Goal: Task Accomplishment & Management: Complete application form

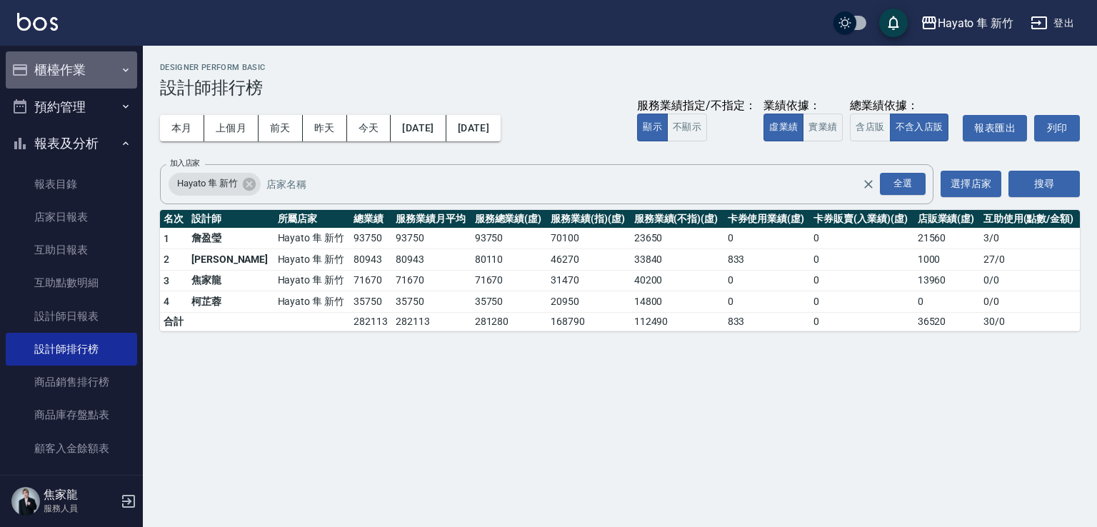
click at [109, 55] on button "櫃檯作業" at bounding box center [71, 69] width 131 height 37
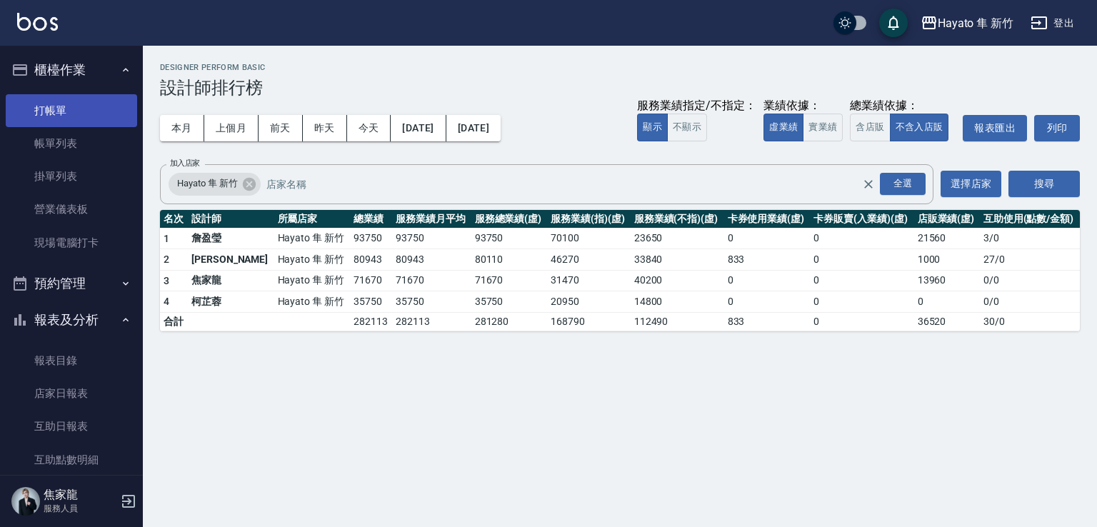
click at [91, 121] on link "打帳單" at bounding box center [71, 110] width 131 height 33
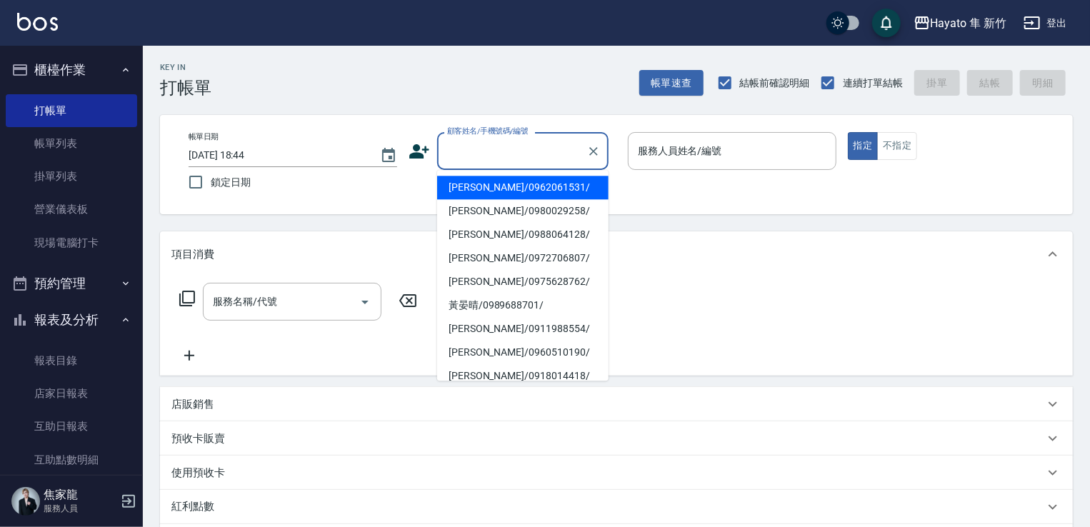
click at [493, 152] on input "顧客姓名/手機號碼/編號" at bounding box center [511, 151] width 137 height 25
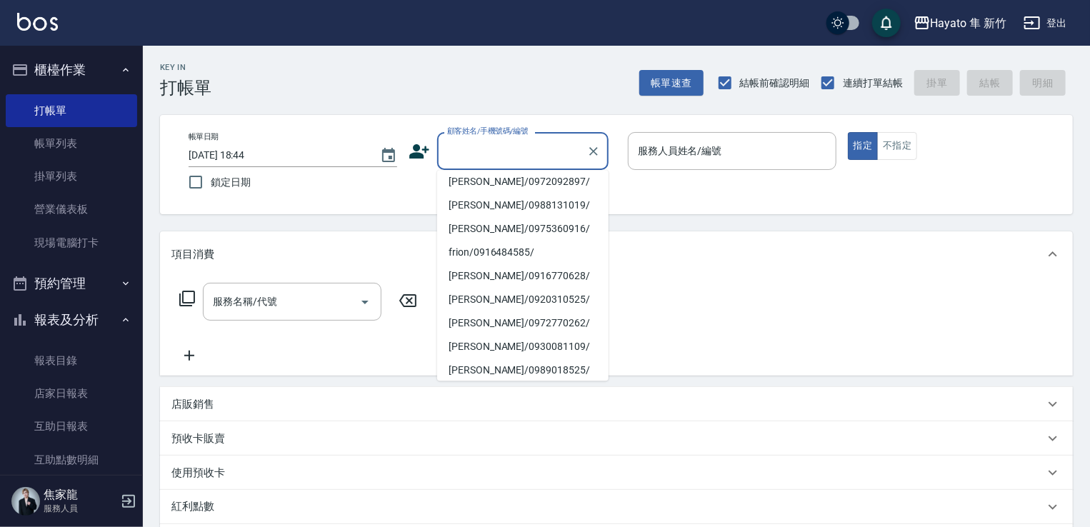
scroll to position [271, 0]
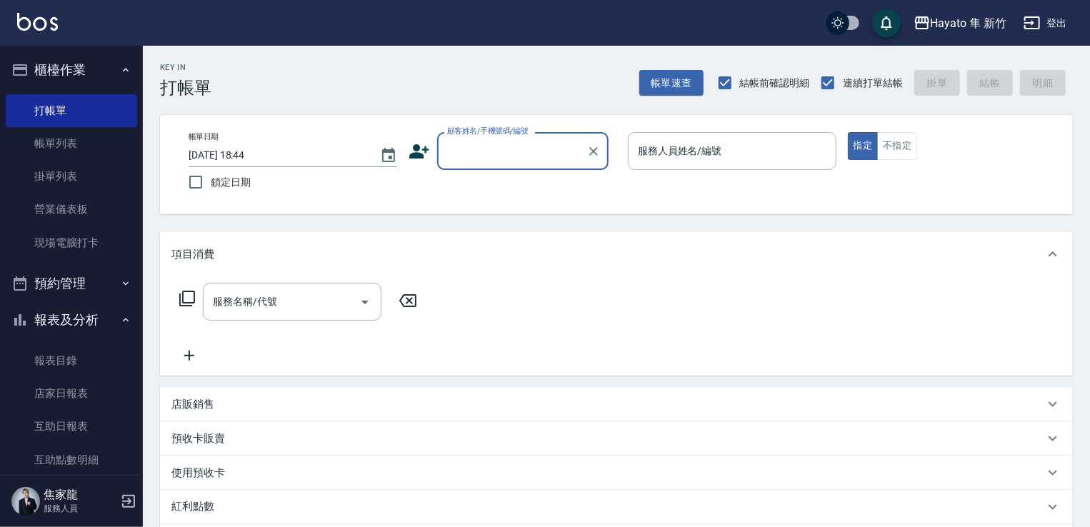
click at [520, 144] on input "顧客姓名/手機號碼/編號" at bounding box center [511, 151] width 137 height 25
click at [412, 163] on div "顧客姓名/手機號碼/編號 顧客姓名/手機號碼/編號" at bounding box center [512, 151] width 209 height 38
click at [430, 144] on div "顧客姓名/手機號碼/編號 顧客姓名/手機號碼/編號" at bounding box center [512, 151] width 209 height 38
click at [421, 148] on icon at bounding box center [418, 151] width 21 height 21
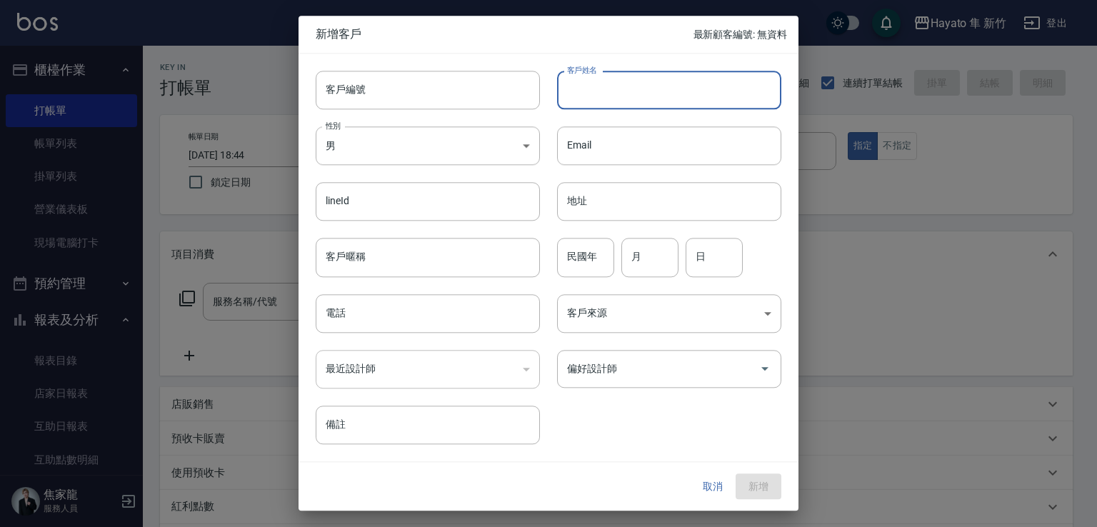
click at [631, 100] on input "客戶姓名" at bounding box center [669, 90] width 224 height 39
type input "[PERSON_NAME]"
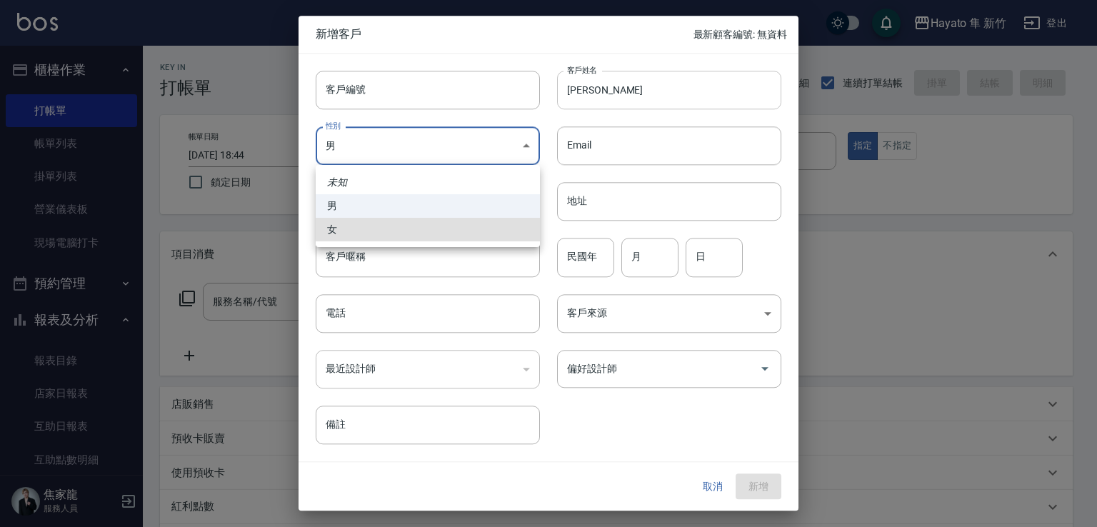
type input "[DEMOGRAPHIC_DATA]"
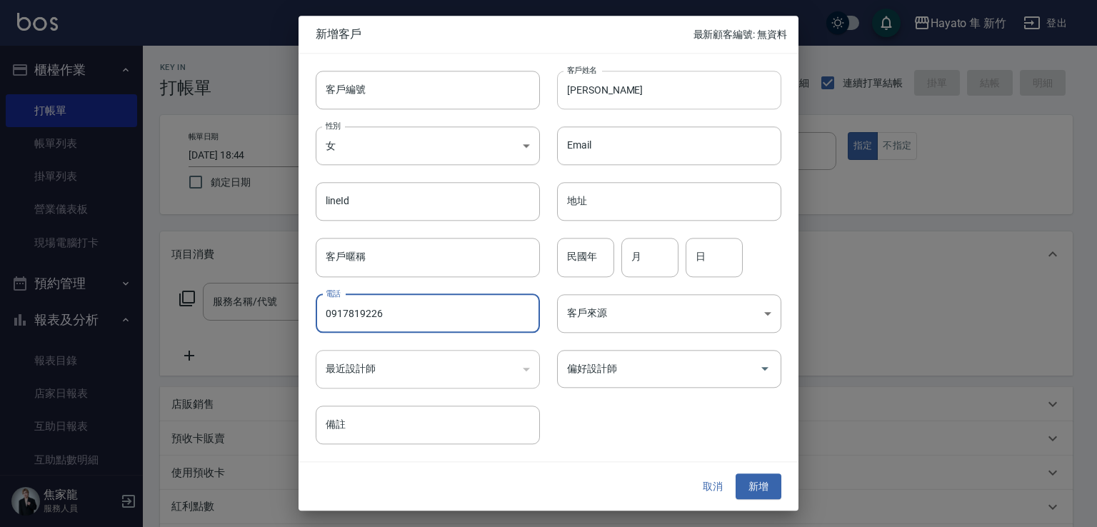
type input "0917819226"
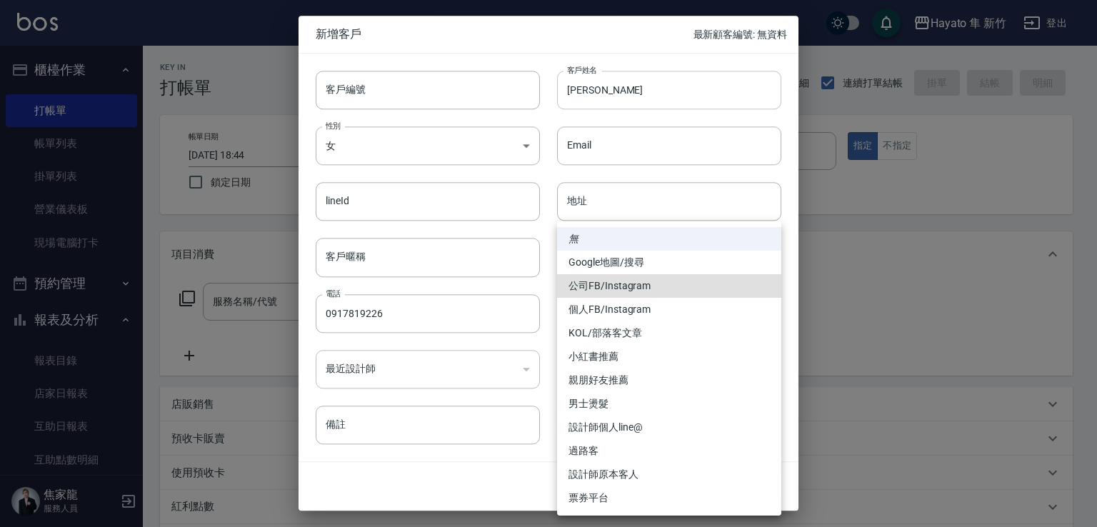
type input "公司FB/Instagram"
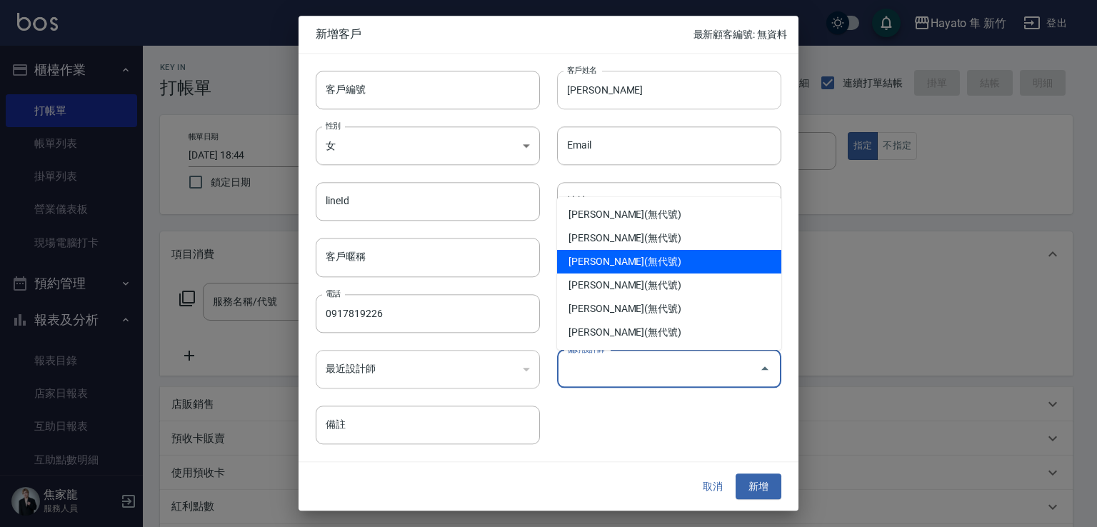
type input "柯芷蓉"
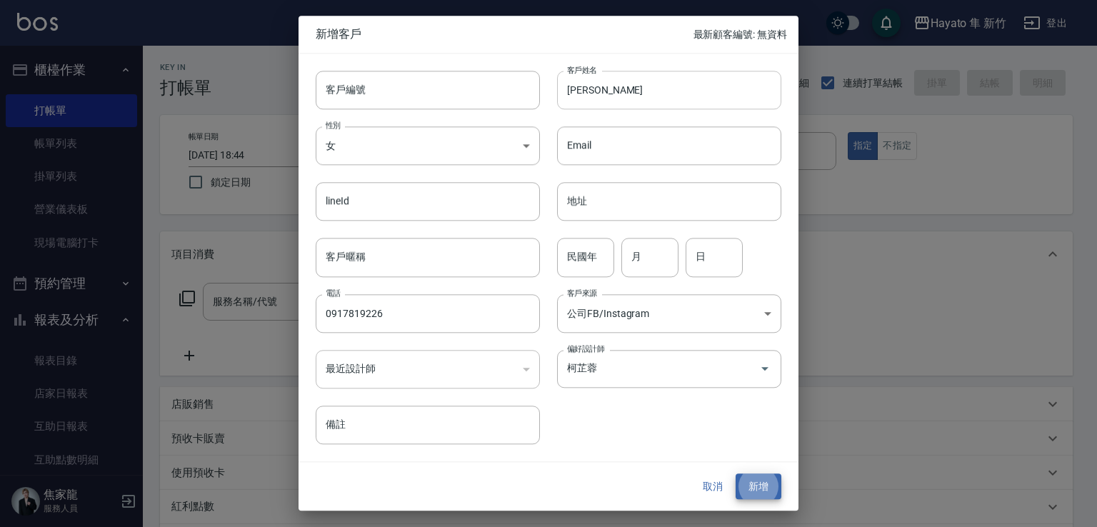
click at [736, 473] on button "新增" at bounding box center [759, 486] width 46 height 26
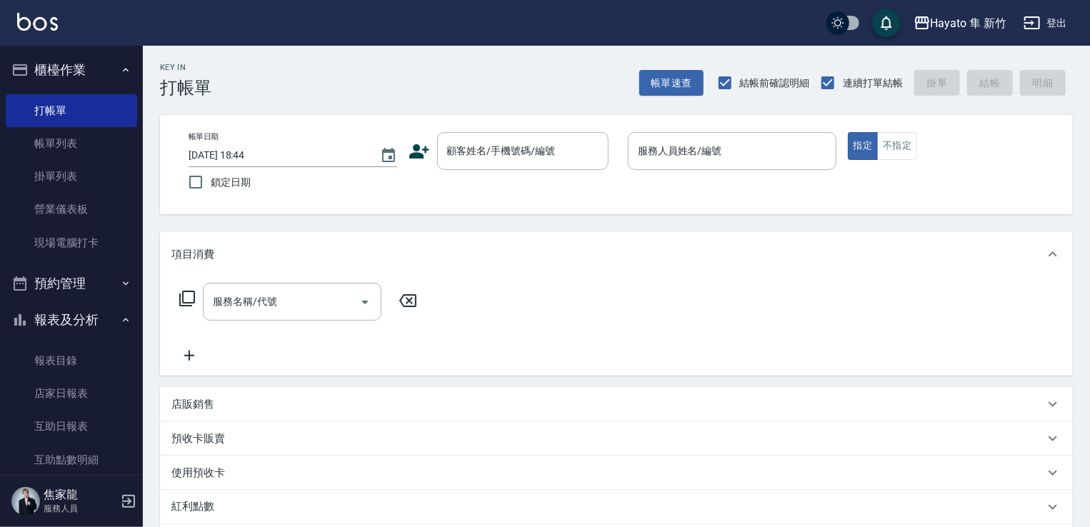
click at [426, 156] on icon at bounding box center [418, 151] width 21 height 21
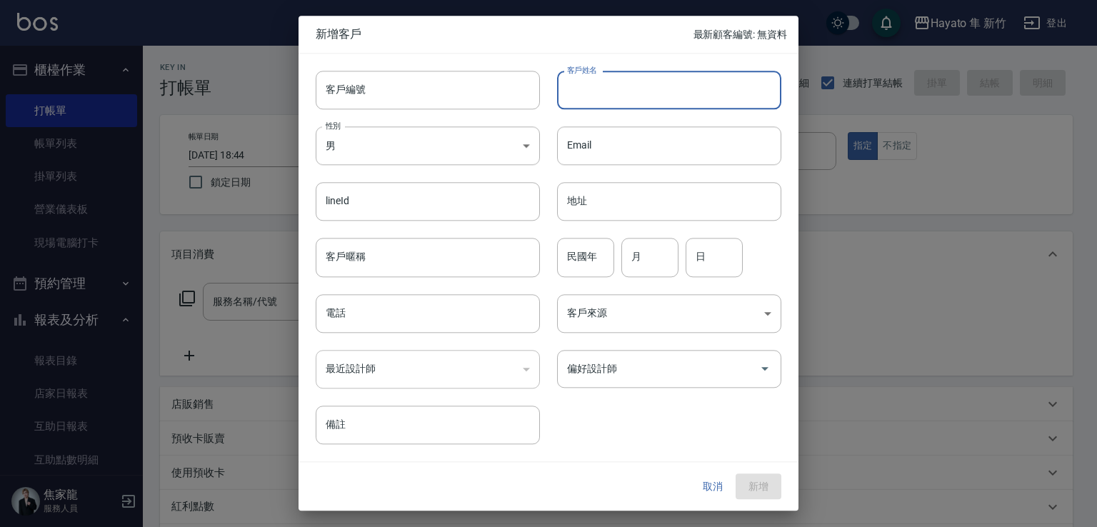
click at [673, 87] on input "客戶姓名" at bounding box center [669, 90] width 224 height 39
click at [625, 96] on input "客戶姓名" at bounding box center [669, 90] width 224 height 39
type input "[PERSON_NAME]"
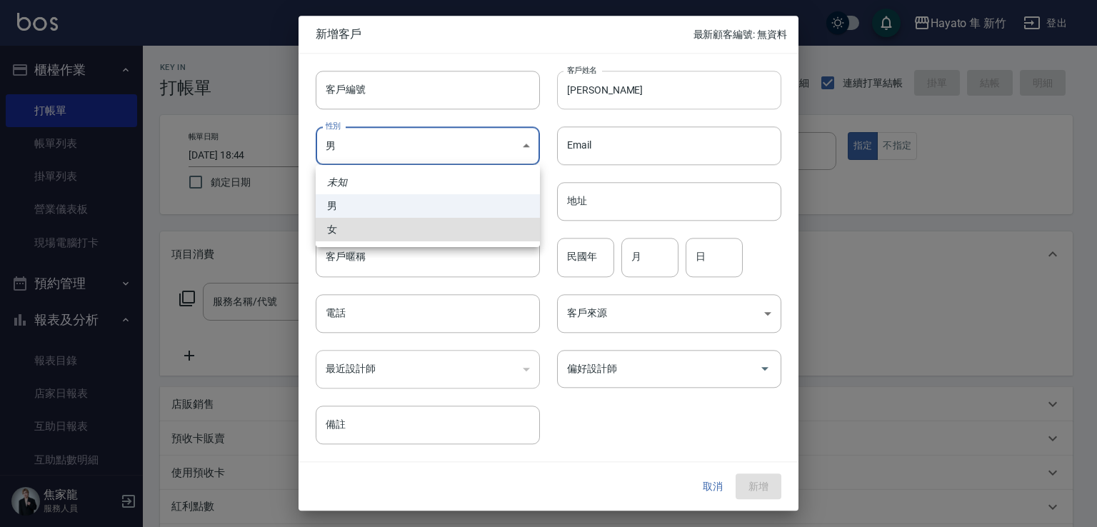
type input "[DEMOGRAPHIC_DATA]"
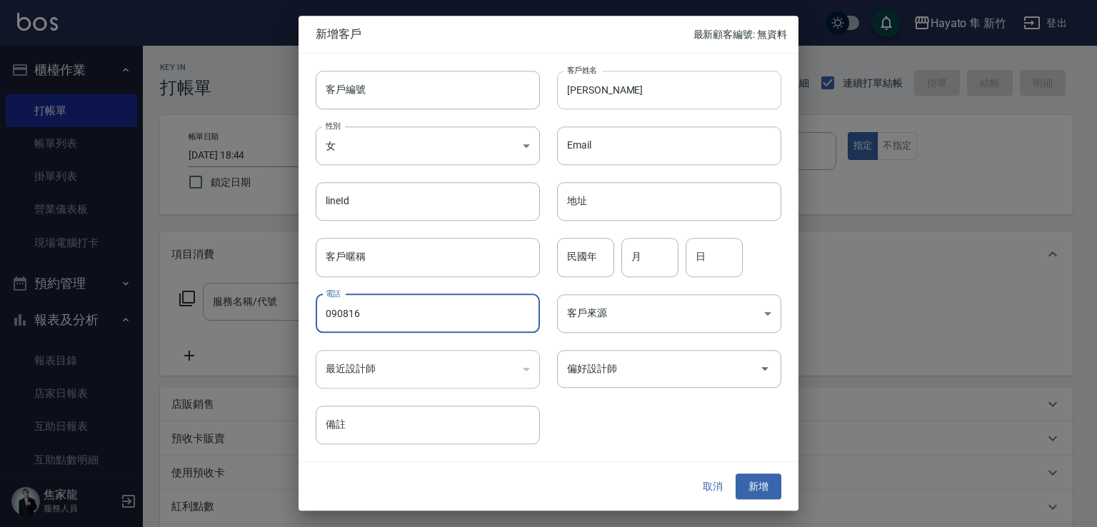
type input "090816"
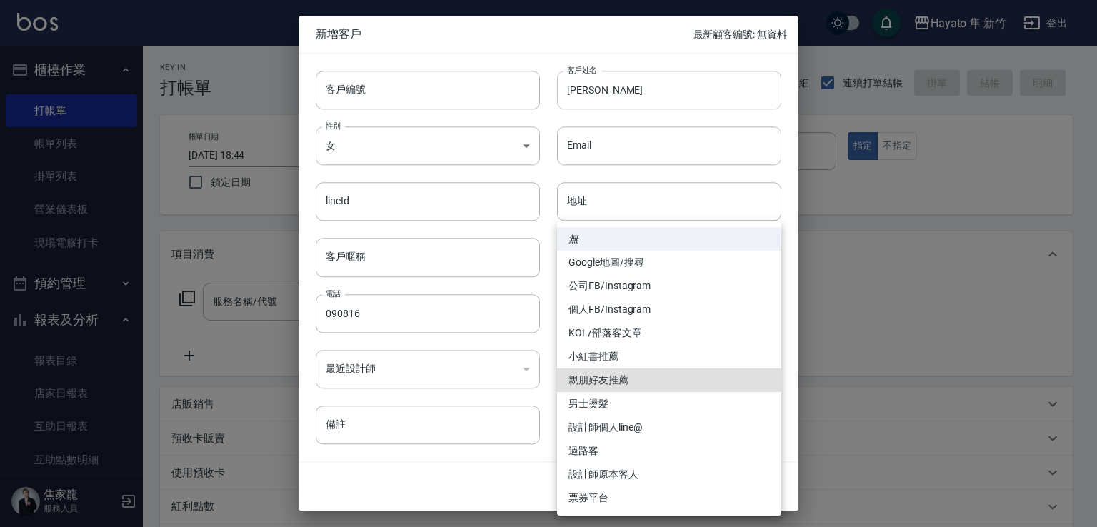
type input "親朋好友推薦"
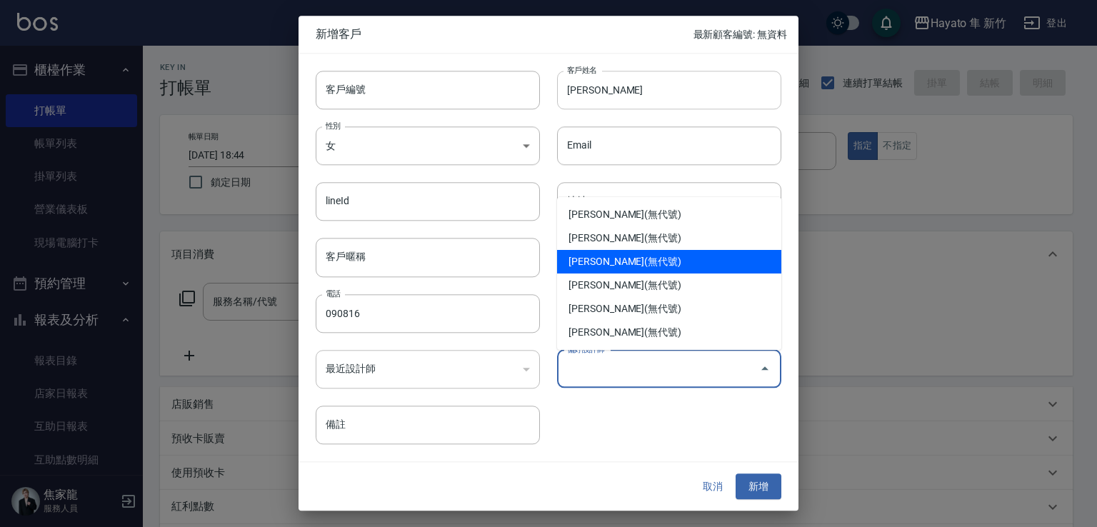
type input "柯芷蓉"
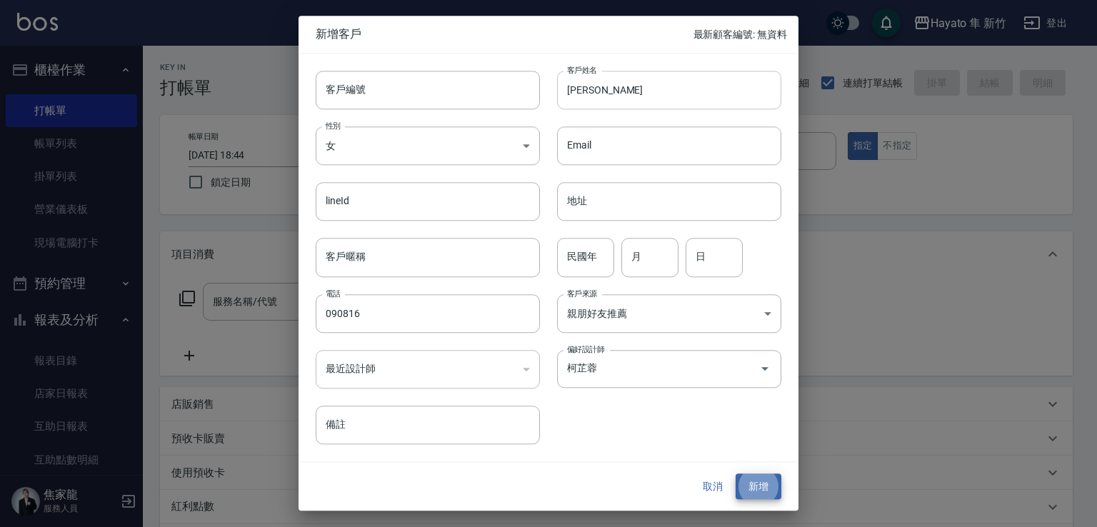
click at [736, 473] on button "新增" at bounding box center [759, 486] width 46 height 26
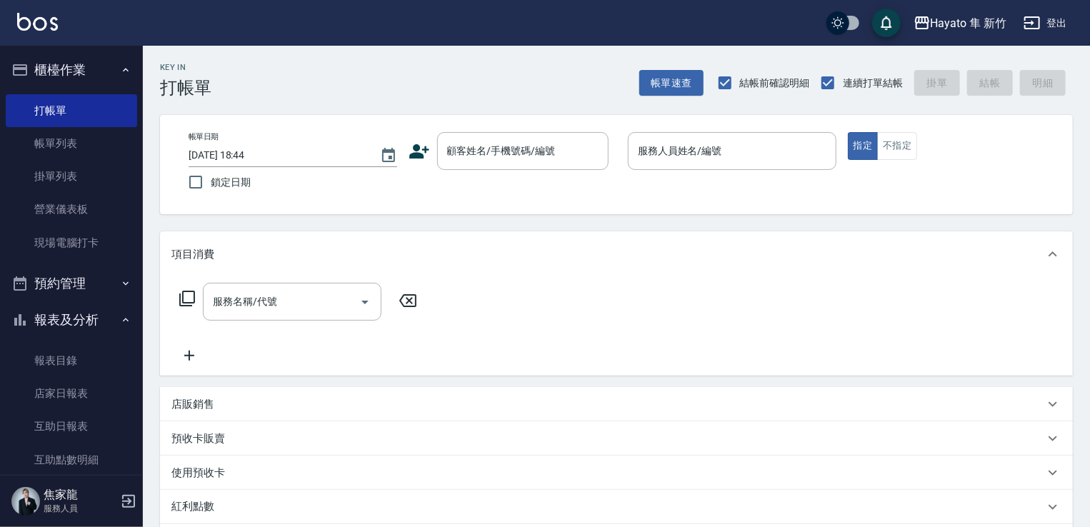
click at [417, 150] on icon at bounding box center [419, 151] width 20 height 14
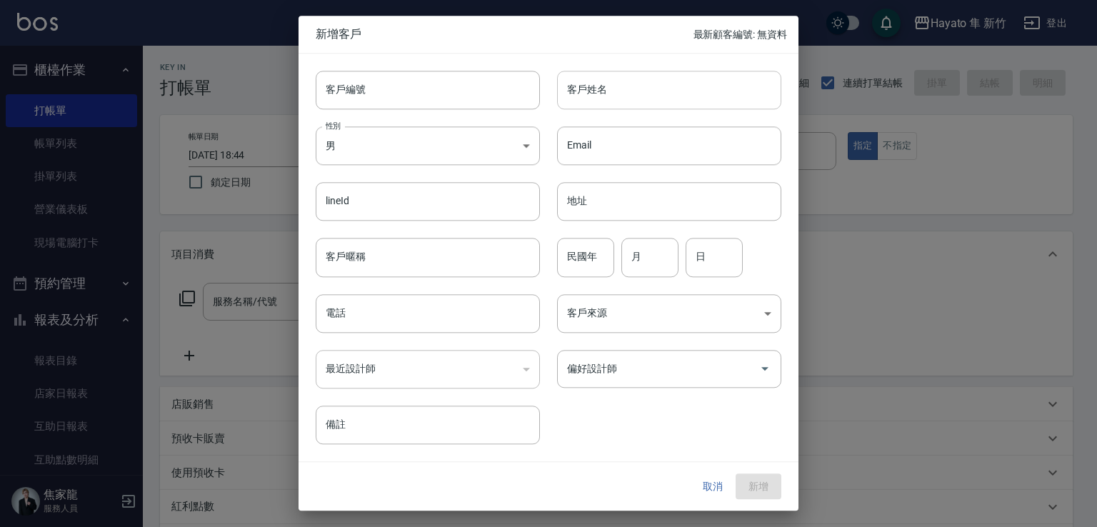
click at [641, 89] on input "客戶姓名" at bounding box center [669, 90] width 224 height 39
type input "y"
type input "Yuko"
type input "[DEMOGRAPHIC_DATA]"
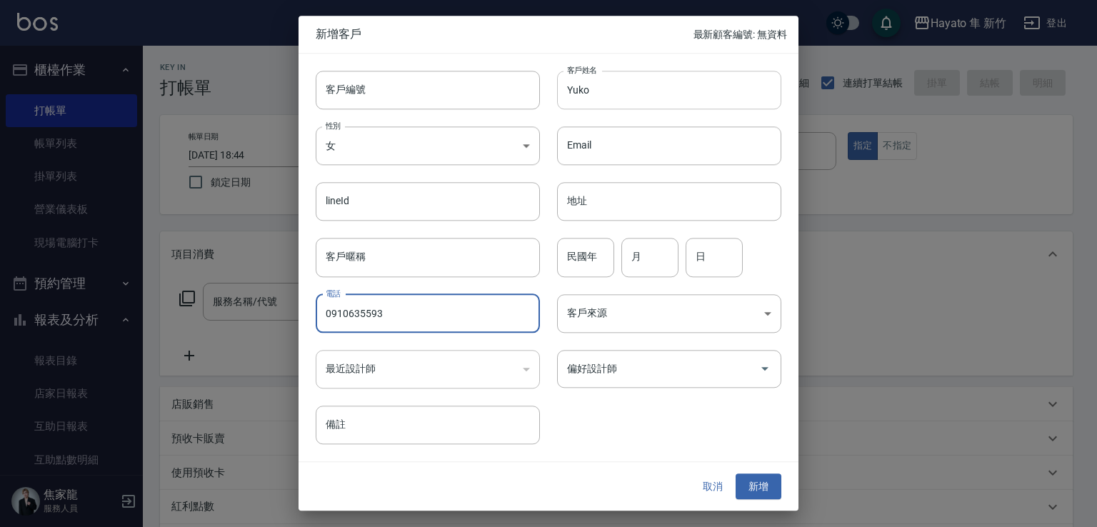
type input "0910635593"
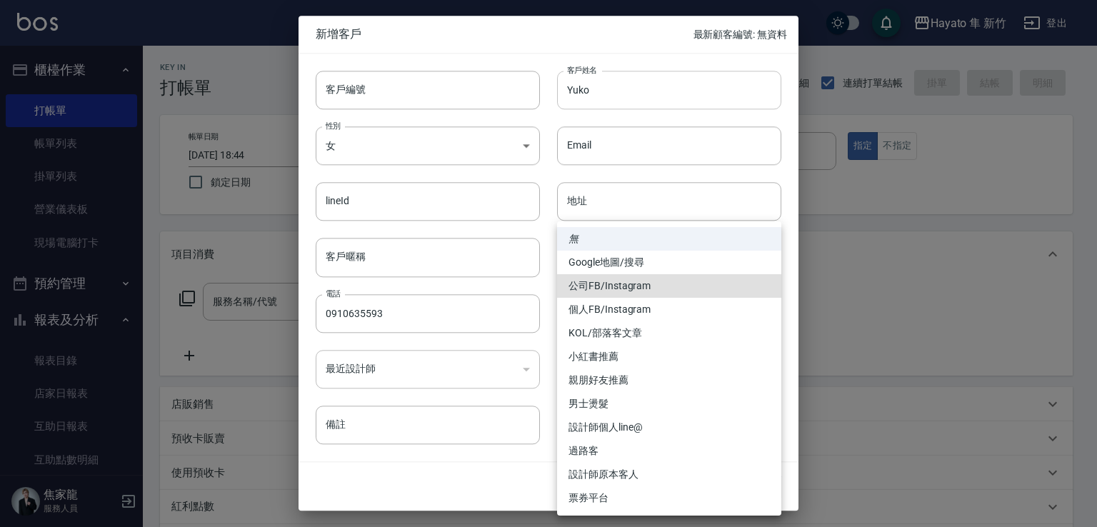
type input "公司FB/Instagram"
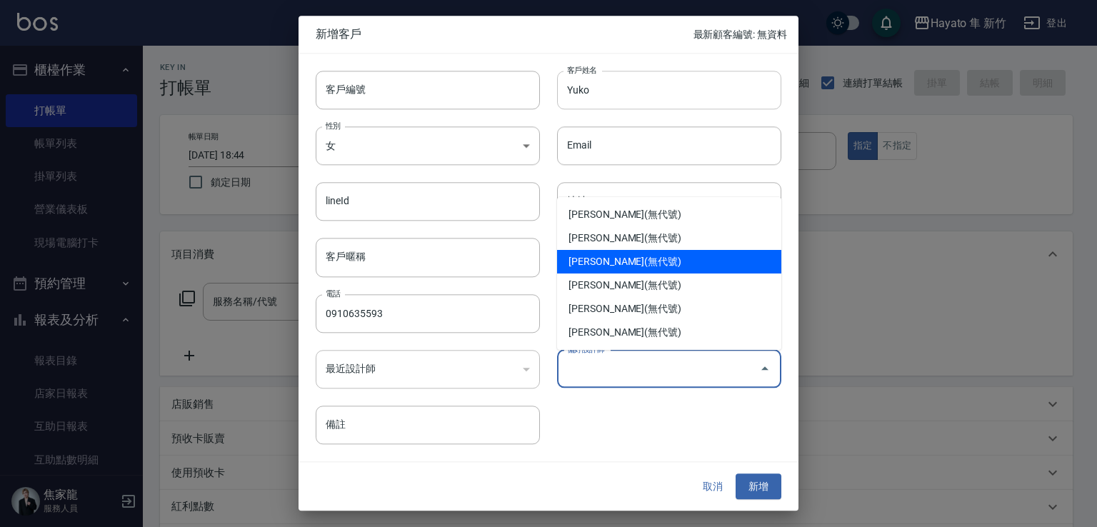
type input "柯芷蓉"
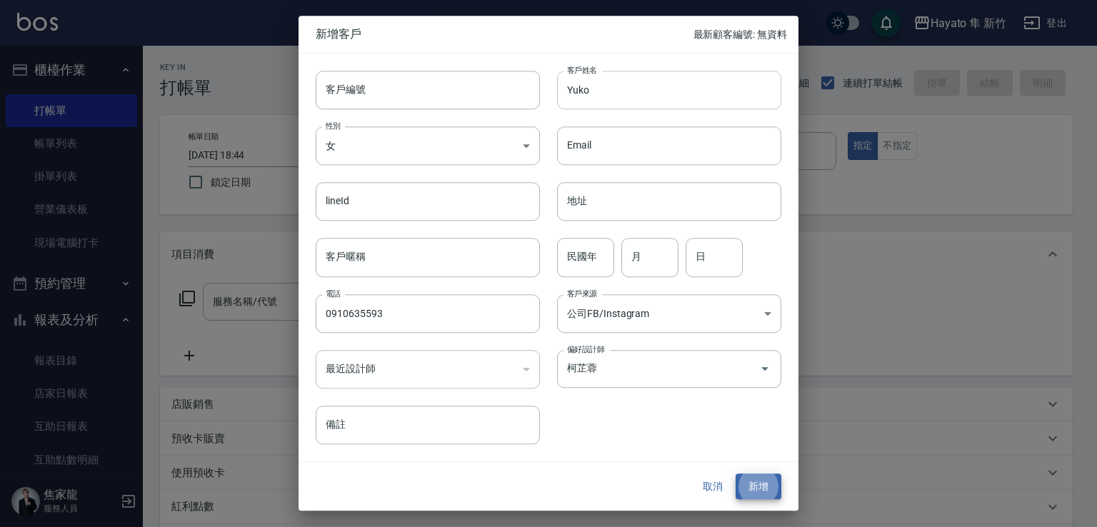
click at [736, 473] on button "新增" at bounding box center [759, 486] width 46 height 26
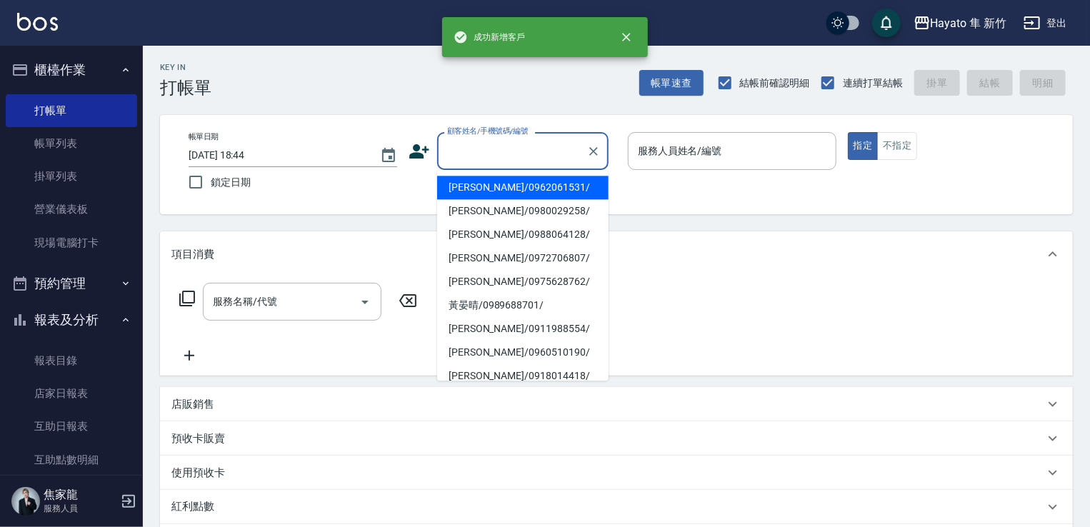
click at [559, 144] on input "顧客姓名/手機號碼/編號" at bounding box center [511, 151] width 137 height 25
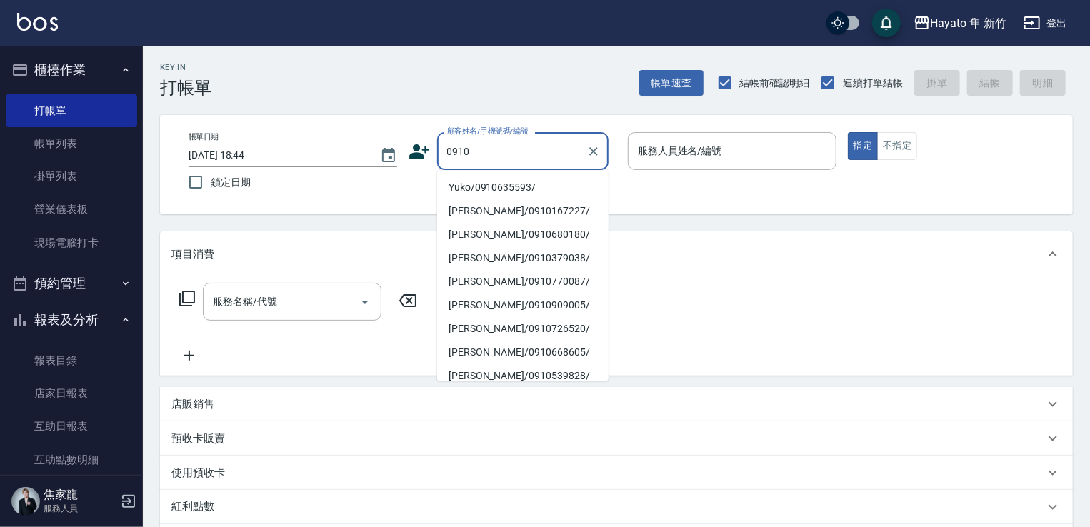
click at [491, 196] on li "Yuko/0910635593/" at bounding box center [522, 188] width 171 height 24
type input "Yuko/0910635593/"
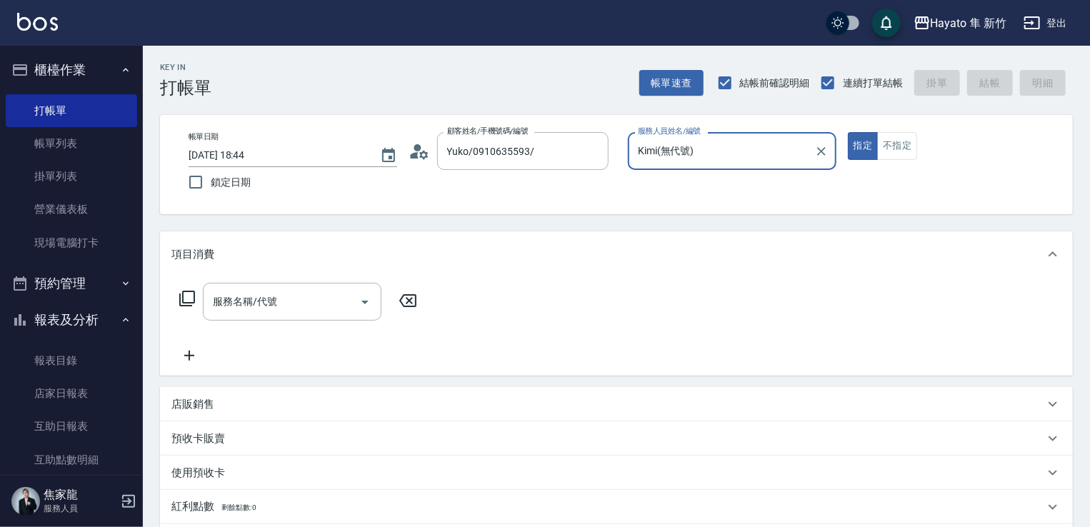
type input "Kimi(無代號)"
click at [903, 143] on button "不指定" at bounding box center [897, 146] width 40 height 28
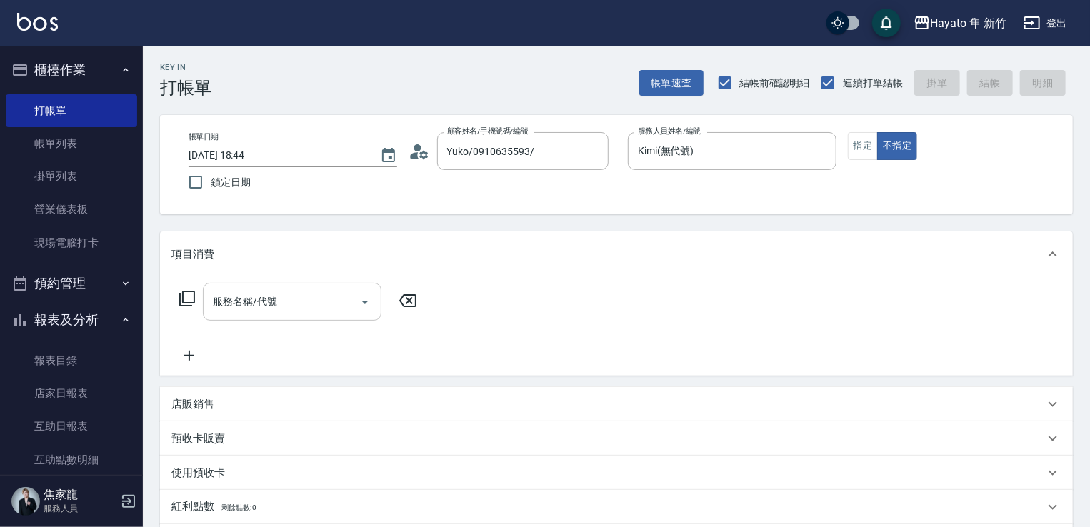
click at [260, 301] on input "服務名稱/代號" at bounding box center [281, 301] width 144 height 25
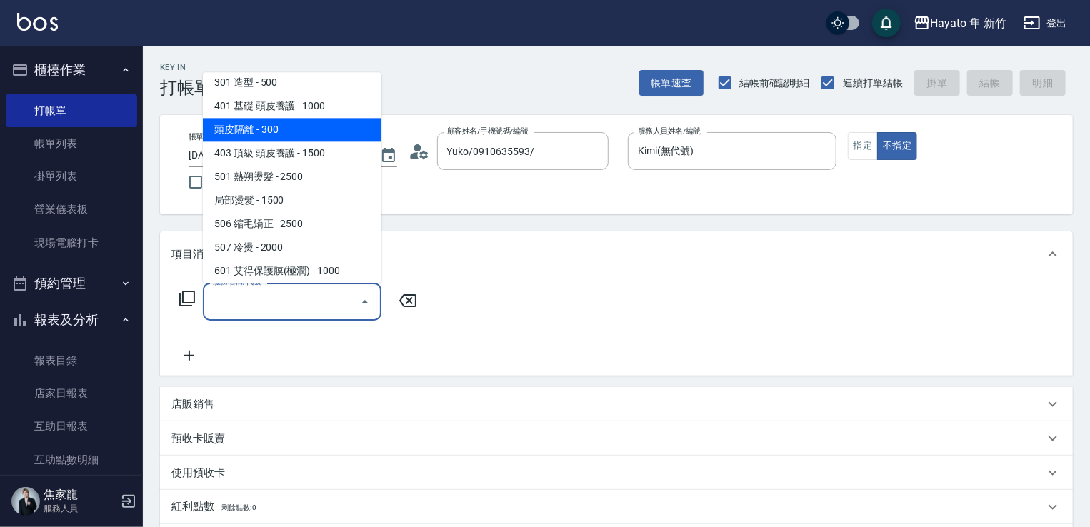
scroll to position [249, 0]
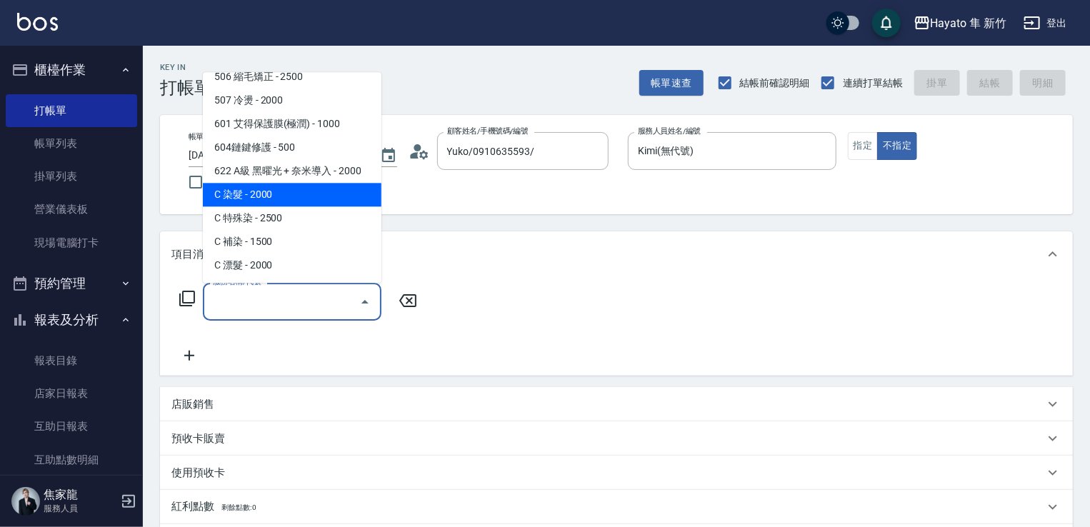
click at [266, 205] on span "C 染髮 - 2000" at bounding box center [292, 195] width 179 height 24
type input "C 染髮(701)"
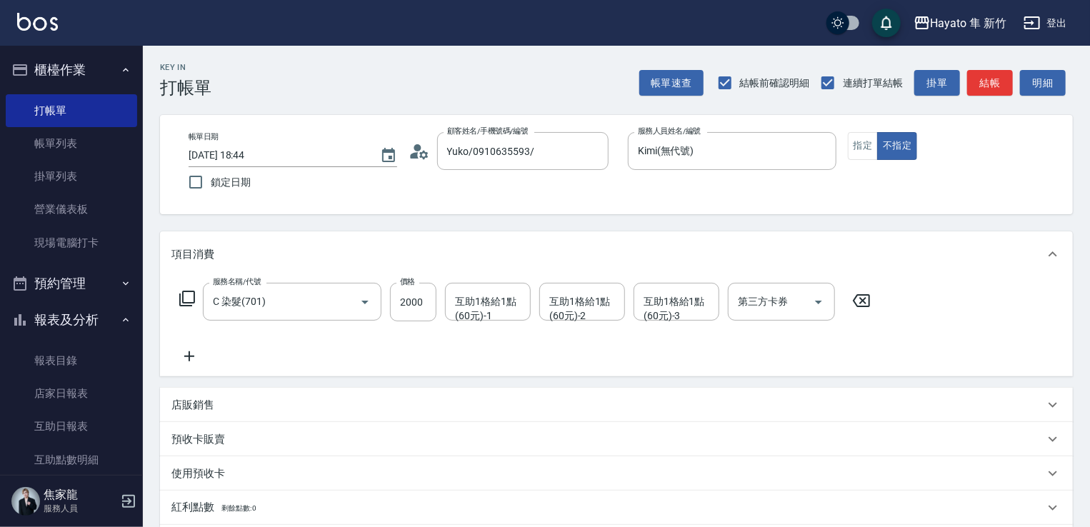
click at [191, 355] on icon at bounding box center [189, 356] width 36 height 17
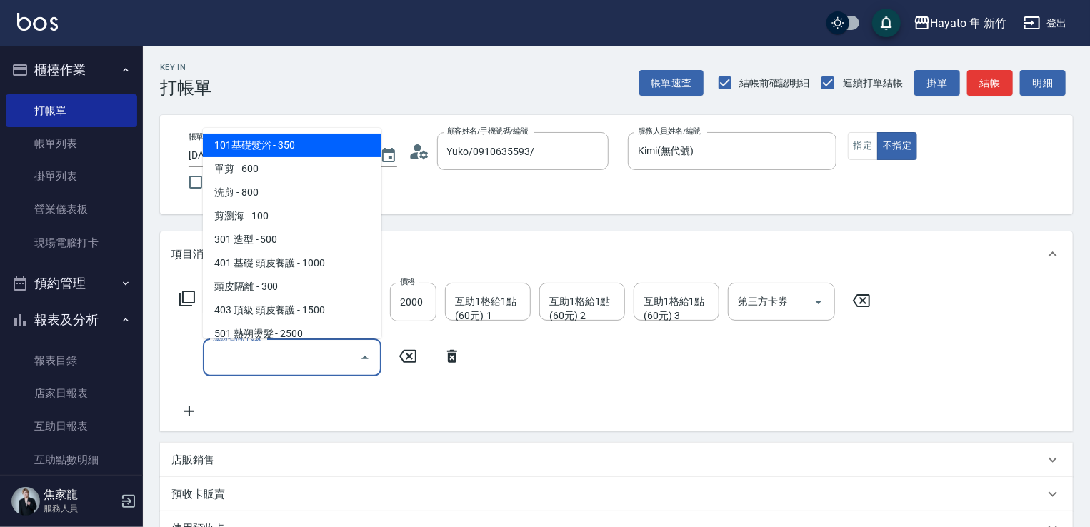
click at [252, 369] on input "服務名稱/代號" at bounding box center [281, 357] width 144 height 25
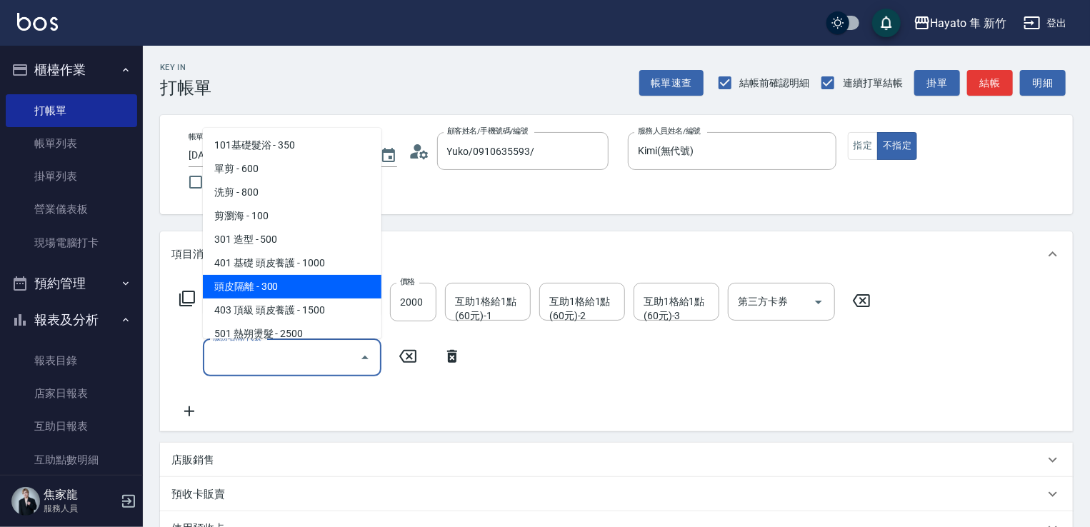
click at [320, 281] on span "頭皮隔離 - 300" at bounding box center [292, 287] width 179 height 24
type input "頭皮隔離(402)"
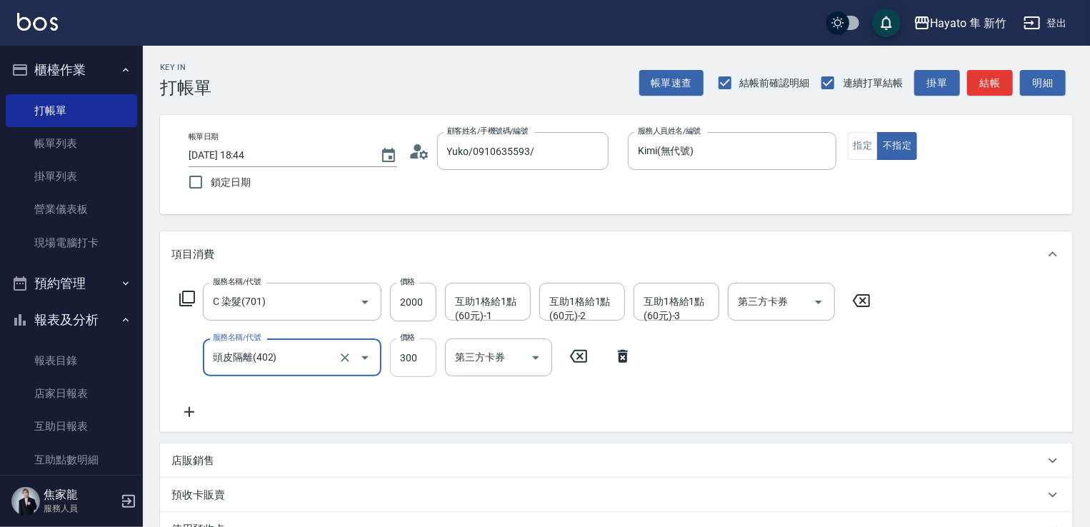
click at [421, 367] on input "300" at bounding box center [413, 357] width 46 height 39
type input "200"
click at [417, 294] on input "2000" at bounding box center [413, 302] width 46 height 39
click at [420, 296] on input "2000" at bounding box center [413, 302] width 46 height 39
type input "1500"
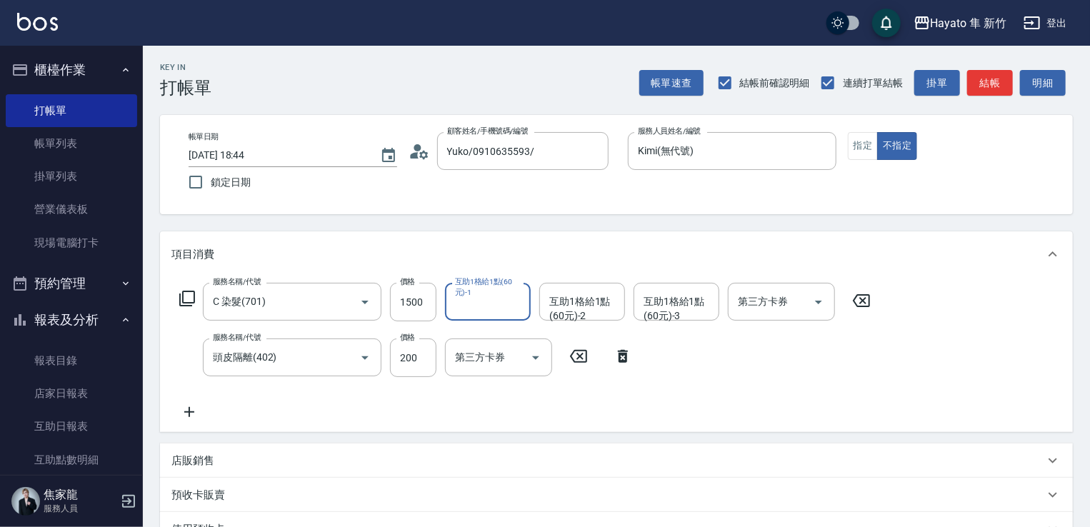
click at [484, 443] on div "項目消費 服務名稱/代號 C 染髮(701) 服務名稱/代號 價格 1500 價格 互助1格給1點(60元)-1 互助1格給1點(60元)-1 互助1格給1點…" at bounding box center [616, 440] width 913 height 418
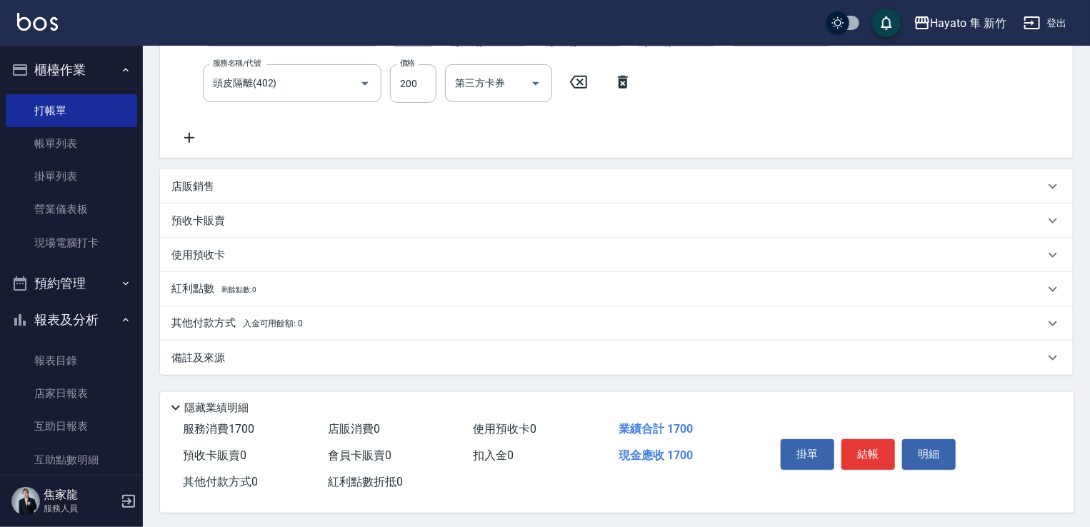
scroll to position [282, 0]
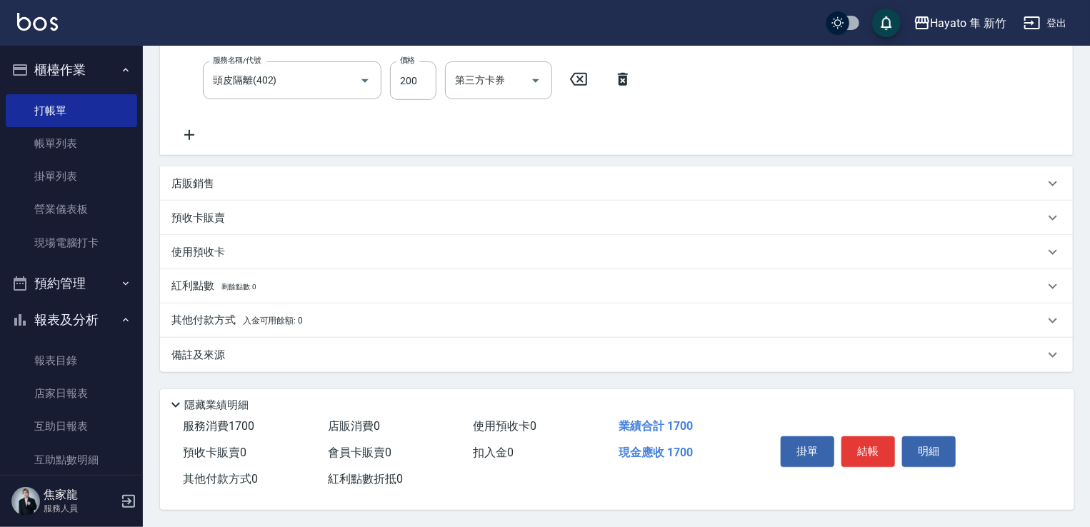
click at [255, 360] on div "備註及來源" at bounding box center [616, 355] width 913 height 34
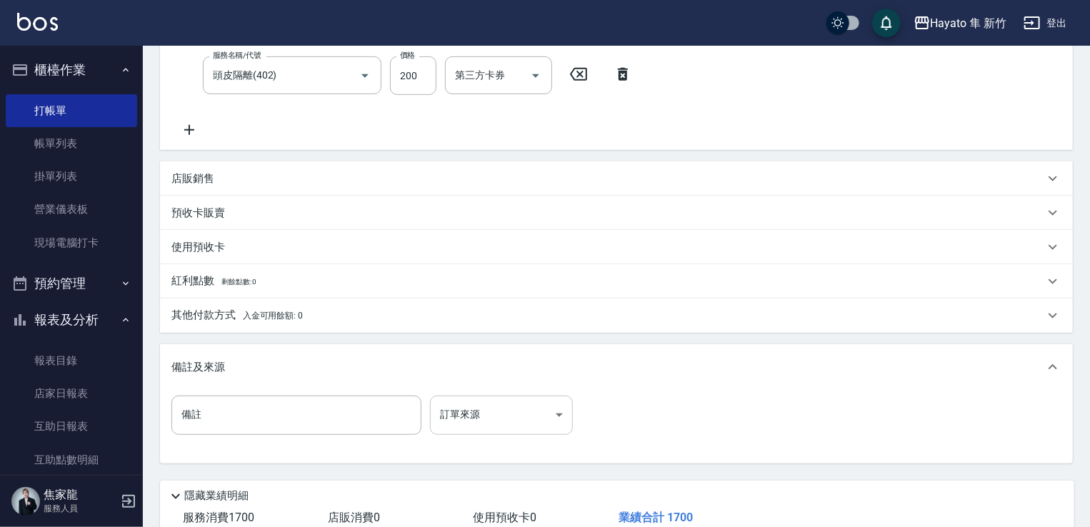
click at [484, 407] on body "Hayato 隼 新竹 登出 櫃檯作業 打帳單 帳單列表 掛單列表 營業儀表板 現場電腦打卡 預約管理 預約管理 報表及分析 報表目錄 店家日報表 互助日報表…" at bounding box center [545, 168] width 1090 height 901
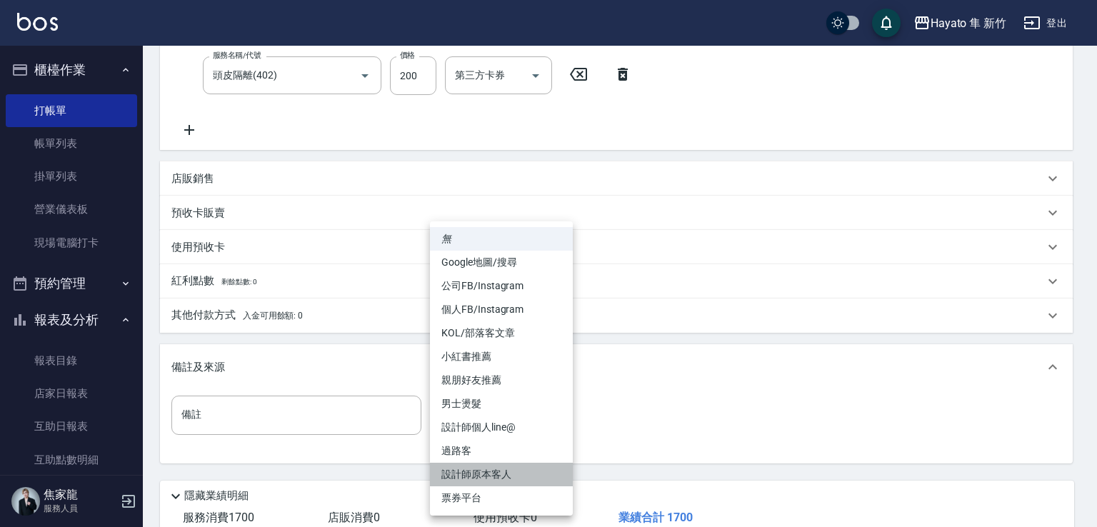
click at [489, 474] on li "設計師原本客人" at bounding box center [501, 475] width 143 height 24
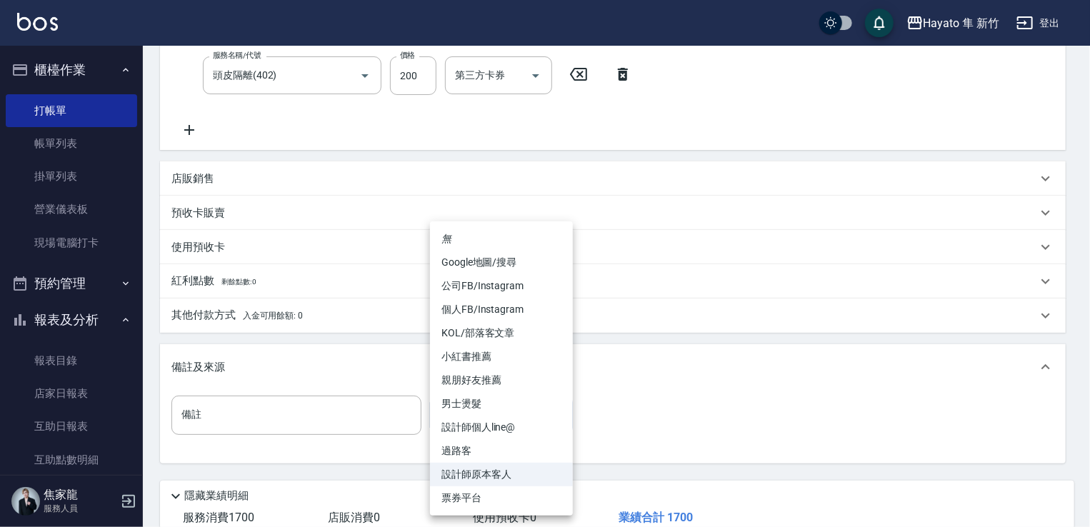
click at [471, 396] on body "Hayato 隼 新竹 登出 櫃檯作業 打帳單 帳單列表 掛單列表 營業儀表板 現場電腦打卡 預約管理 預約管理 報表及分析 報表目錄 店家日報表 互助日報表…" at bounding box center [545, 168] width 1090 height 901
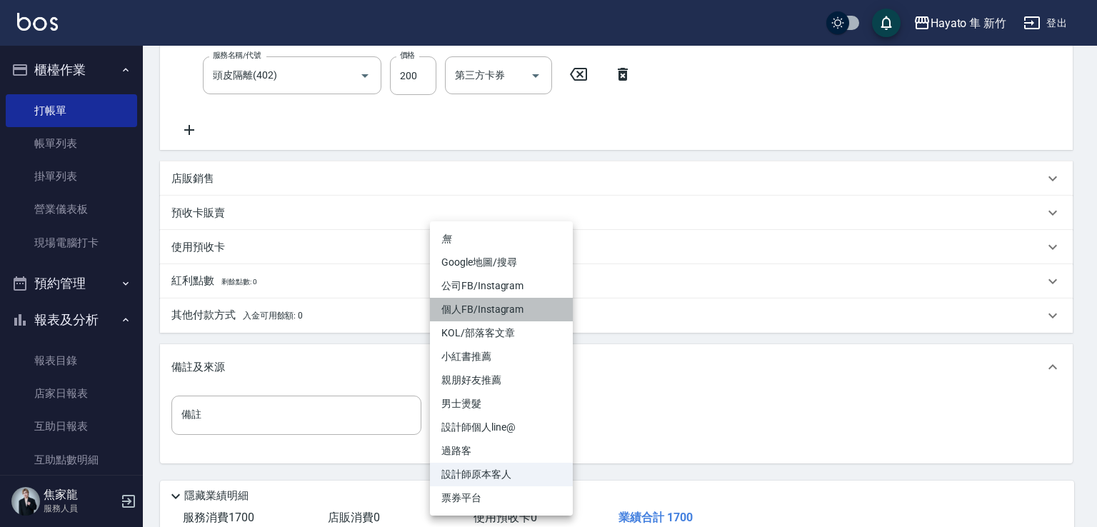
click at [473, 306] on li "個人FB/Instagram" at bounding box center [501, 310] width 143 height 24
type input "個人FB/Instagram"
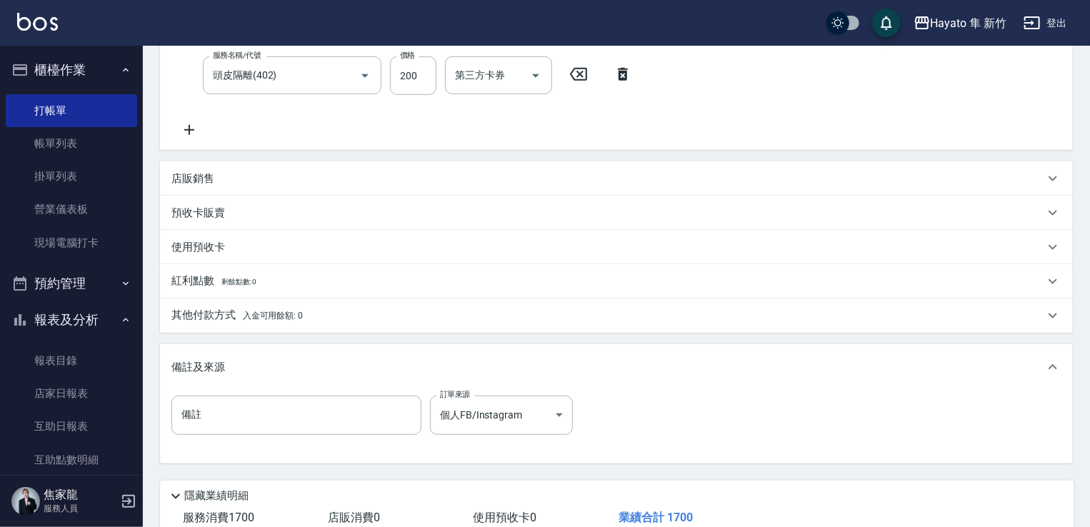
click at [196, 312] on p "其他付款方式 入金可用餘額: 0" at bounding box center [236, 316] width 131 height 16
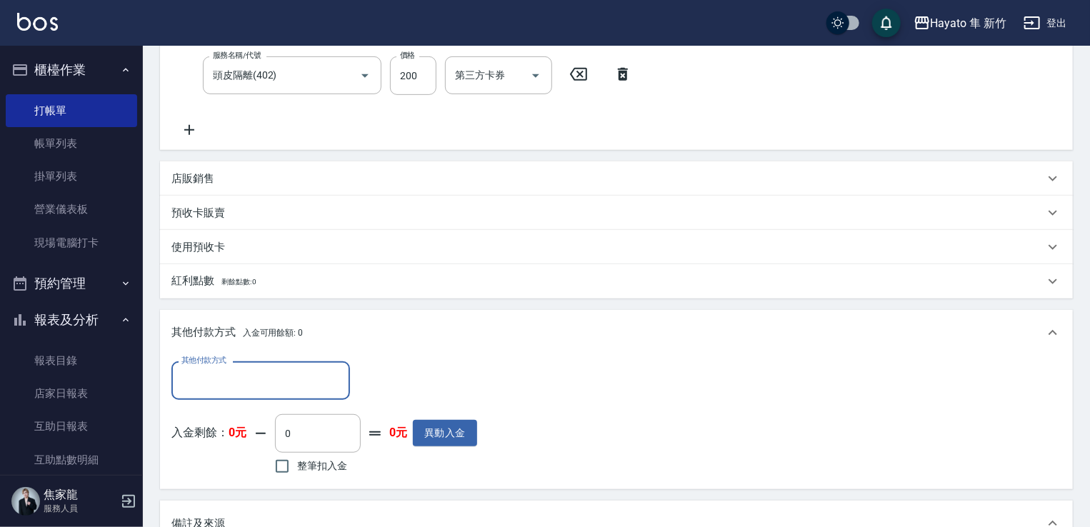
scroll to position [0, 0]
click at [221, 378] on input "其他付款方式" at bounding box center [261, 380] width 166 height 25
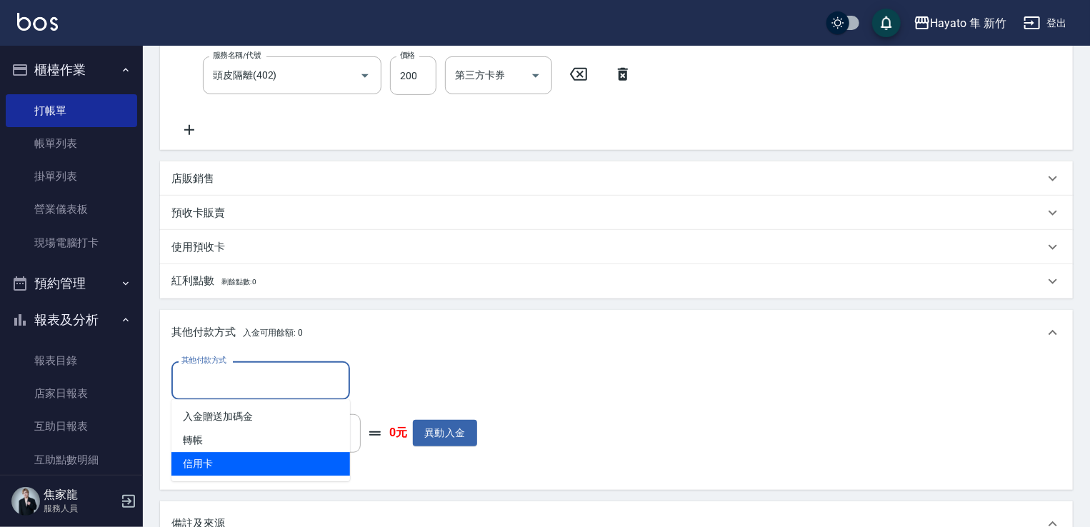
click at [226, 467] on span "信用卡" at bounding box center [260, 464] width 179 height 24
type input "信用卡"
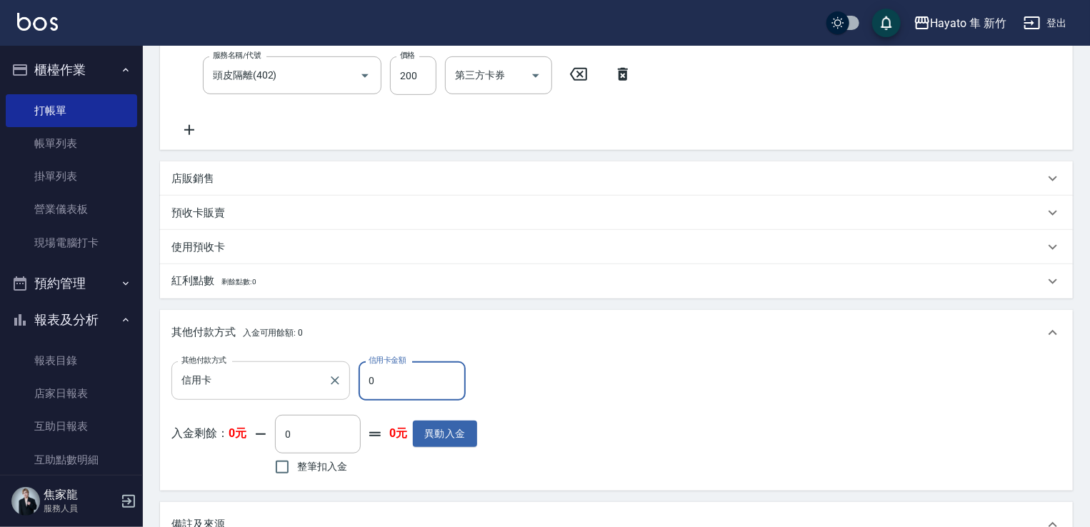
drag, startPoint x: 403, startPoint y: 376, endPoint x: 295, endPoint y: 378, distance: 107.8
click at [295, 378] on div "其他付款方式 信用卡 其他付款方式 信用卡金額 0 信用卡金額" at bounding box center [324, 380] width 306 height 39
type input "1700"
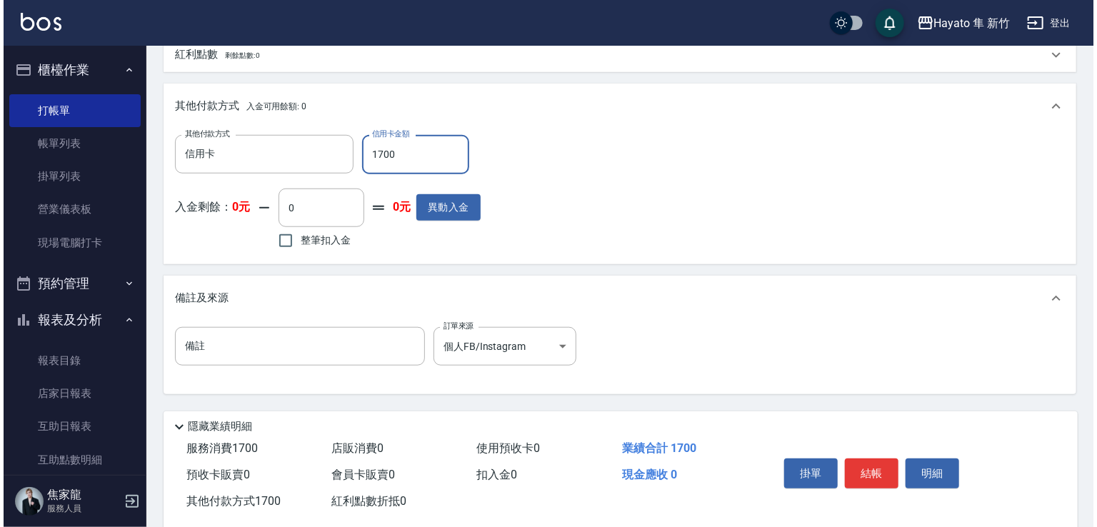
scroll to position [535, 0]
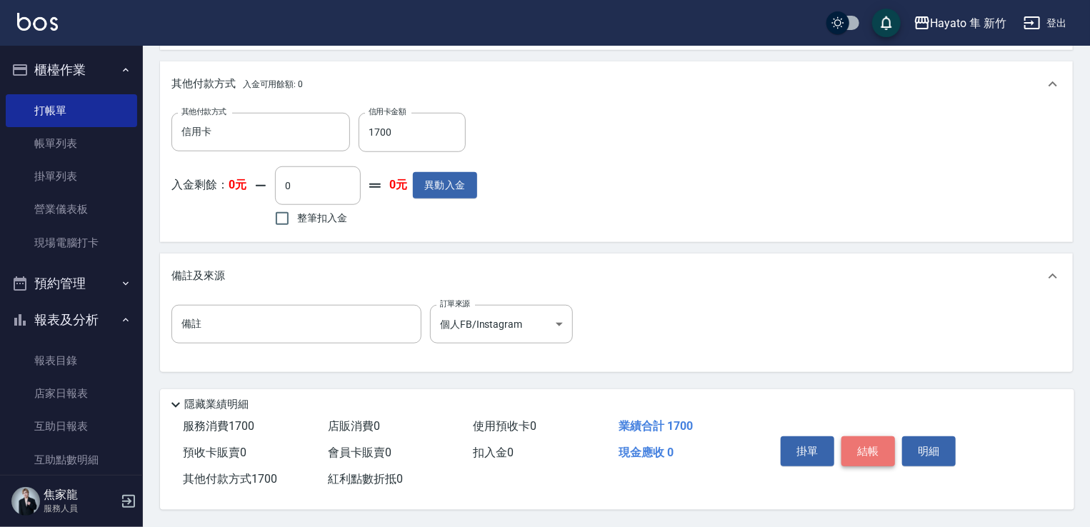
click at [869, 452] on button "結帳" at bounding box center [868, 451] width 54 height 30
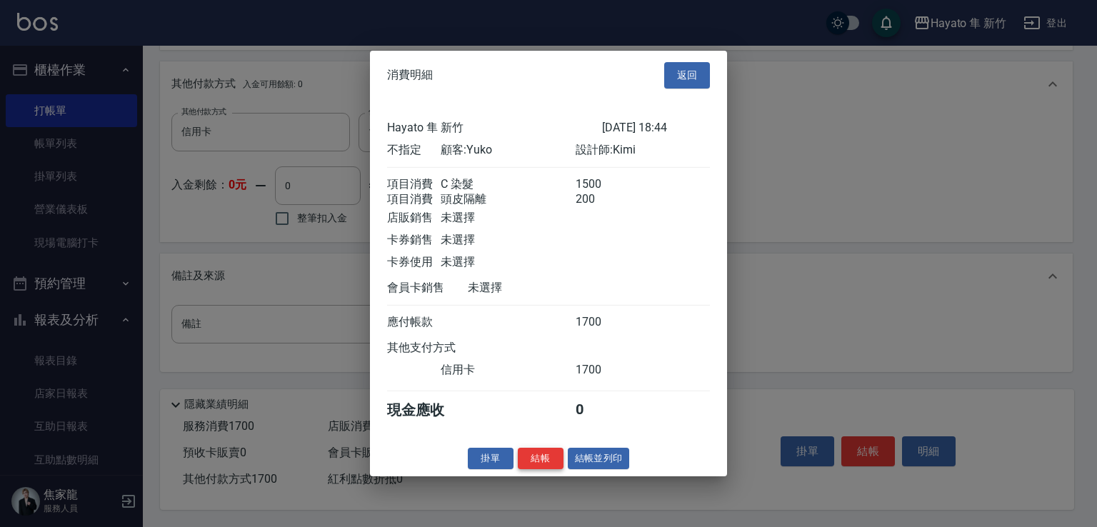
click at [563, 463] on button "結帳" at bounding box center [541, 458] width 46 height 22
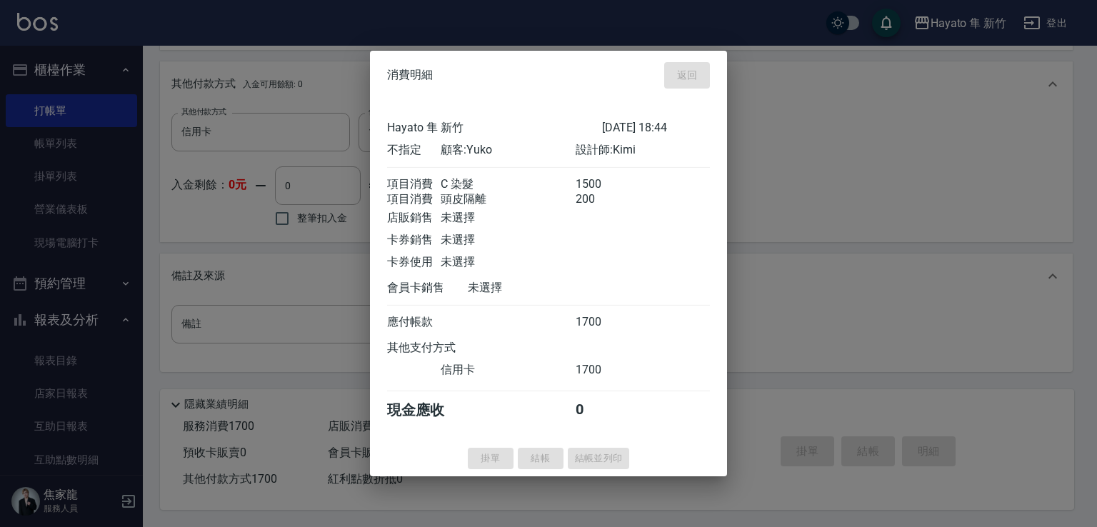
type input "[DATE] 18:49"
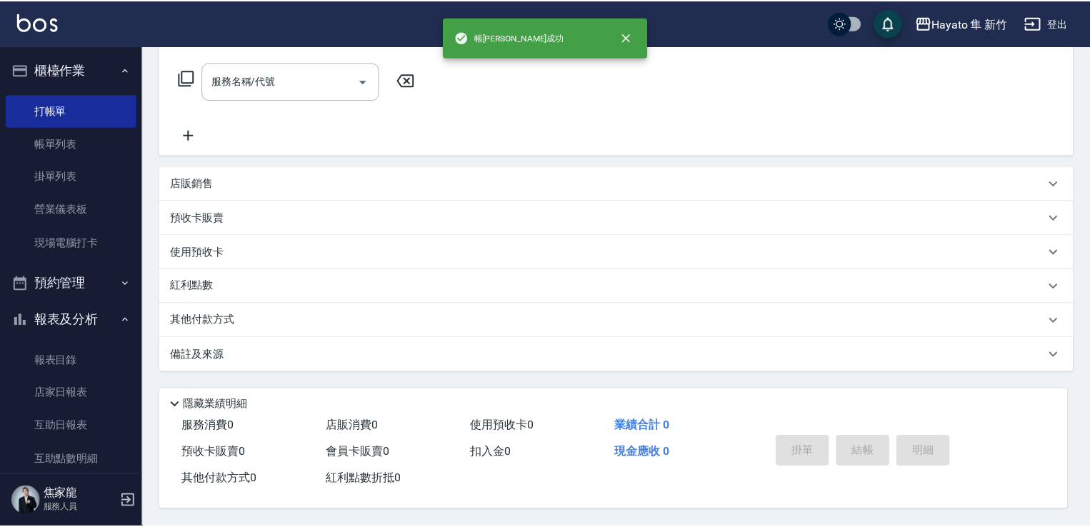
scroll to position [0, 0]
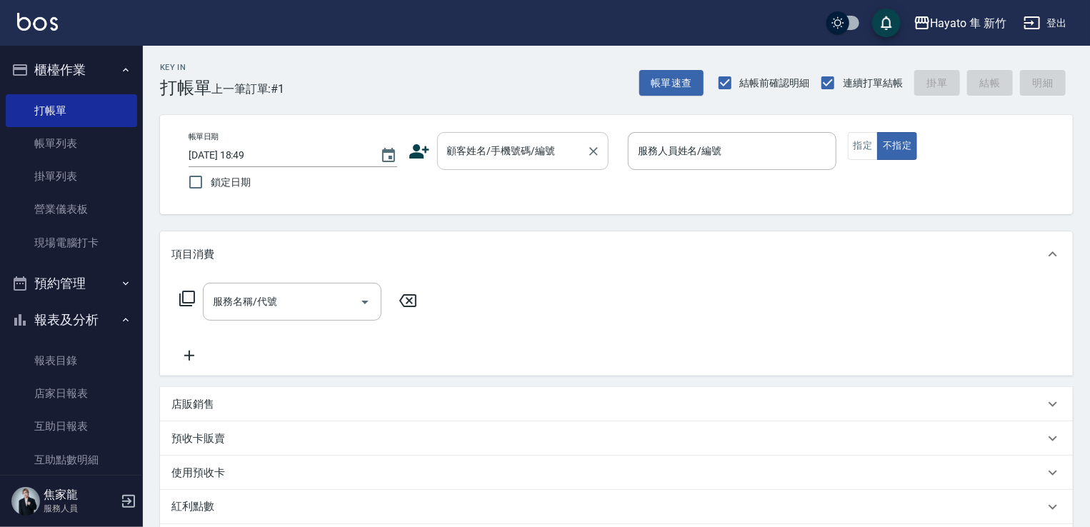
drag, startPoint x: 457, startPoint y: 154, endPoint x: 448, endPoint y: 155, distance: 8.7
click at [448, 155] on input "顧客姓名/手機號碼/編號" at bounding box center [511, 151] width 137 height 25
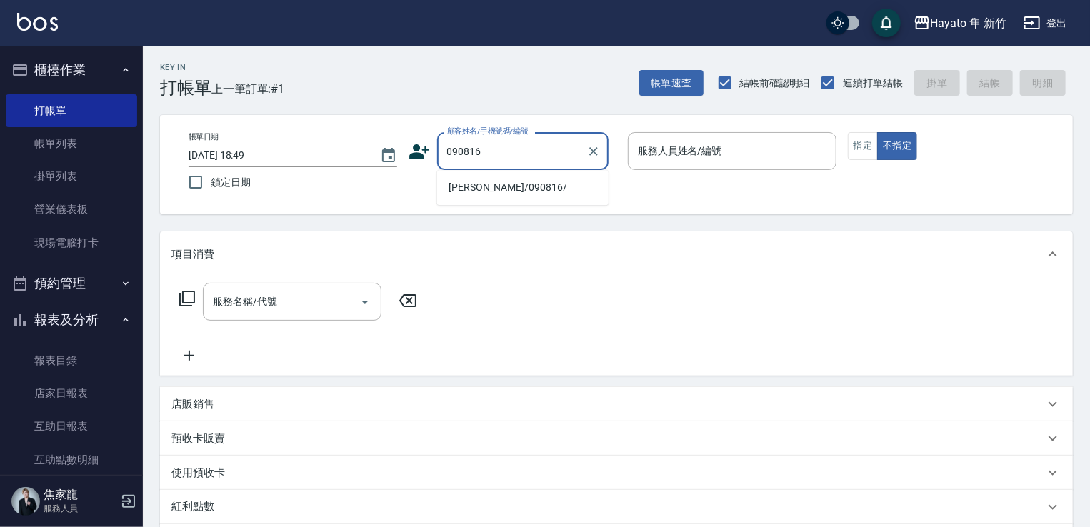
click at [551, 185] on li "[PERSON_NAME]/090816/" at bounding box center [522, 188] width 171 height 24
type input "[PERSON_NAME]/090816/"
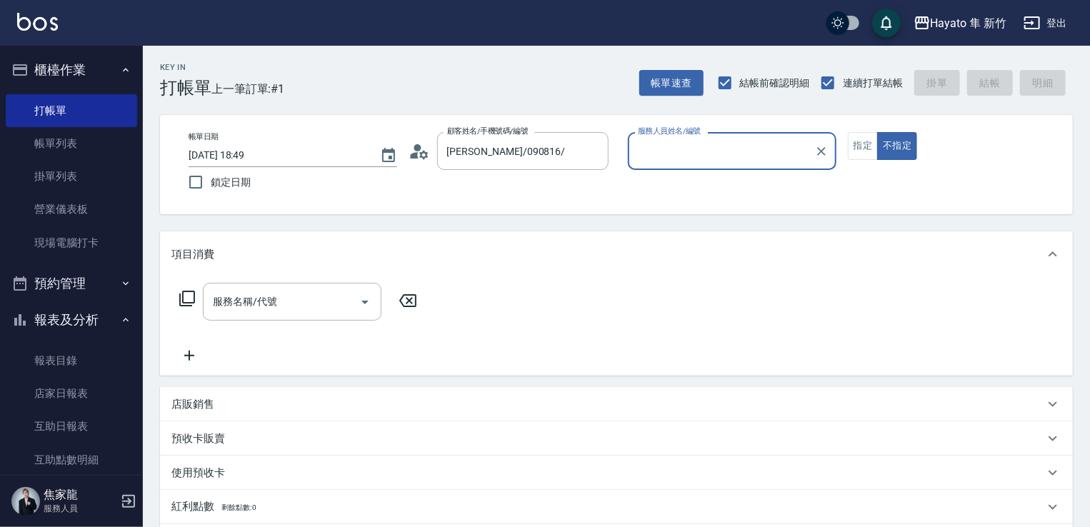
type input "Kimi(無代號)"
click at [887, 143] on button "不指定" at bounding box center [897, 146] width 40 height 28
click at [861, 139] on button "指定" at bounding box center [863, 146] width 31 height 28
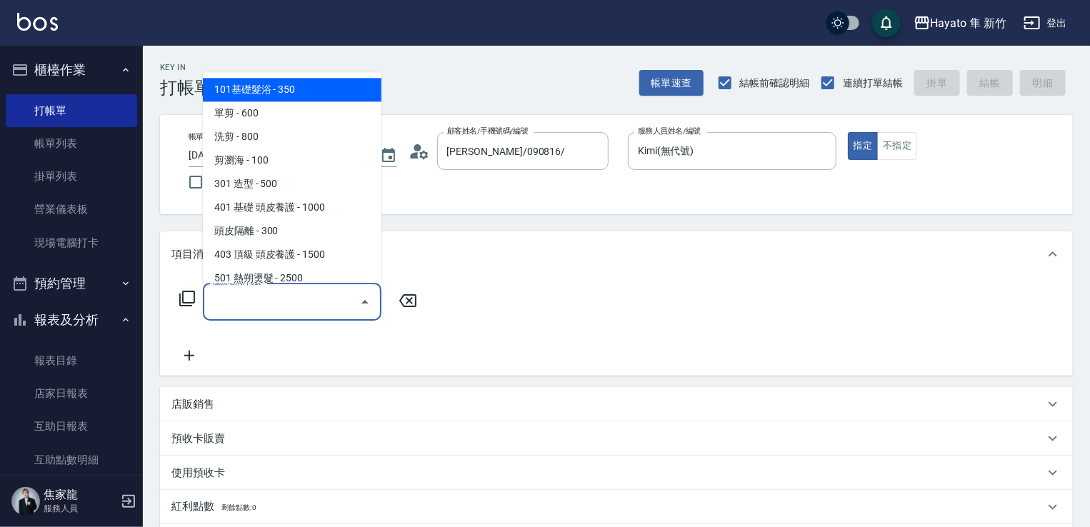
click at [295, 305] on input "服務名稱/代號" at bounding box center [281, 301] width 144 height 25
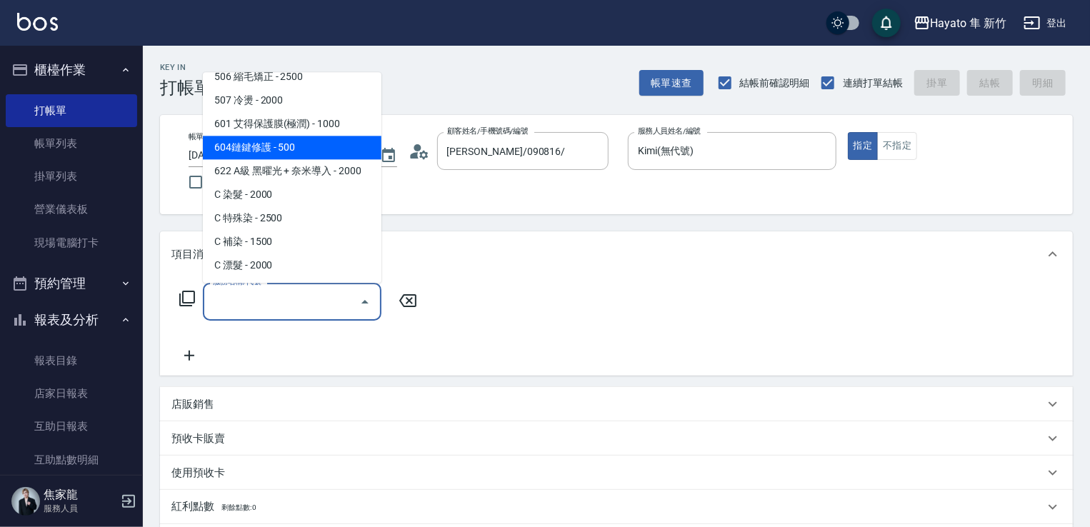
scroll to position [177, 0]
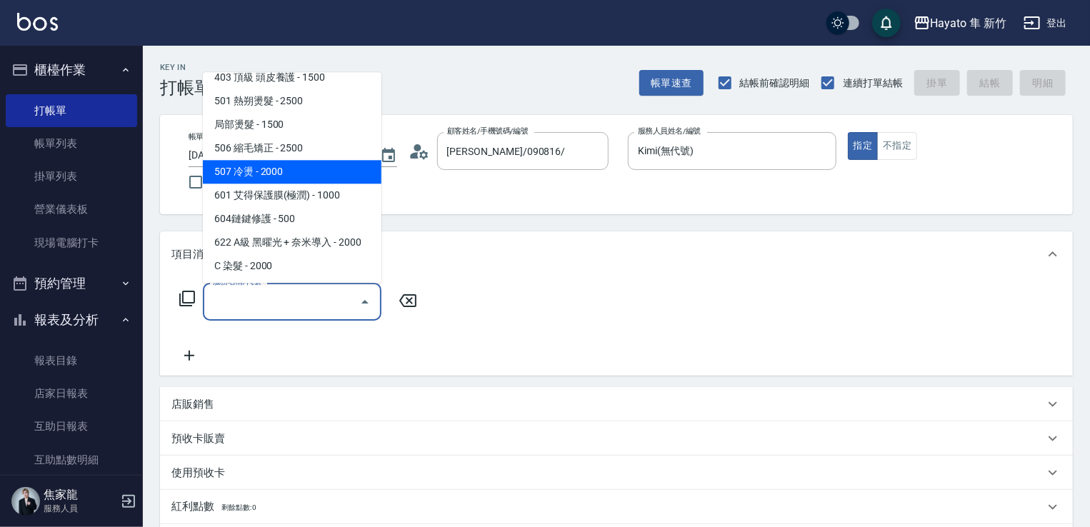
click at [291, 168] on span "507 冷燙 - 2000" at bounding box center [292, 172] width 179 height 24
type input "507 冷燙(507)"
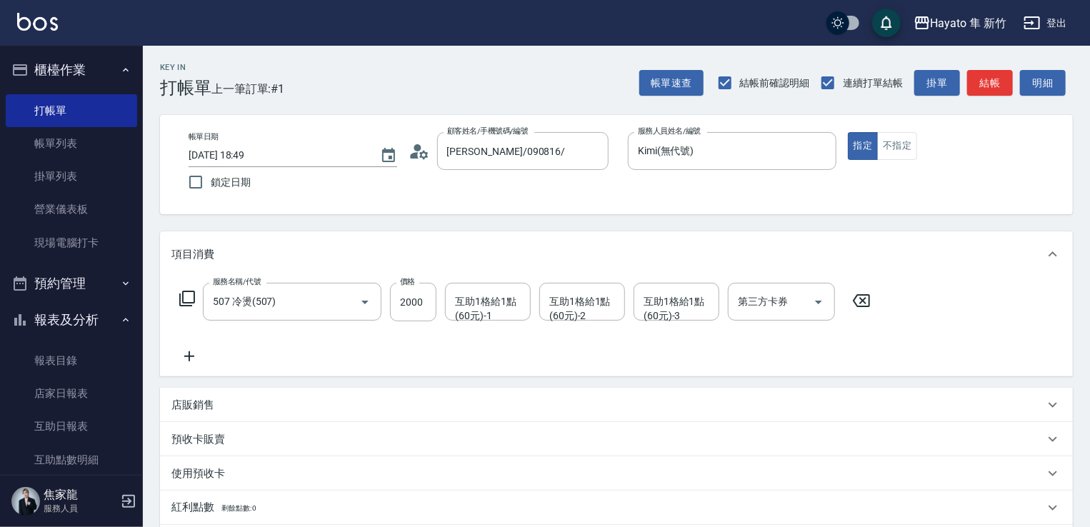
click at [436, 301] on div "服務名稱/代號 507 冷燙(507) 服務名稱/代號 價格 2000 價格 互助1格給1點(60元)-1 互助1格給1點(60元)-1 互助1格給1點(60…" at bounding box center [525, 302] width 708 height 39
click at [413, 300] on input "2000" at bounding box center [413, 302] width 46 height 39
type input "1800"
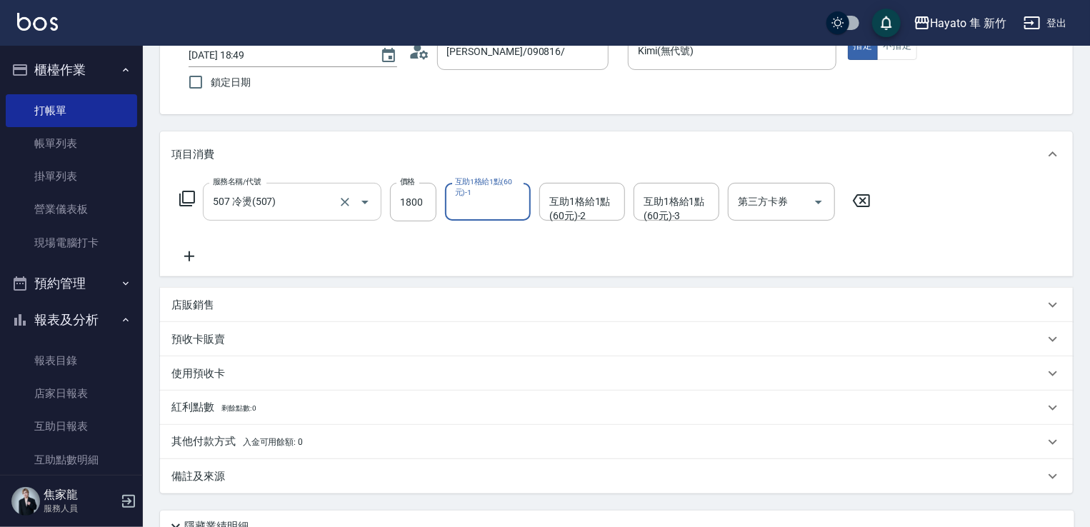
scroll to position [214, 0]
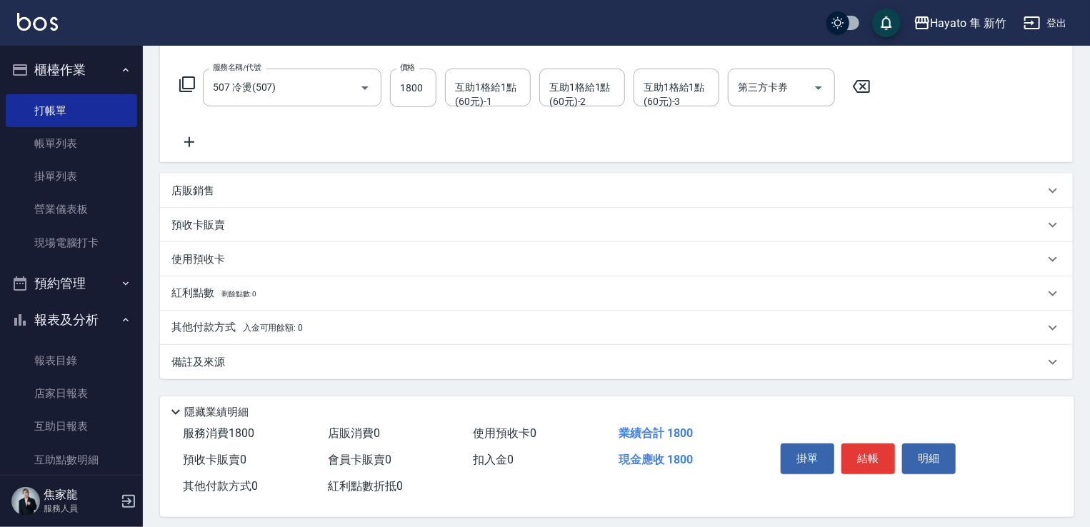
click at [266, 369] on div "備註及來源" at bounding box center [607, 362] width 873 height 15
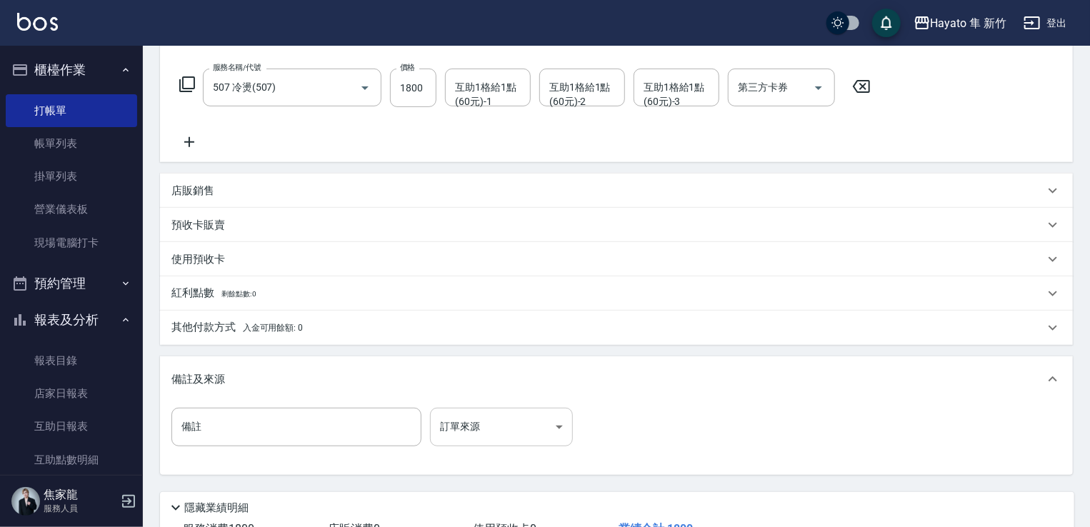
click at [477, 423] on body "Hayato 隼 新竹 登出 櫃檯作業 打帳單 帳單列表 掛單列表 營業儀表板 現場電腦打卡 預約管理 預約管理 報表及分析 報表目錄 店家日報表 互助日報表…" at bounding box center [545, 208] width 1090 height 844
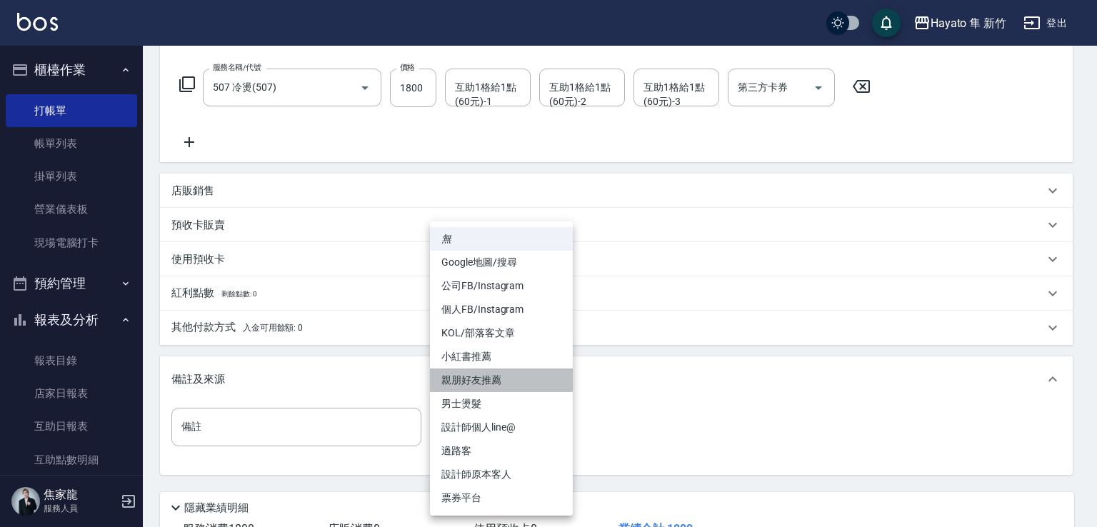
click at [514, 380] on li "親朋好友推薦" at bounding box center [501, 380] width 143 height 24
type input "親朋好友推薦"
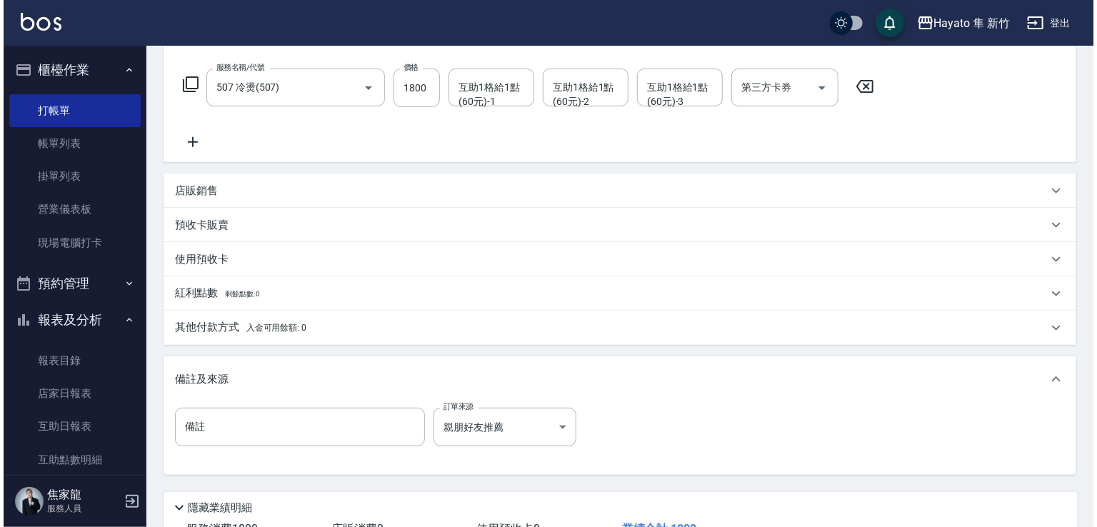
scroll to position [322, 0]
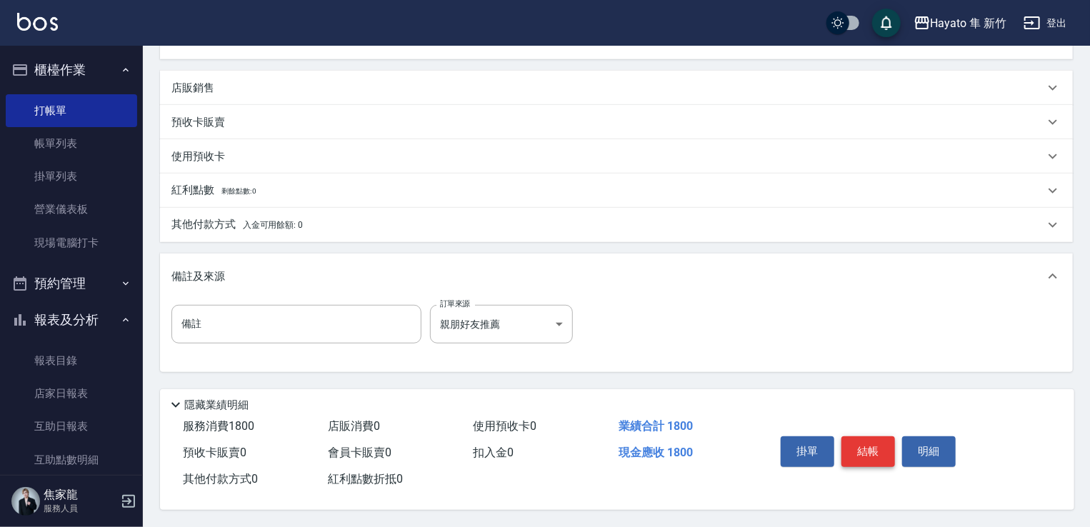
click at [860, 448] on button "結帳" at bounding box center [868, 451] width 54 height 30
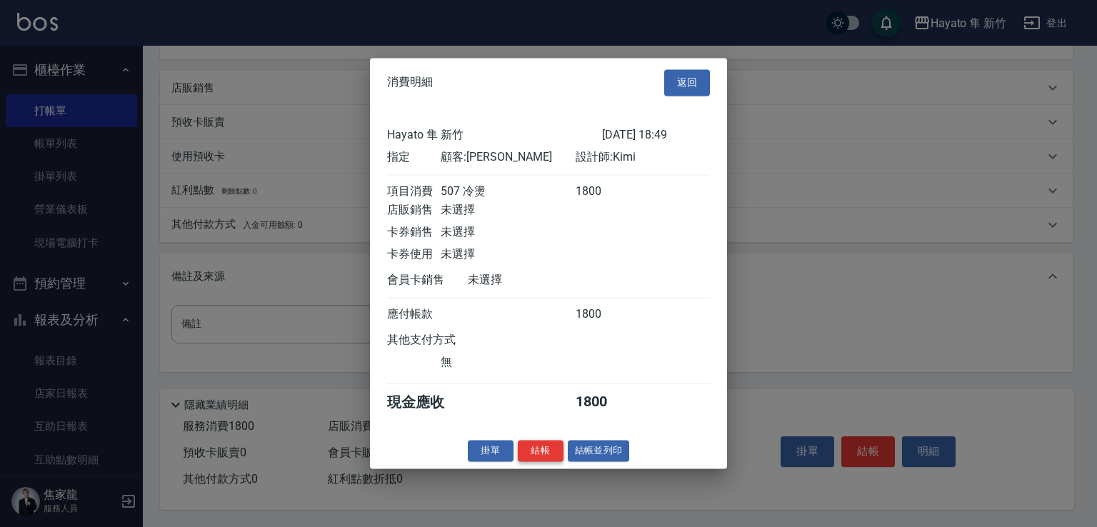
click at [550, 462] on button "結帳" at bounding box center [541, 451] width 46 height 22
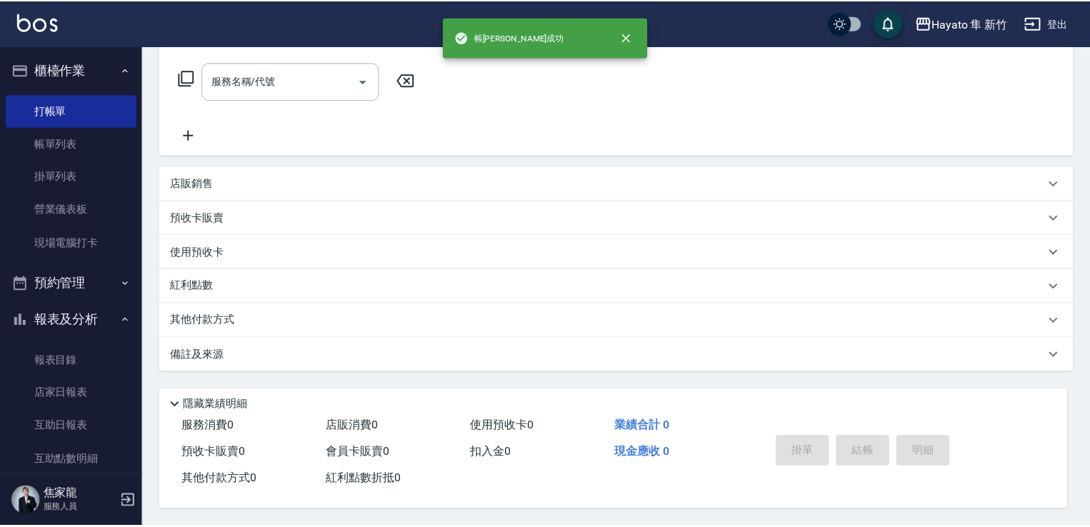
scroll to position [0, 0]
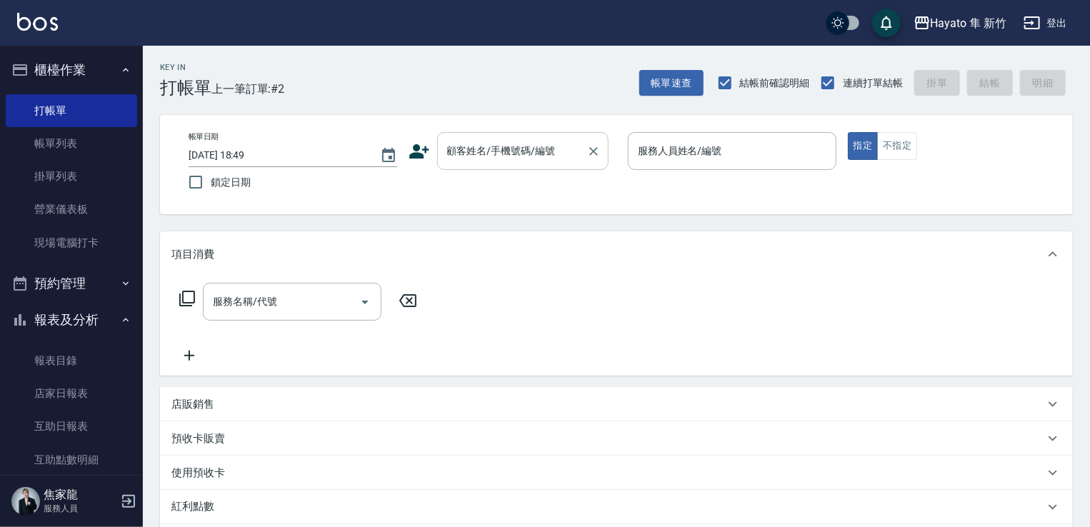
click at [493, 158] on input "顧客姓名/手機號碼/編號" at bounding box center [511, 151] width 137 height 25
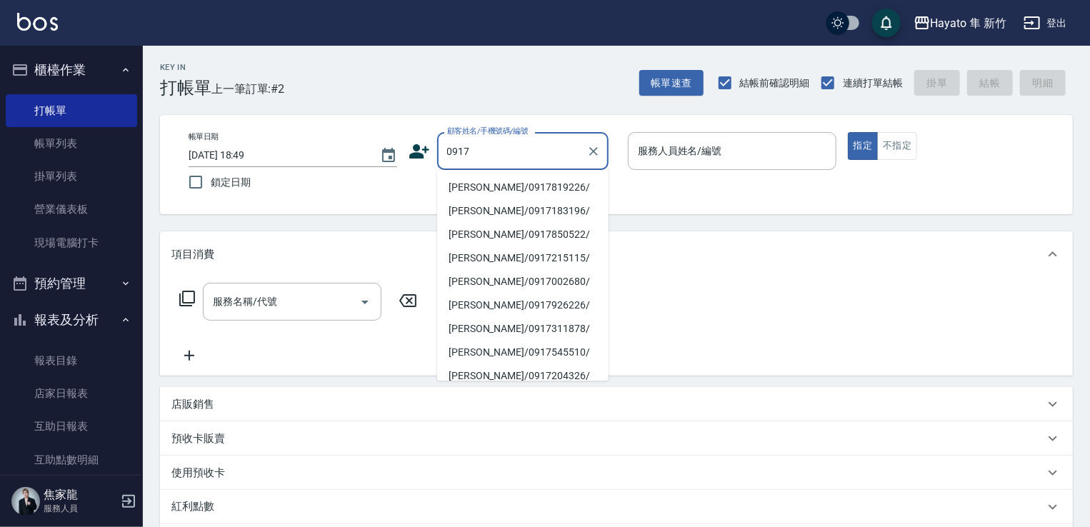
click at [475, 189] on li "[PERSON_NAME]/0917819226/" at bounding box center [522, 188] width 171 height 24
type input "[PERSON_NAME]/0917819226/"
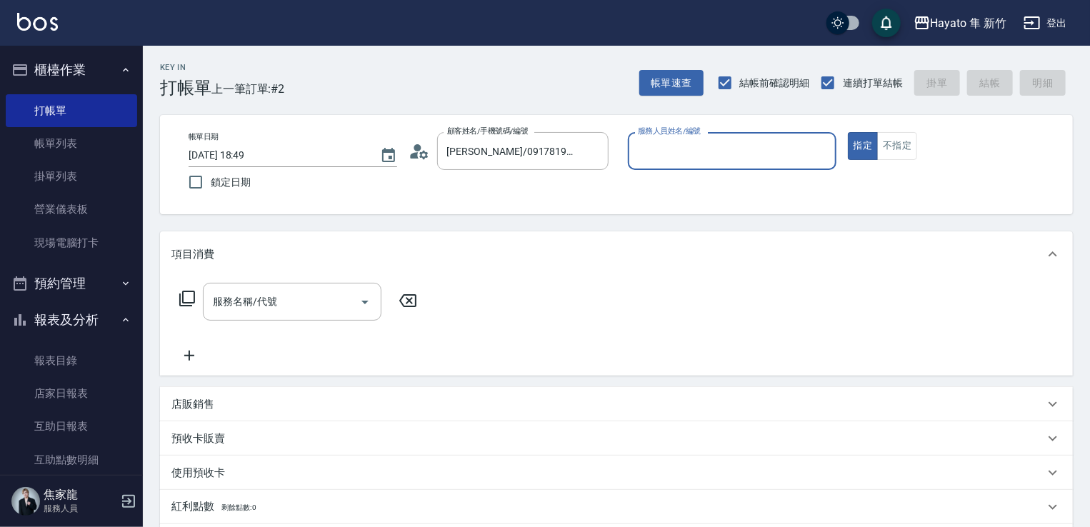
type input "Kimi(無代號)"
click at [884, 136] on button "不指定" at bounding box center [897, 146] width 40 height 28
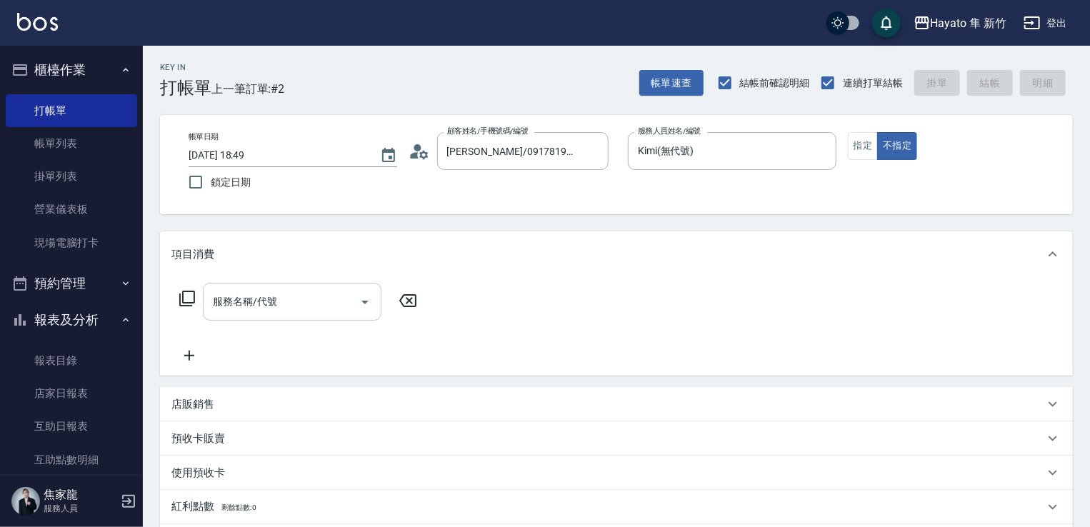
click at [231, 300] on input "服務名稱/代號" at bounding box center [281, 301] width 144 height 25
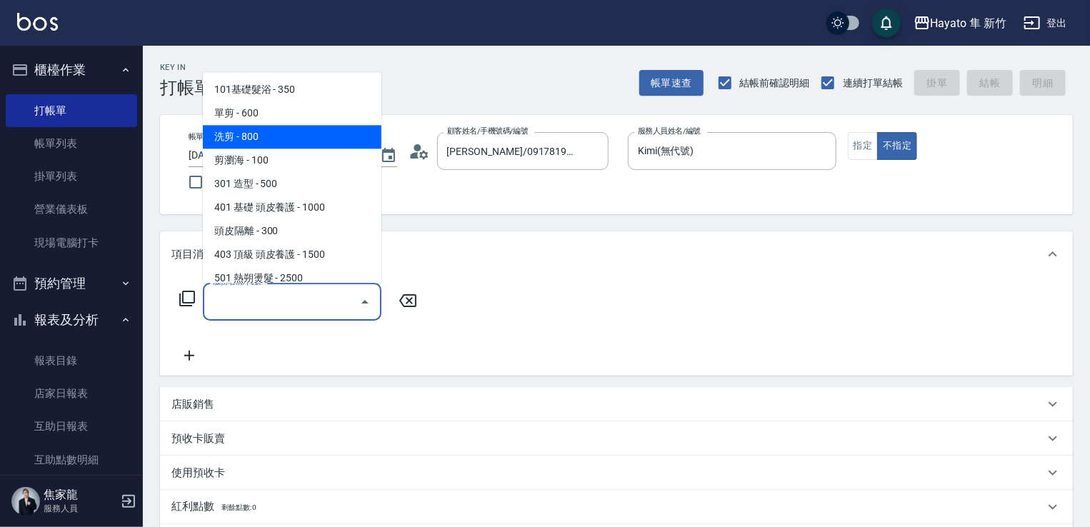
click at [293, 135] on span "洗剪 - 800" at bounding box center [292, 137] width 179 height 24
type input "洗剪(201)"
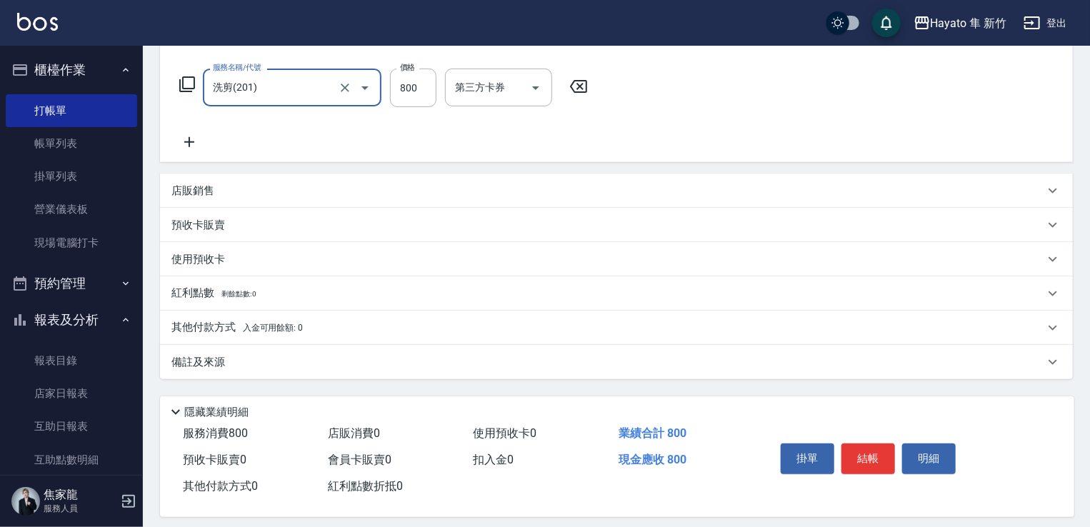
scroll to position [226, 0]
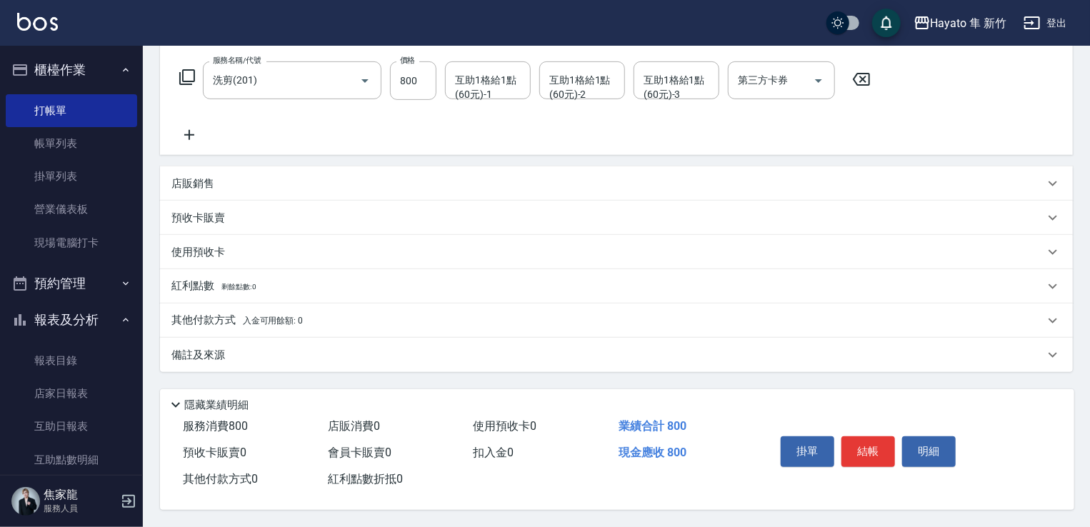
click at [464, 348] on div "備註及來源" at bounding box center [607, 355] width 873 height 15
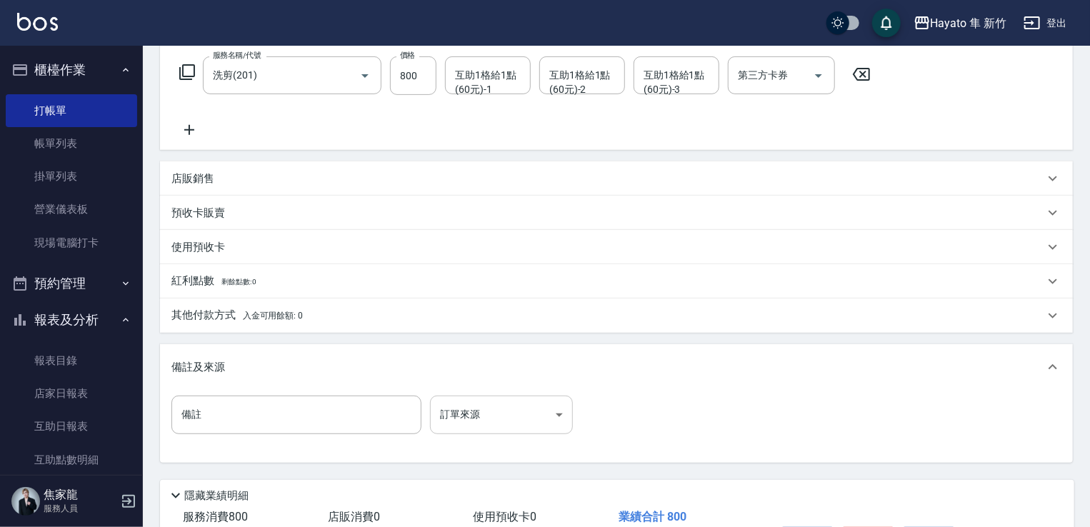
click at [491, 423] on body "Hayato 隼 新竹 登出 櫃檯作業 打帳單 帳單列表 掛單列表 營業儀表板 現場電腦打卡 預約管理 預約管理 報表及分析 報表目錄 店家日報表 互助日報表…" at bounding box center [545, 196] width 1090 height 844
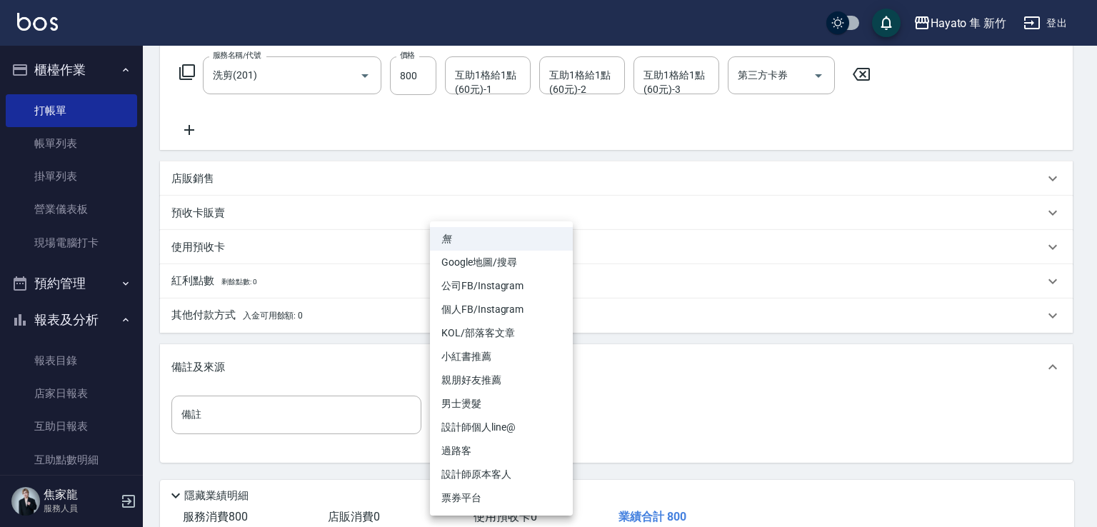
click at [519, 287] on li "公司FB/Instagram" at bounding box center [501, 286] width 143 height 24
type input "公司FB/Instagram"
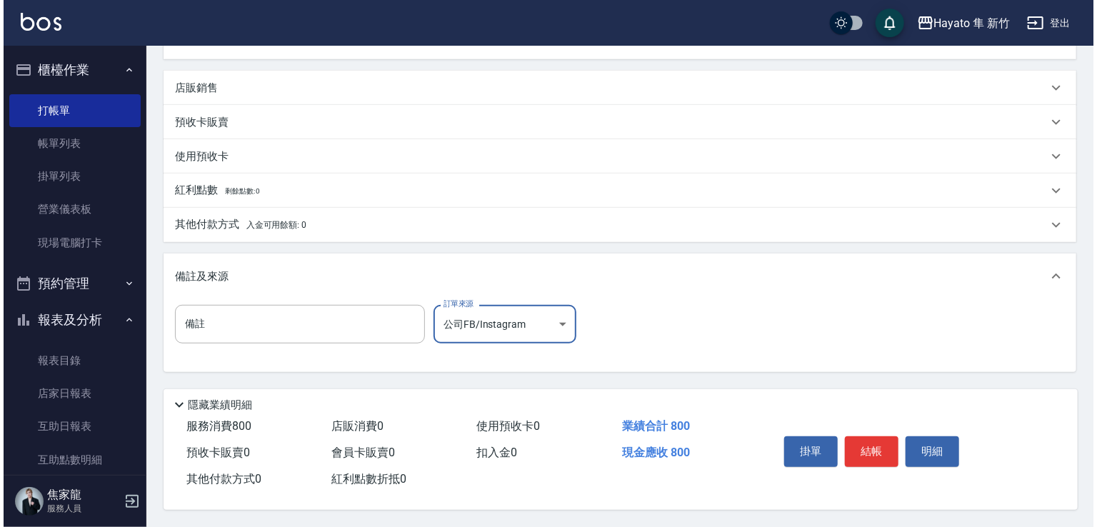
scroll to position [322, 0]
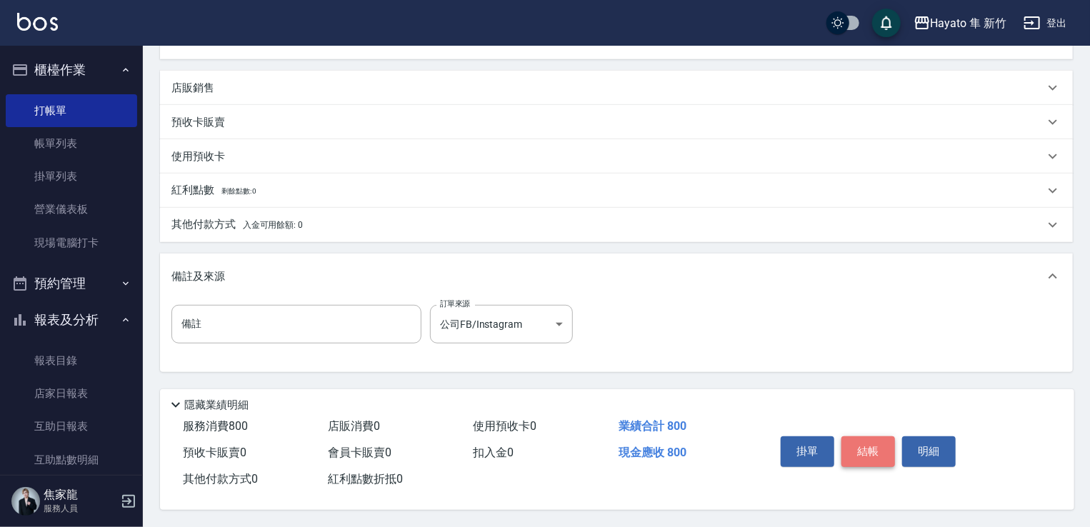
click at [884, 446] on button "結帳" at bounding box center [868, 451] width 54 height 30
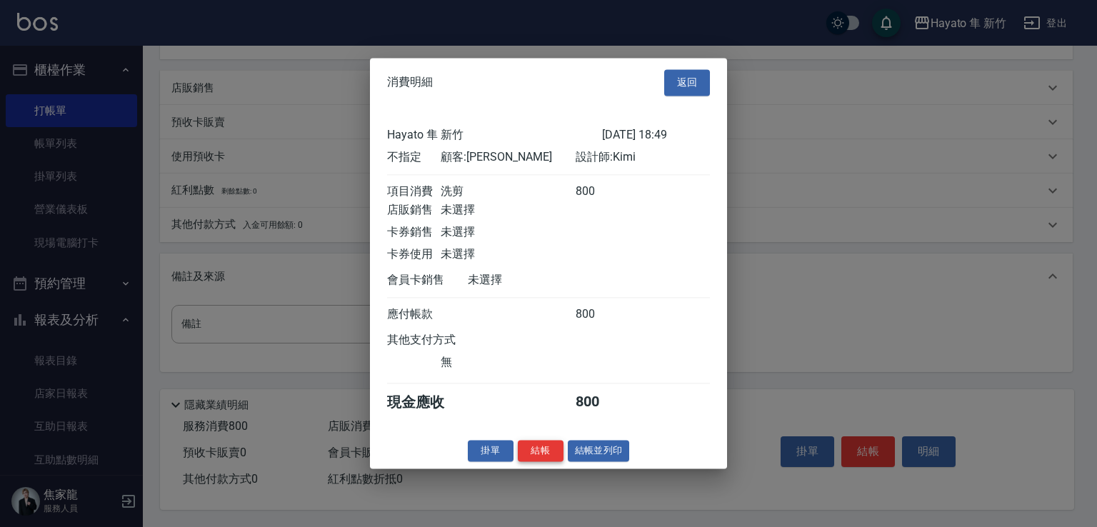
click at [543, 457] on button "結帳" at bounding box center [541, 451] width 46 height 22
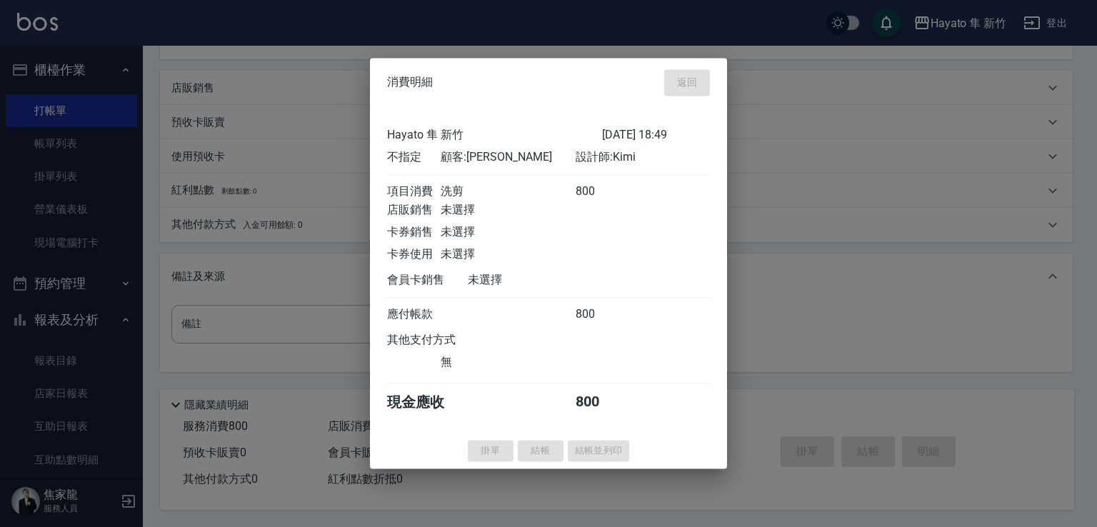
type input "[DATE] 18:50"
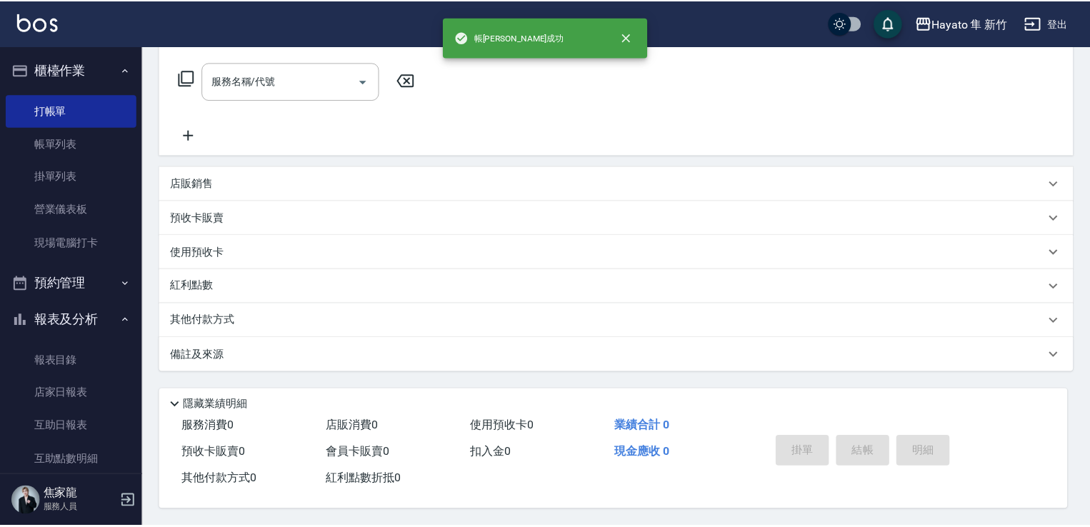
scroll to position [0, 0]
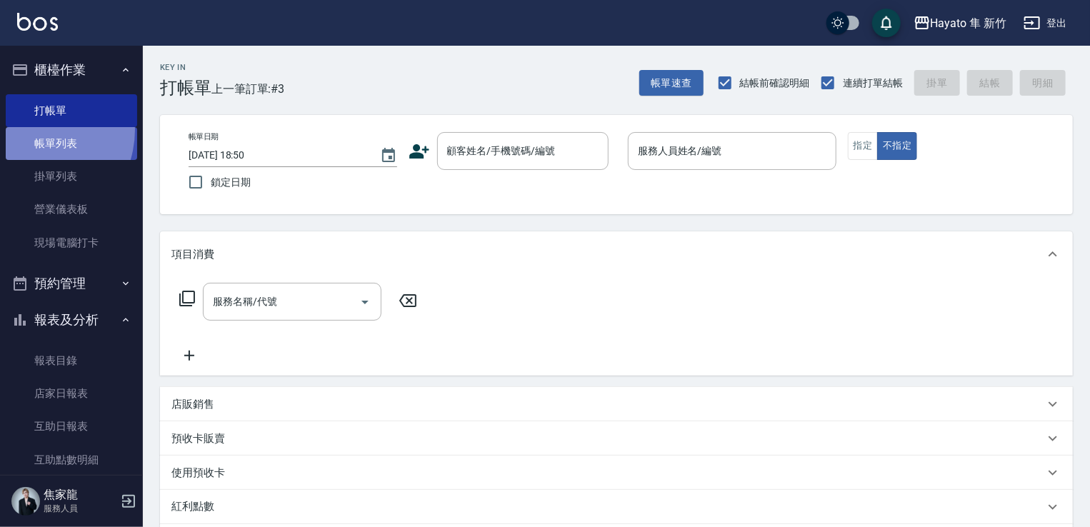
click at [30, 130] on link "帳單列表" at bounding box center [71, 143] width 131 height 33
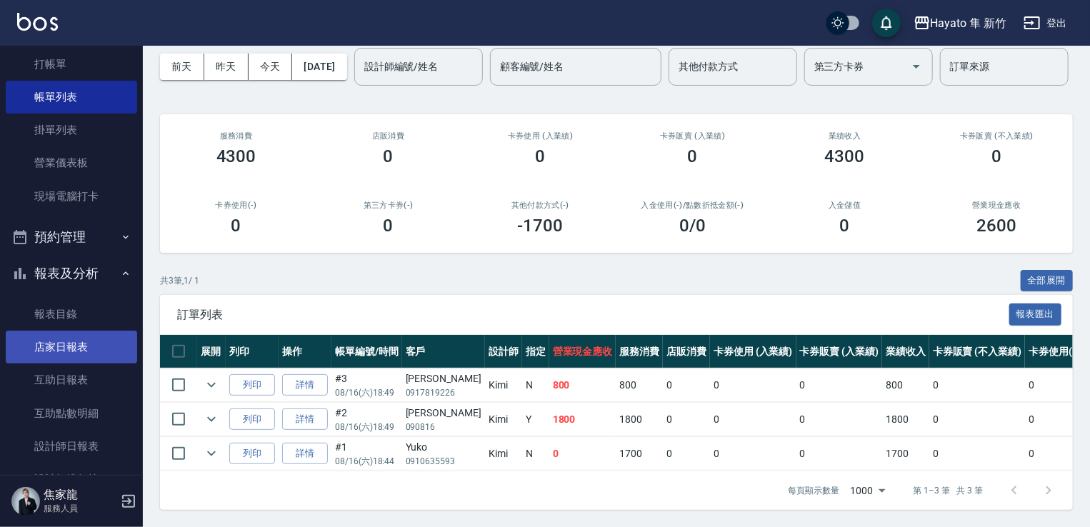
scroll to position [71, 0]
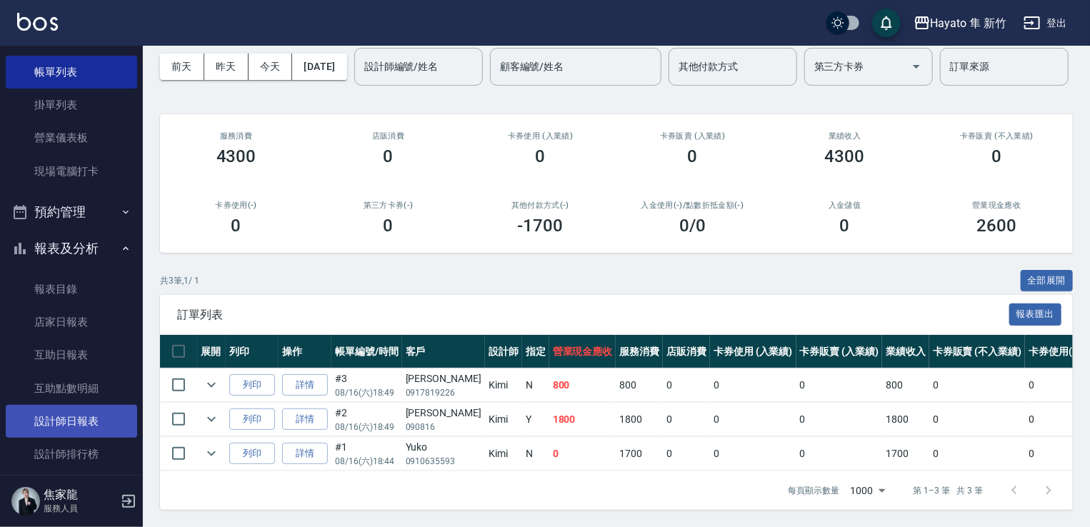
click at [76, 413] on link "設計師日報表" at bounding box center [71, 421] width 131 height 33
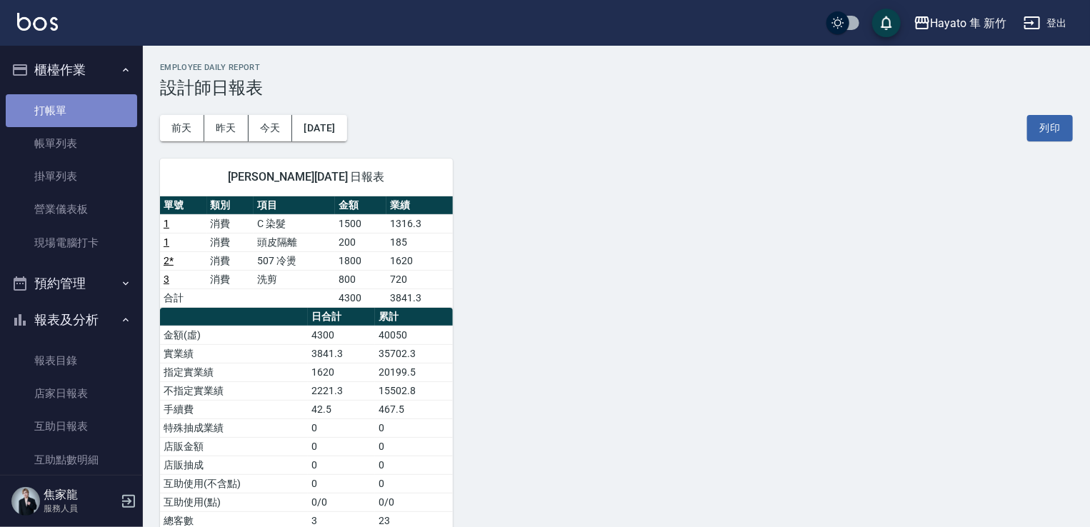
click at [73, 110] on link "打帳單" at bounding box center [71, 110] width 131 height 33
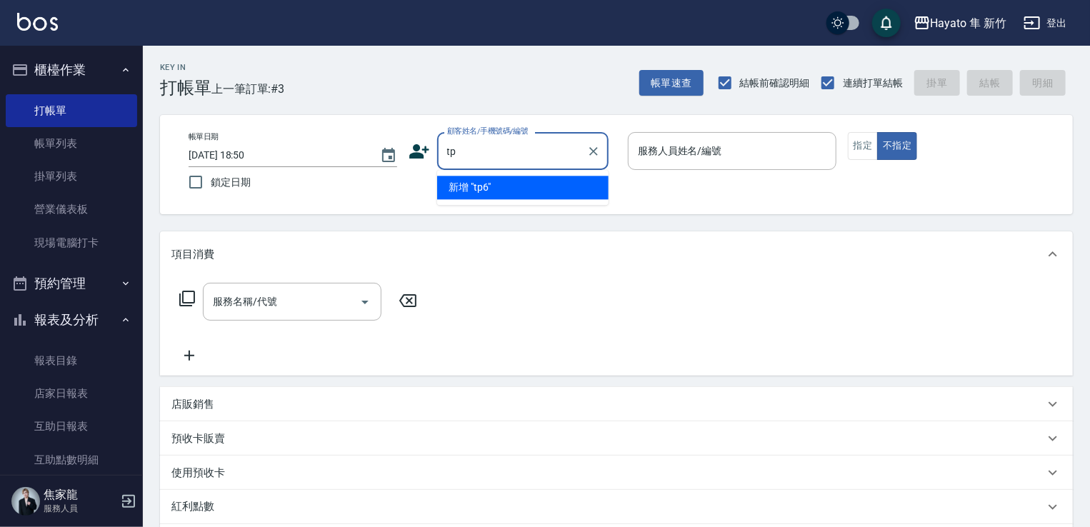
type input "t"
click at [517, 192] on li "[PERSON_NAME]/0912162455/" at bounding box center [522, 188] width 171 height 24
type input "[PERSON_NAME]/0912162455/"
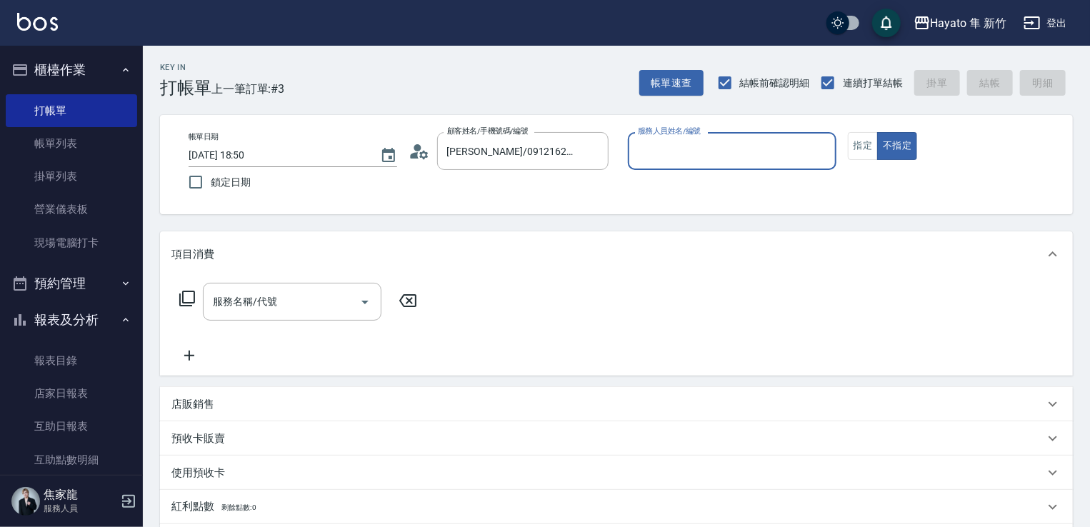
type input "En(無代號)"
drag, startPoint x: 854, startPoint y: 135, endPoint x: 901, endPoint y: 147, distance: 48.7
click at [860, 138] on button "指定" at bounding box center [863, 146] width 31 height 28
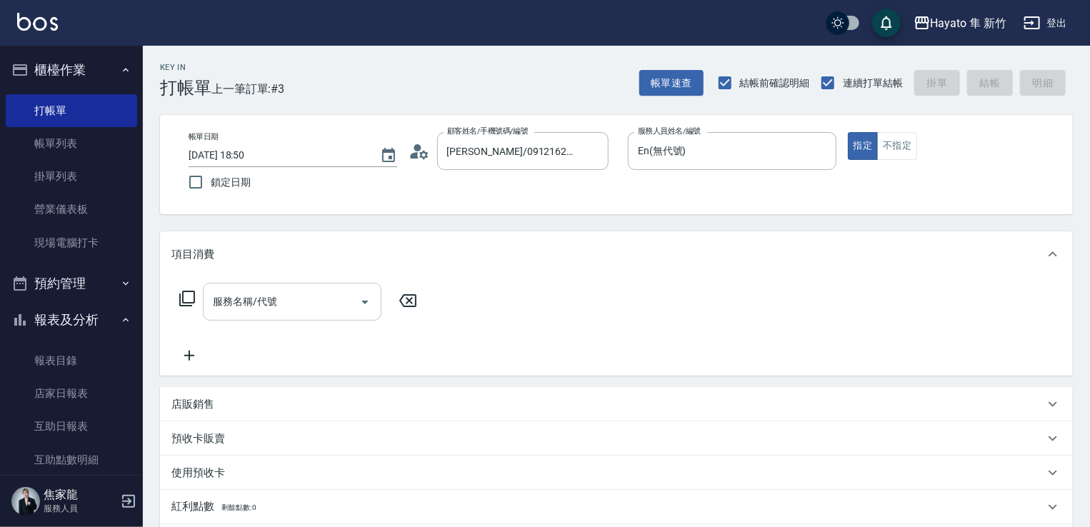
click at [362, 315] on div at bounding box center [363, 302] width 21 height 38
click at [356, 310] on icon "Open" at bounding box center [364, 302] width 17 height 17
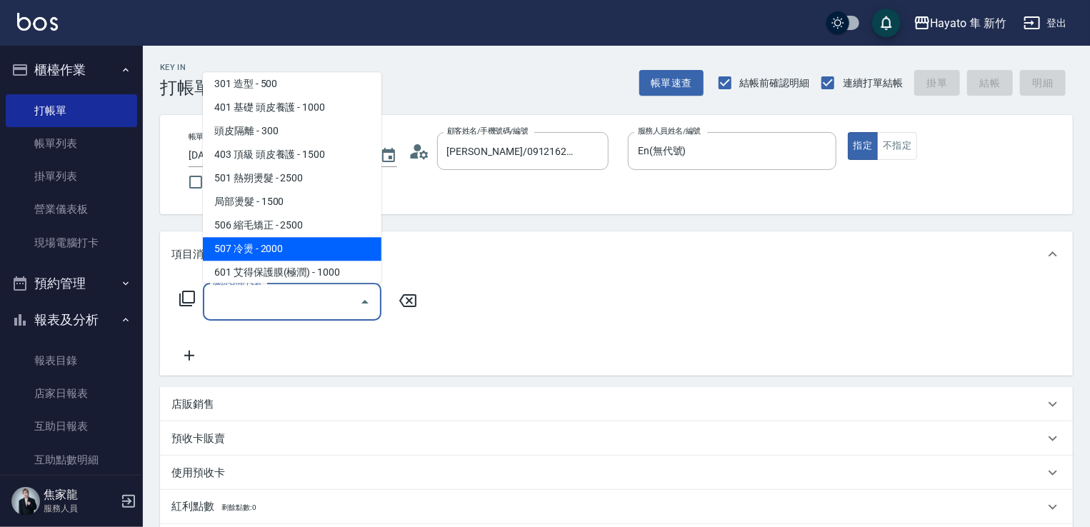
scroll to position [143, 0]
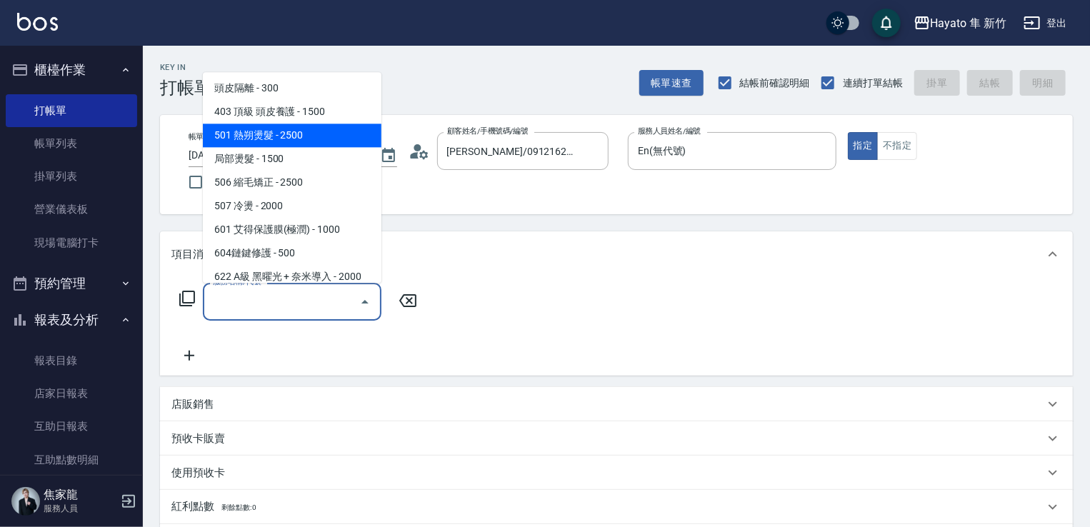
click at [344, 128] on span "501 熱朔燙髮 - 2500" at bounding box center [292, 136] width 179 height 24
type input "501 熱朔燙髮(501)"
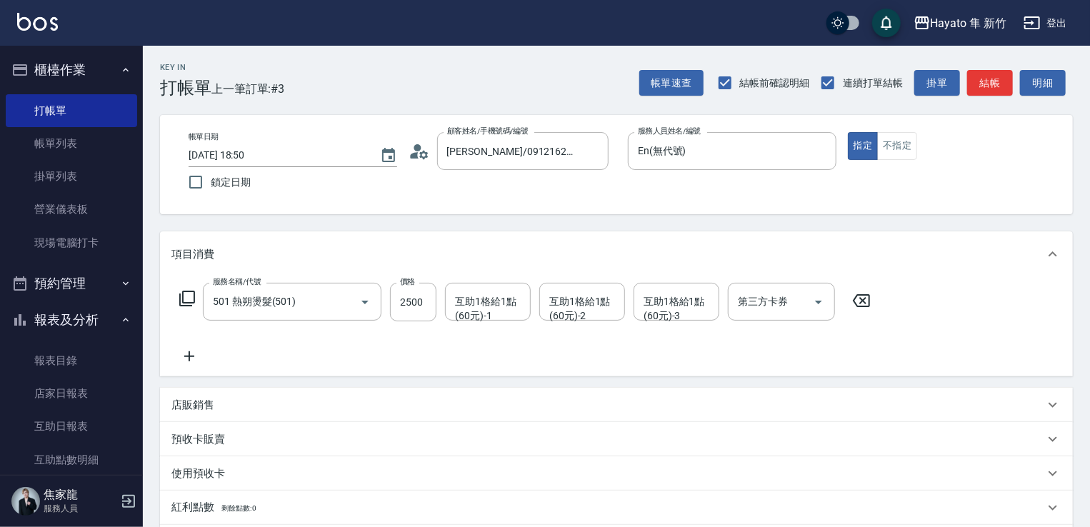
click at [194, 358] on icon at bounding box center [189, 356] width 36 height 17
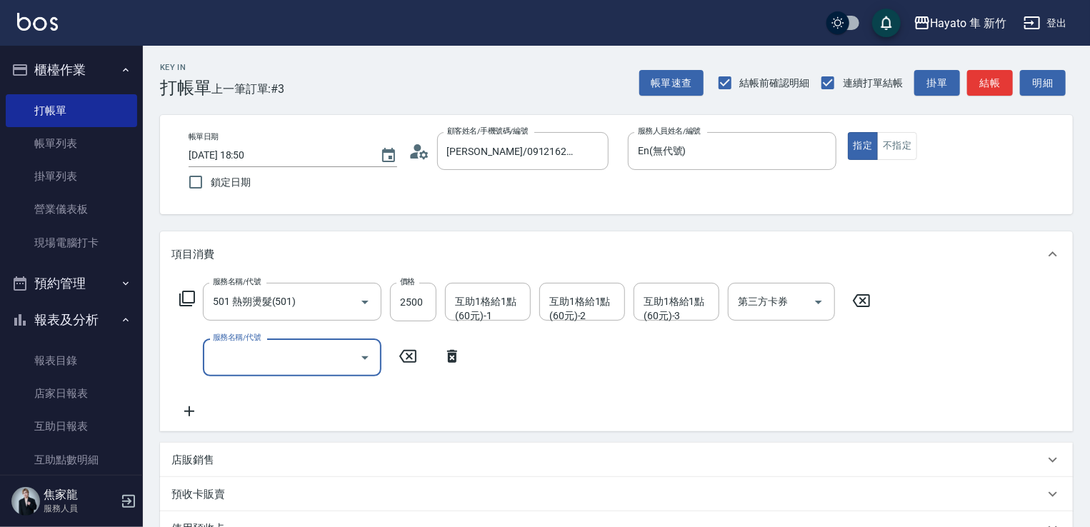
click at [370, 358] on icon "Open" at bounding box center [364, 357] width 17 height 17
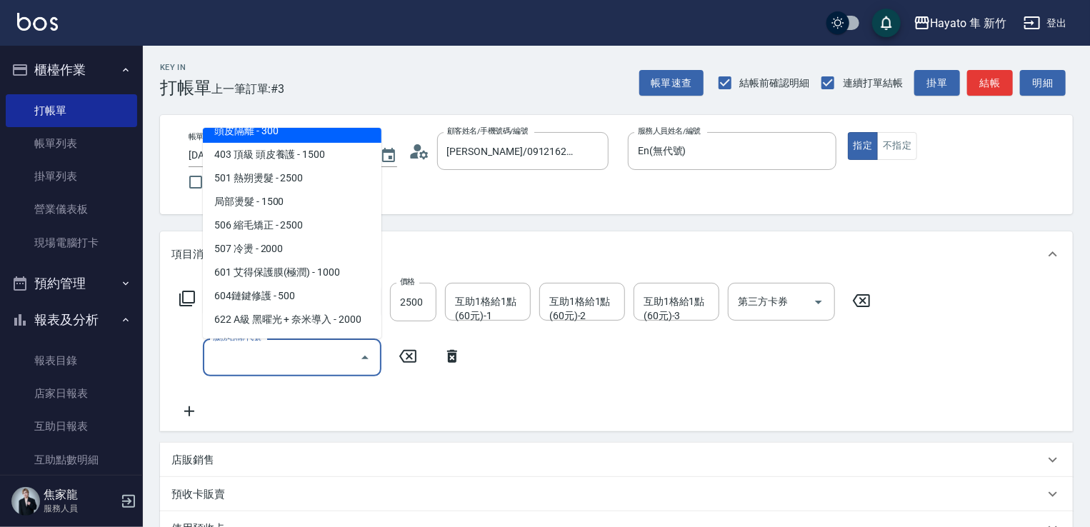
scroll to position [249, 0]
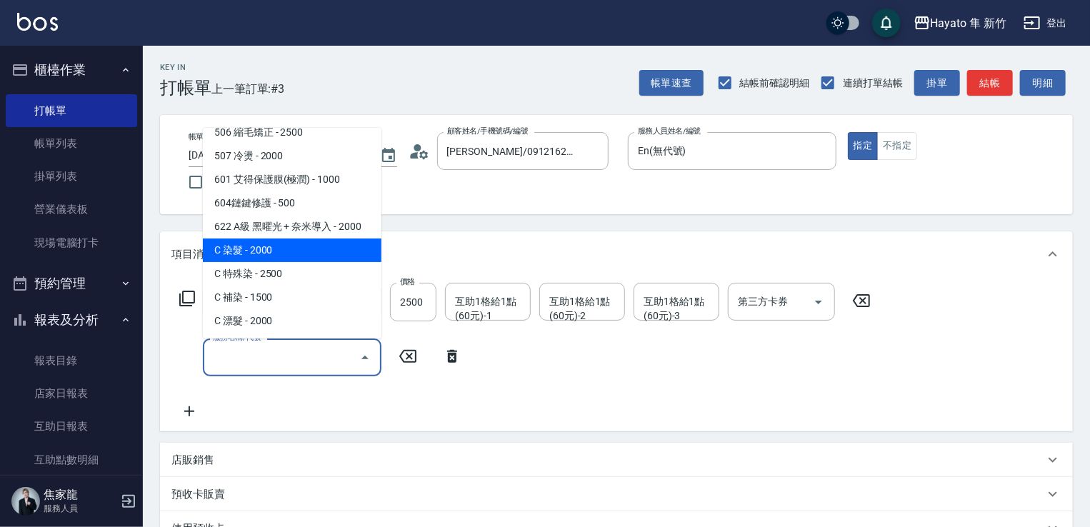
drag, startPoint x: 316, startPoint y: 262, endPoint x: 317, endPoint y: 248, distance: 14.3
click at [317, 248] on ul "101基礎髮浴 - 350 單剪 - 600 洗剪 - 800 剪瀏海 - 100 301 造型 - 500 401 基礎 頭皮養護 - 1000 頭皮隔離 …" at bounding box center [292, 233] width 179 height 211
click at [317, 248] on span "C 染髮 - 2000" at bounding box center [292, 251] width 179 height 24
type input "C 染髮(701)"
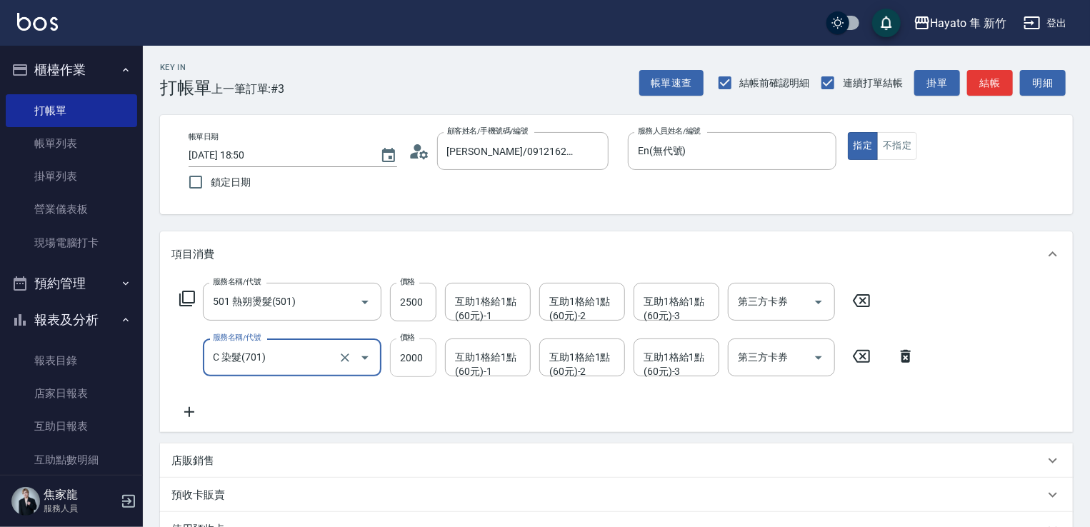
click at [412, 373] on input "2000" at bounding box center [413, 357] width 46 height 39
type input "2300"
click at [431, 306] on input "2500" at bounding box center [413, 302] width 46 height 39
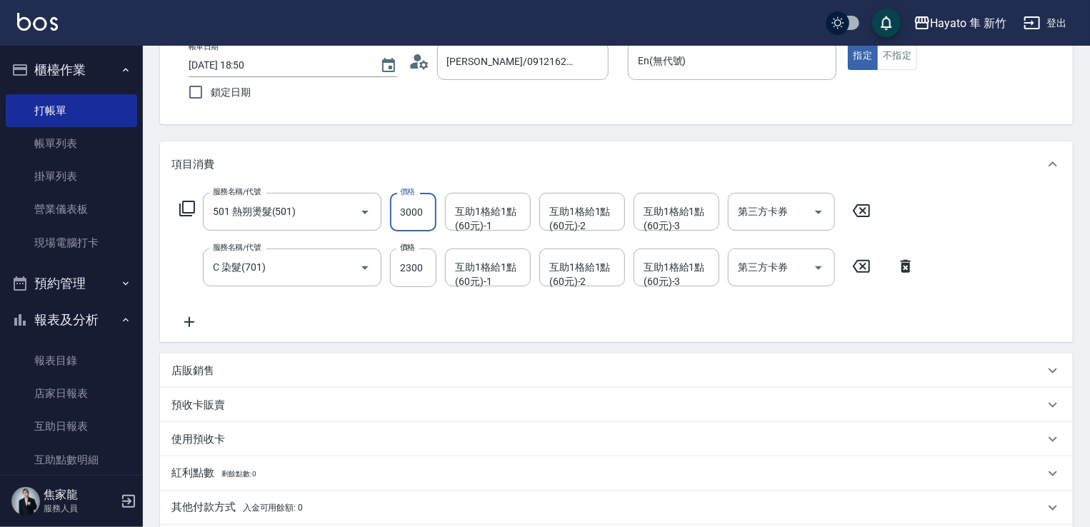
scroll to position [214, 0]
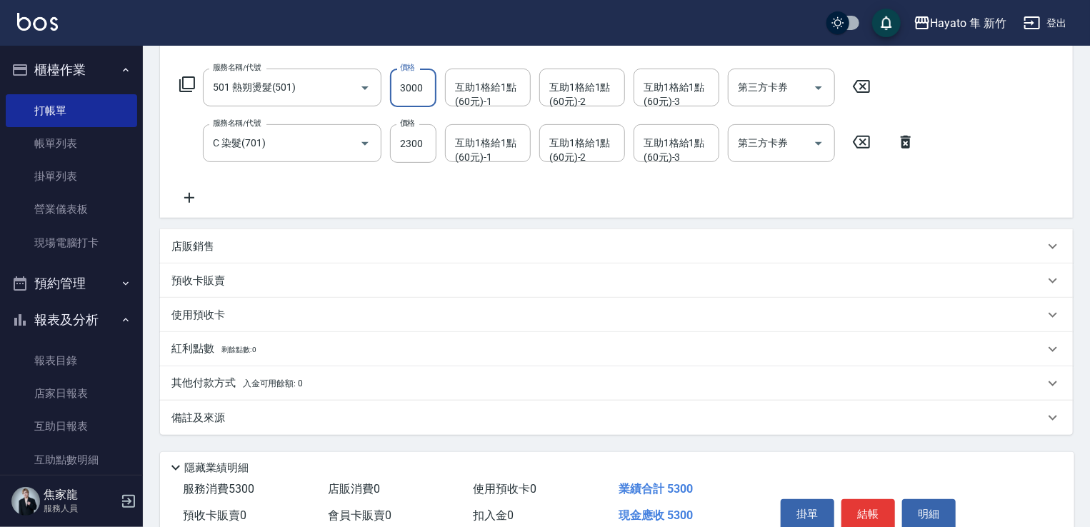
type input "3000"
click at [249, 435] on div "備註及來源" at bounding box center [616, 418] width 913 height 34
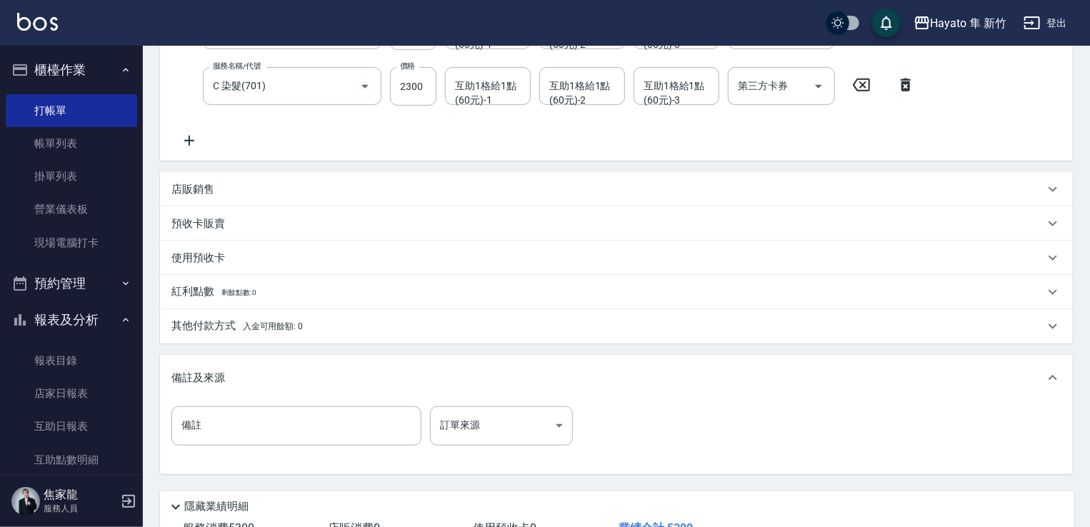
scroll to position [357, 0]
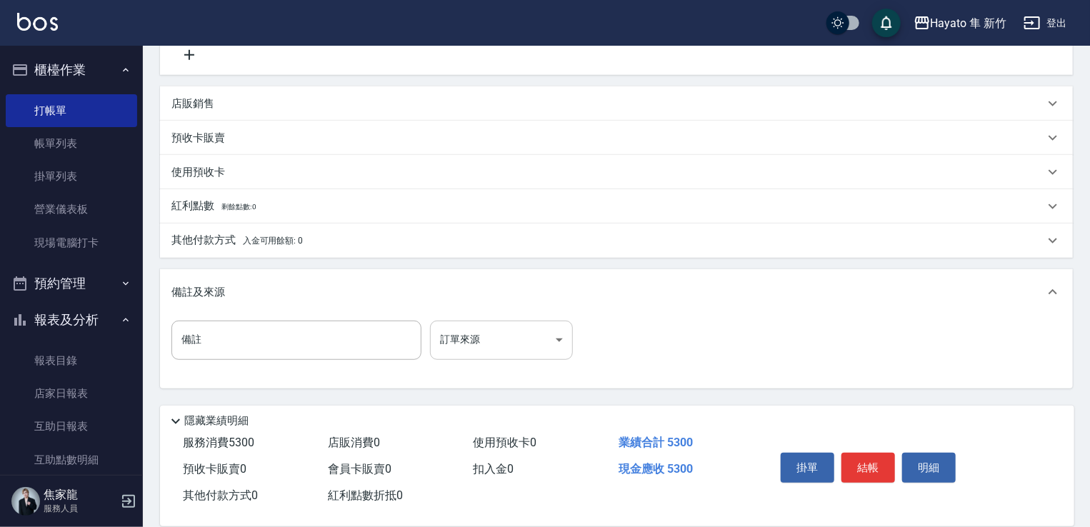
click at [533, 341] on body "Hayato 隼 新竹 登出 櫃檯作業 打帳單 帳單列表 掛單列表 營業儀表板 現場電腦打卡 預約管理 預約管理 報表及分析 報表目錄 店家日報表 互助日報表…" at bounding box center [545, 93] width 1090 height 901
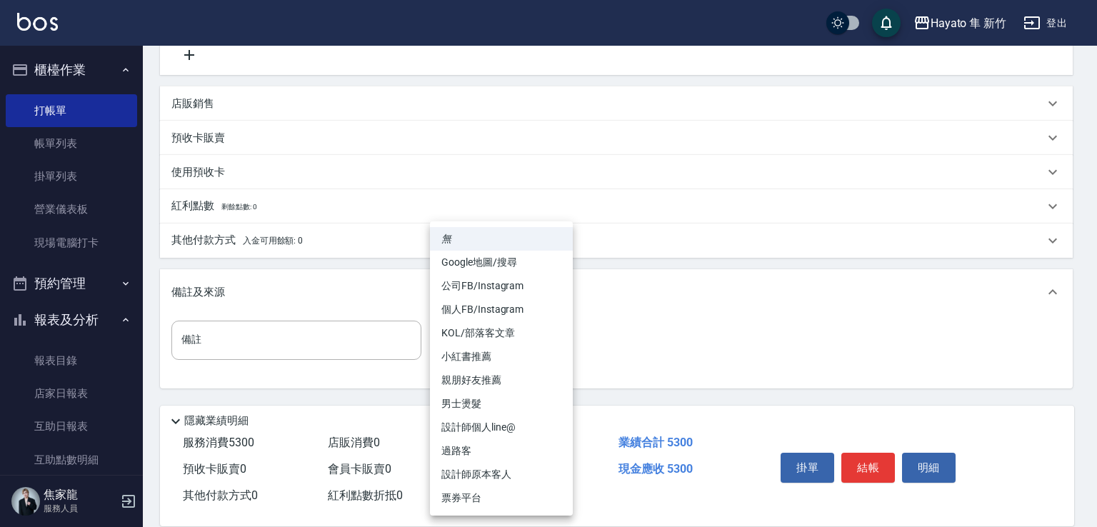
click at [482, 480] on li "設計師原本客人" at bounding box center [501, 475] width 143 height 24
type input "設計師原本客人"
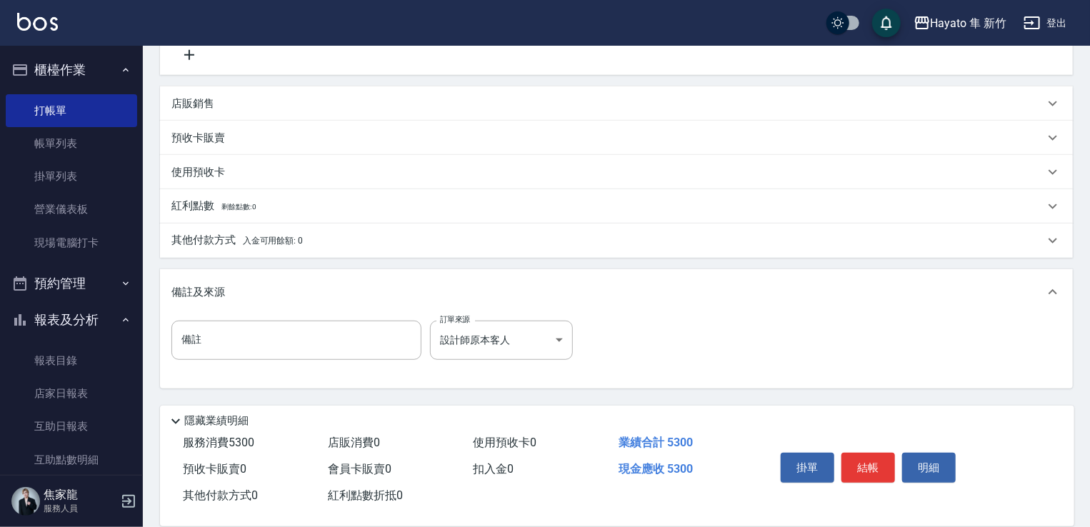
click at [264, 246] on span "入金可用餘額: 0" at bounding box center [273, 241] width 61 height 10
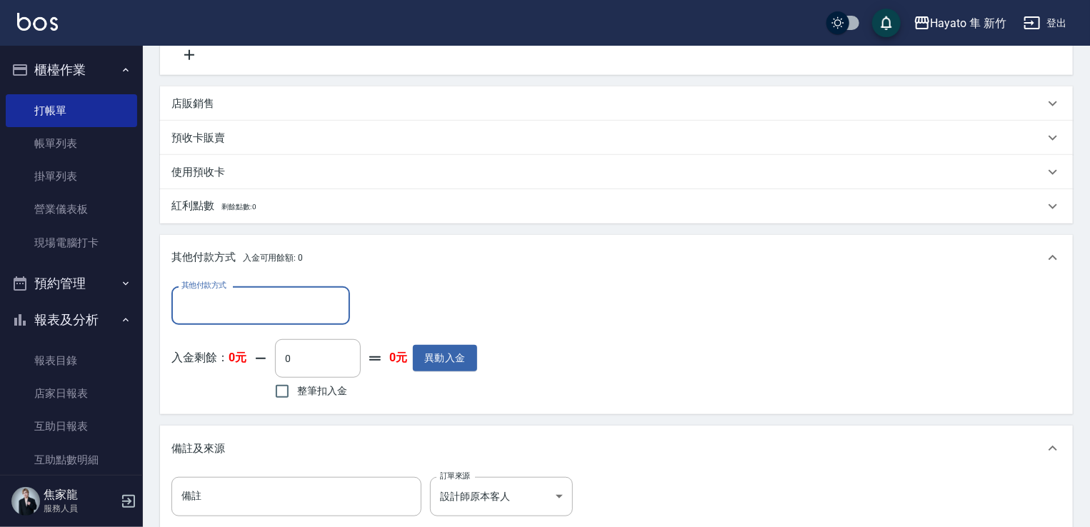
scroll to position [0, 0]
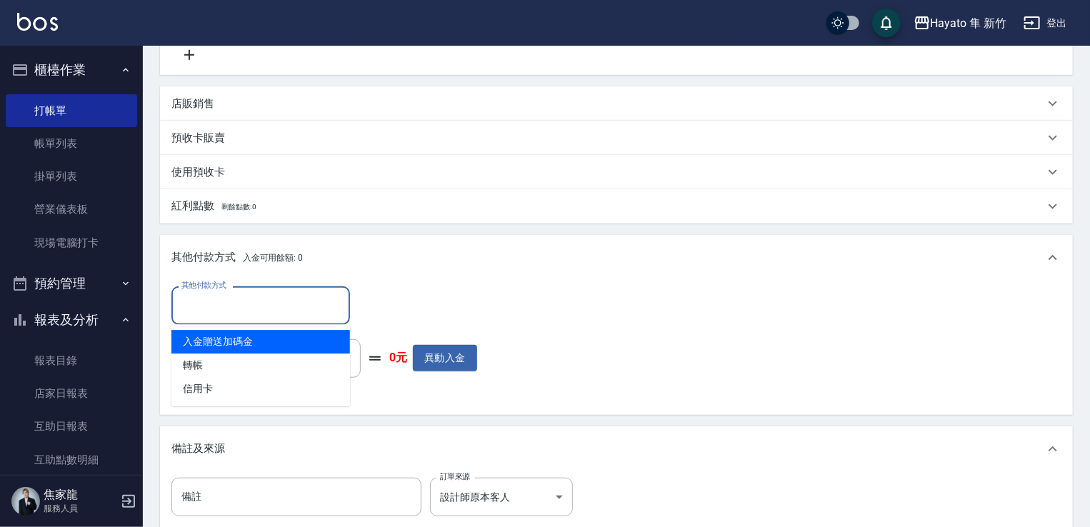
click at [264, 301] on input "其他付款方式" at bounding box center [261, 305] width 166 height 25
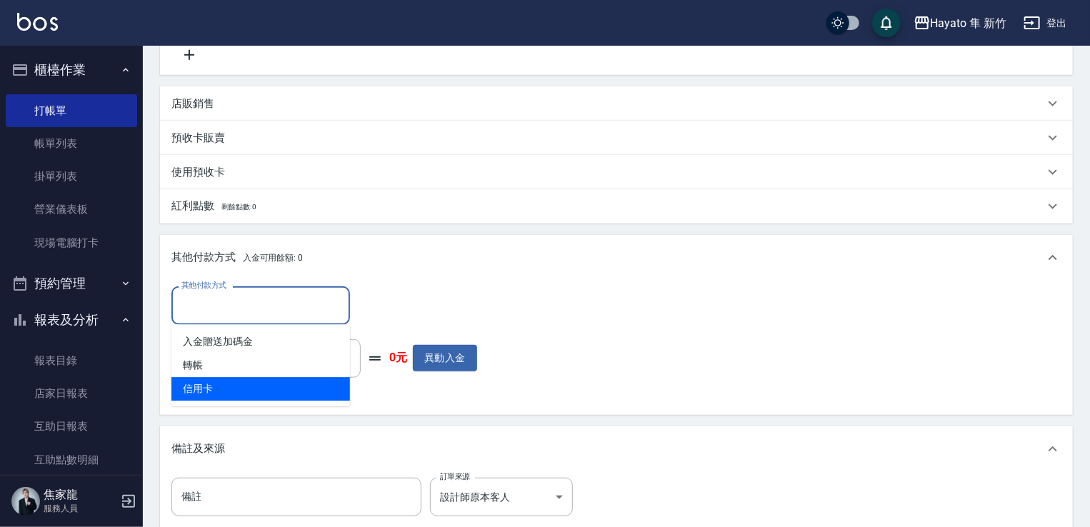
click at [282, 406] on ul "入金贈送加碼金 轉帳 信用卡" at bounding box center [260, 365] width 179 height 82
click at [291, 388] on span "信用卡" at bounding box center [260, 389] width 179 height 24
type input "信用卡"
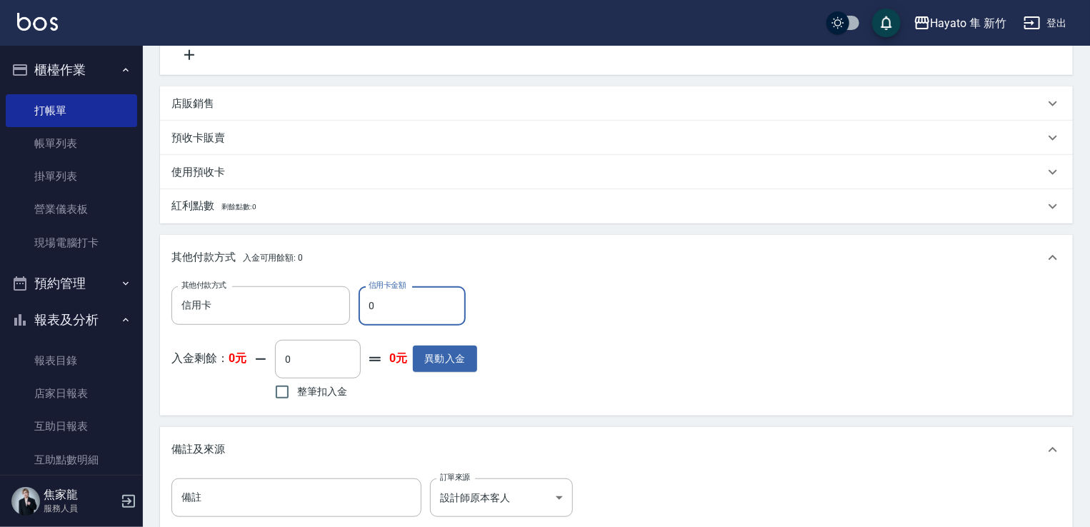
drag, startPoint x: 393, startPoint y: 305, endPoint x: 364, endPoint y: 308, distance: 28.7
click at [364, 308] on input "0" at bounding box center [411, 305] width 107 height 39
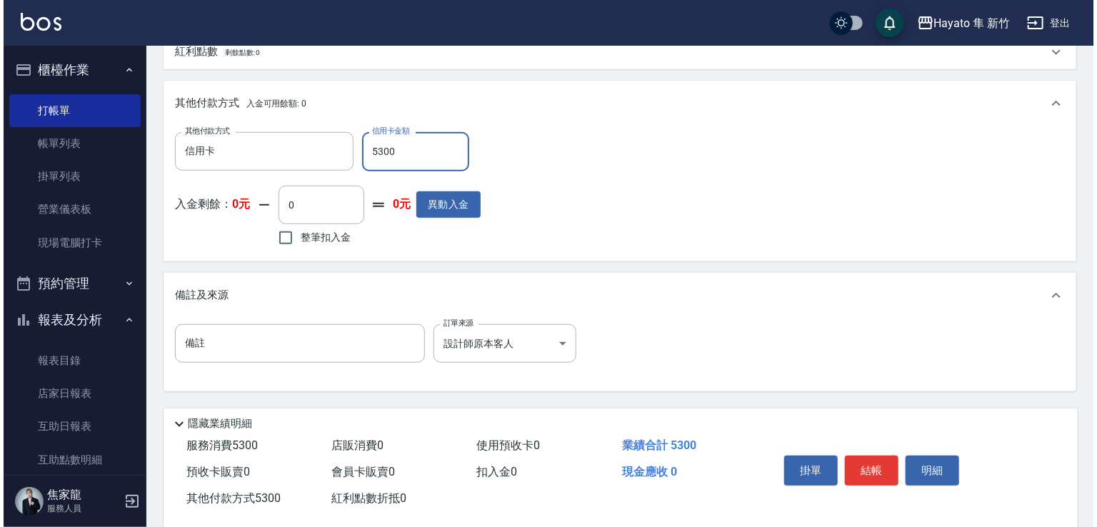
scroll to position [535, 0]
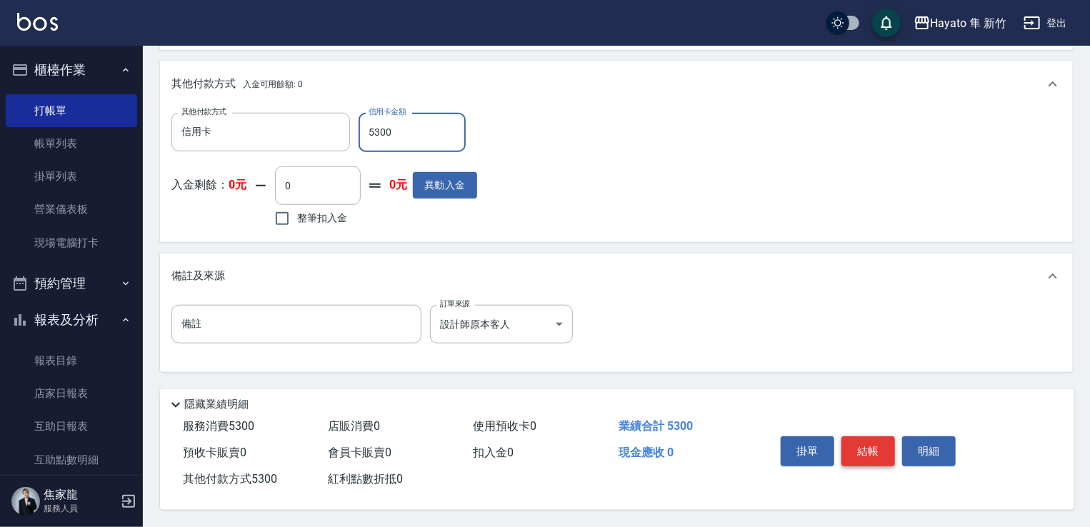
type input "5300"
click at [851, 442] on button "結帳" at bounding box center [868, 451] width 54 height 30
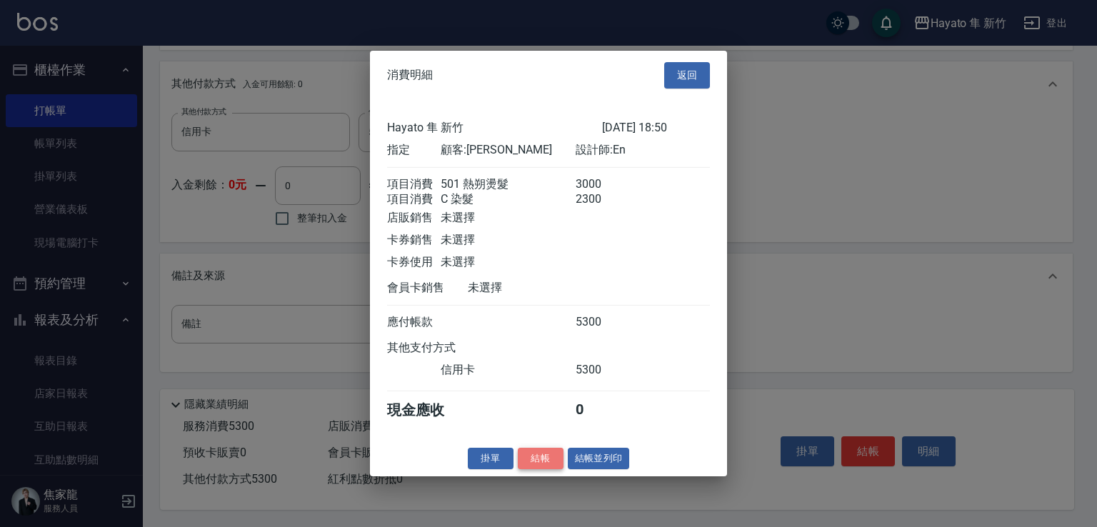
click at [546, 468] on button "結帳" at bounding box center [541, 458] width 46 height 22
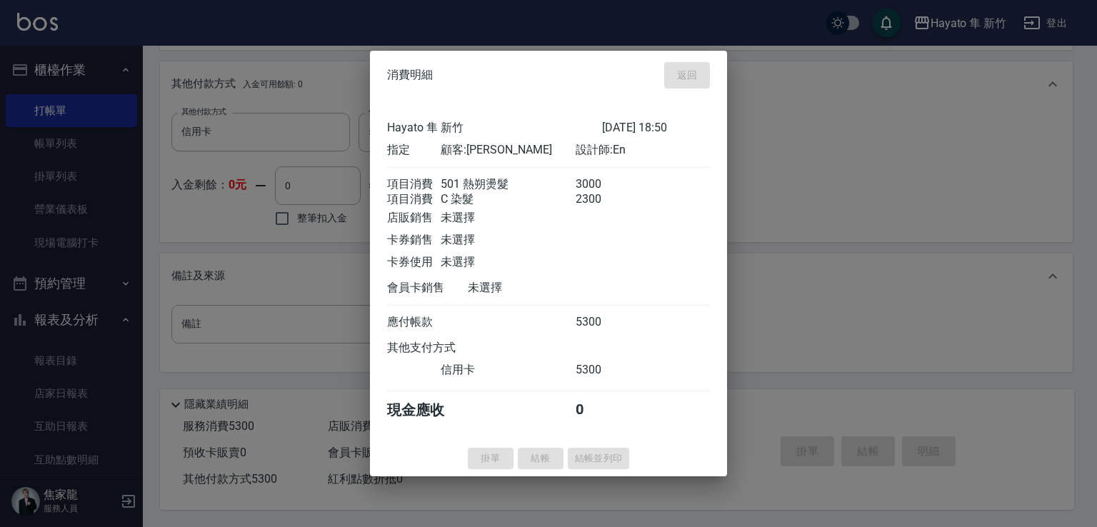
type input "[DATE] 18:54"
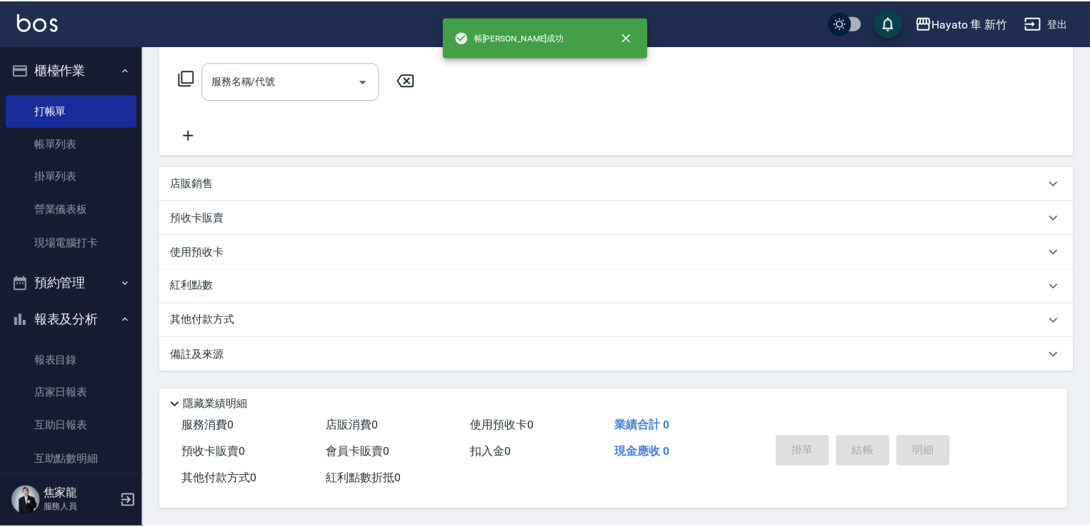
scroll to position [0, 0]
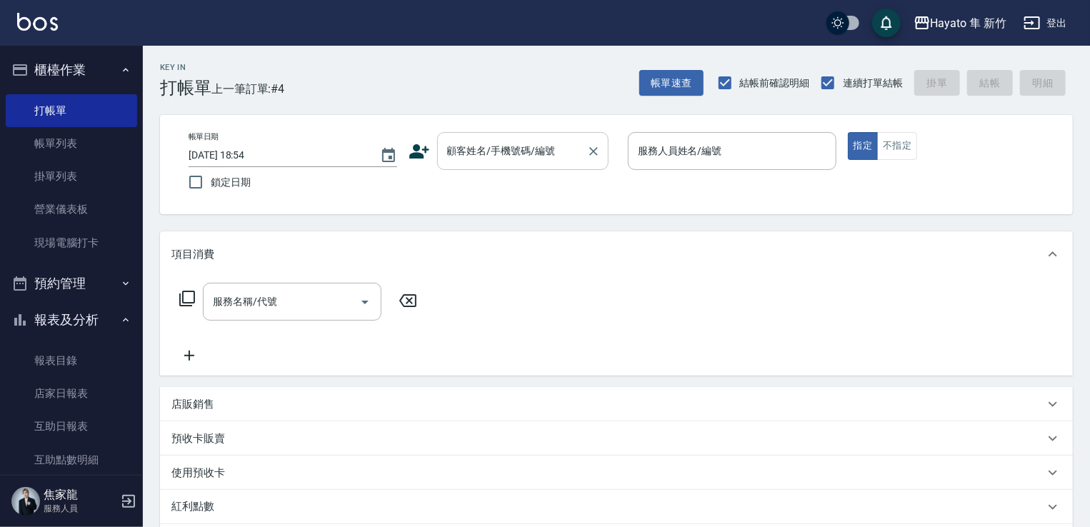
click at [464, 165] on div "顧客姓名/手機號碼/編號" at bounding box center [522, 151] width 171 height 38
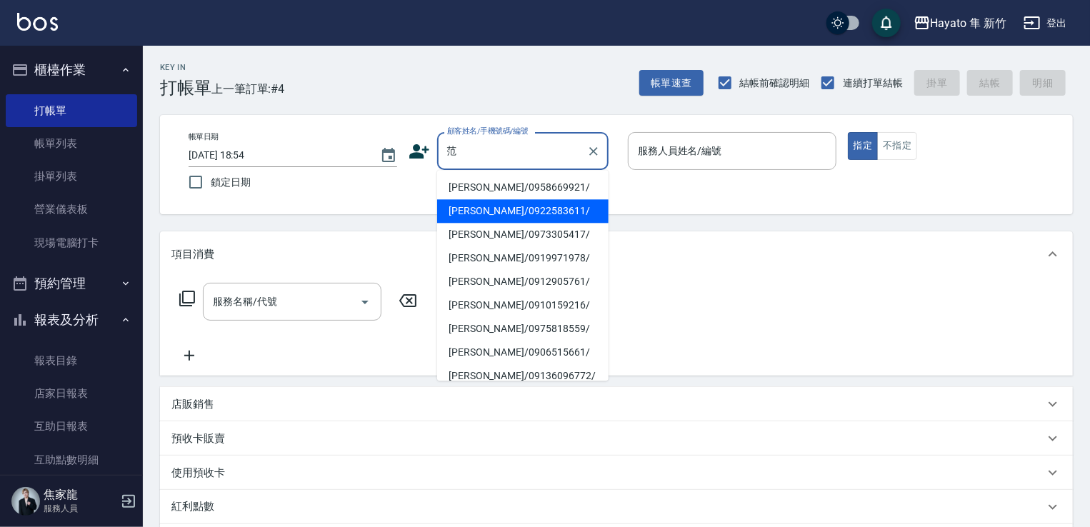
click at [505, 219] on li "[PERSON_NAME]/0922583611/" at bounding box center [522, 211] width 171 height 24
type input "[PERSON_NAME]/0922583611/"
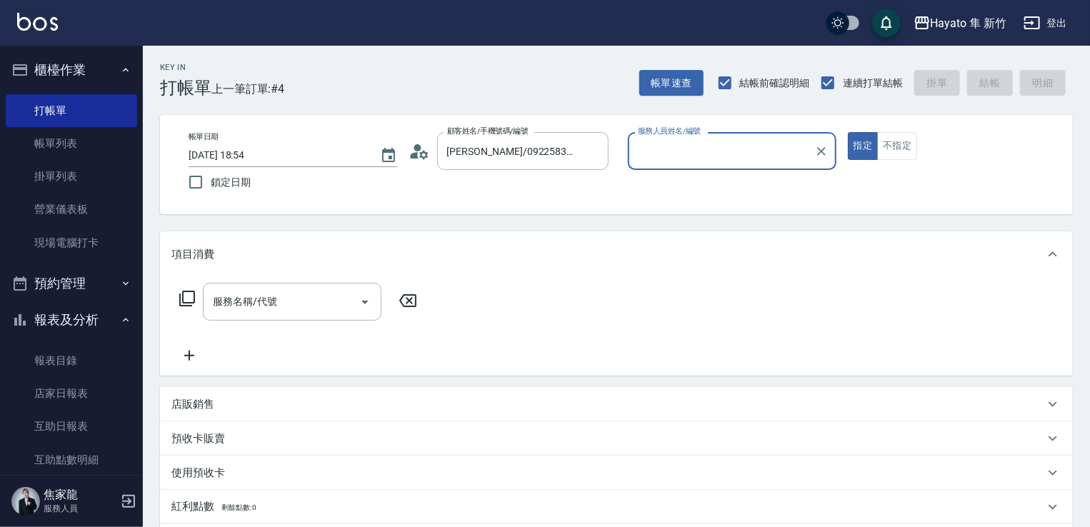
type input "En(無代號)"
click at [366, 292] on button "Open" at bounding box center [364, 302] width 23 height 23
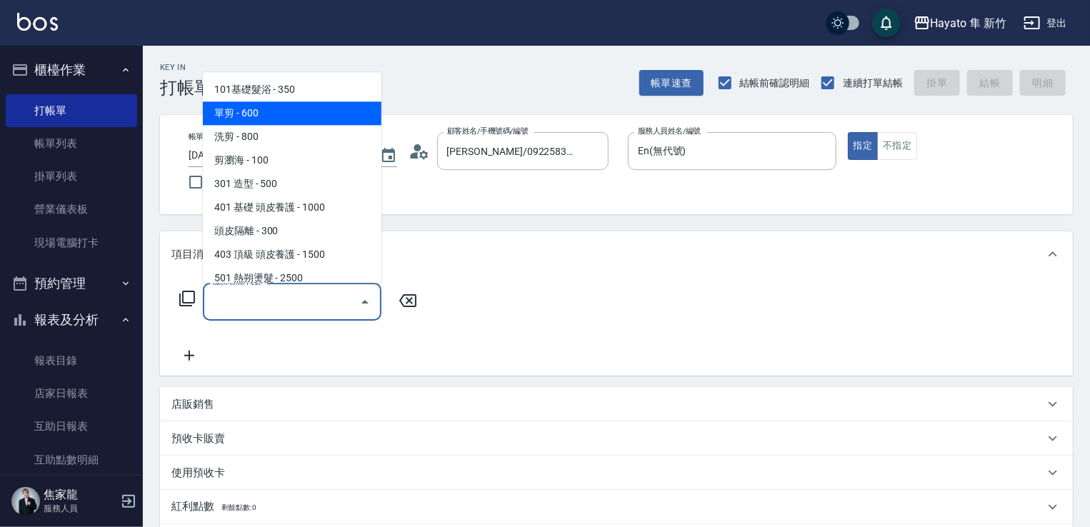
click at [291, 110] on span "單剪 - 600" at bounding box center [292, 113] width 179 height 24
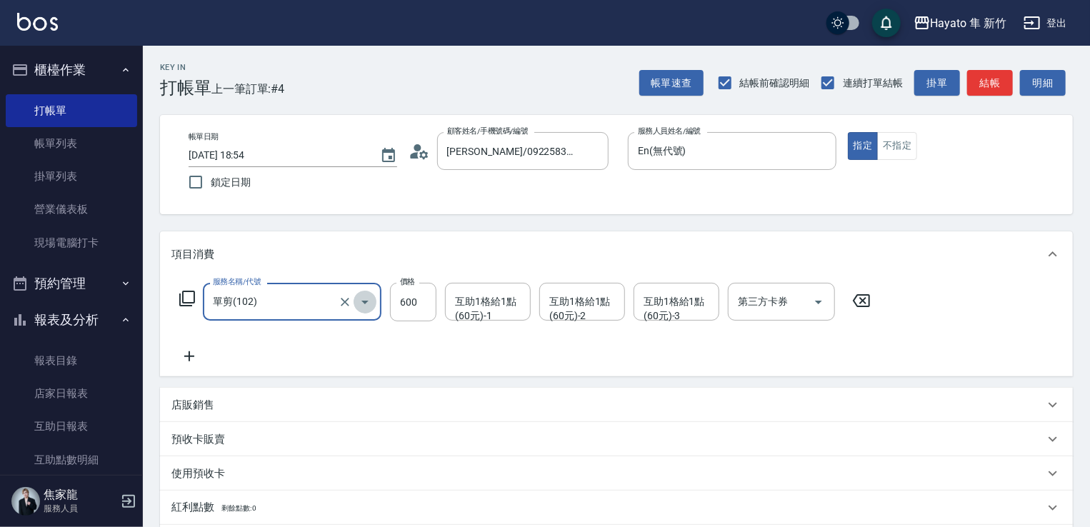
click at [357, 303] on icon "Open" at bounding box center [364, 302] width 17 height 17
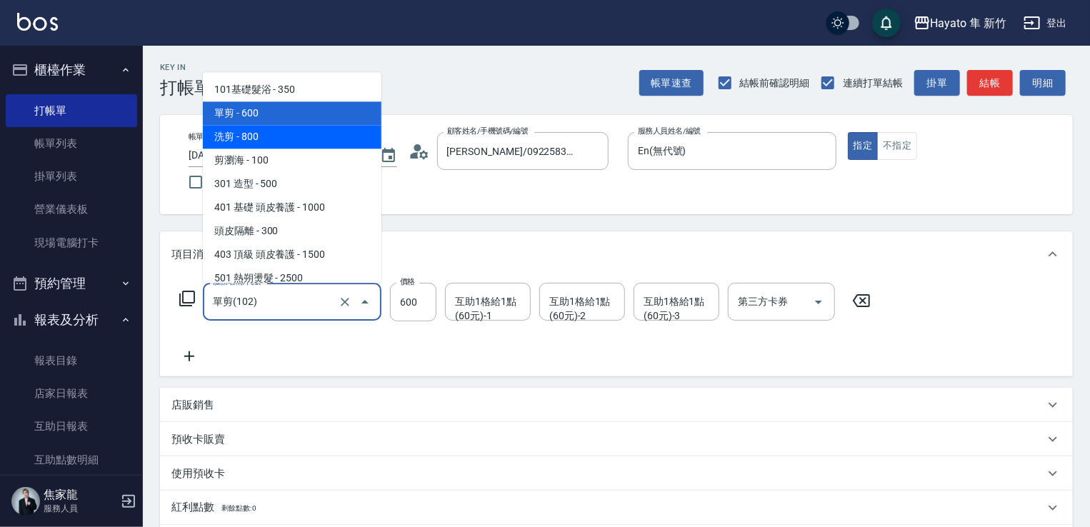
click at [311, 130] on span "洗剪 - 800" at bounding box center [292, 137] width 179 height 24
type input "洗剪(201)"
type input "800"
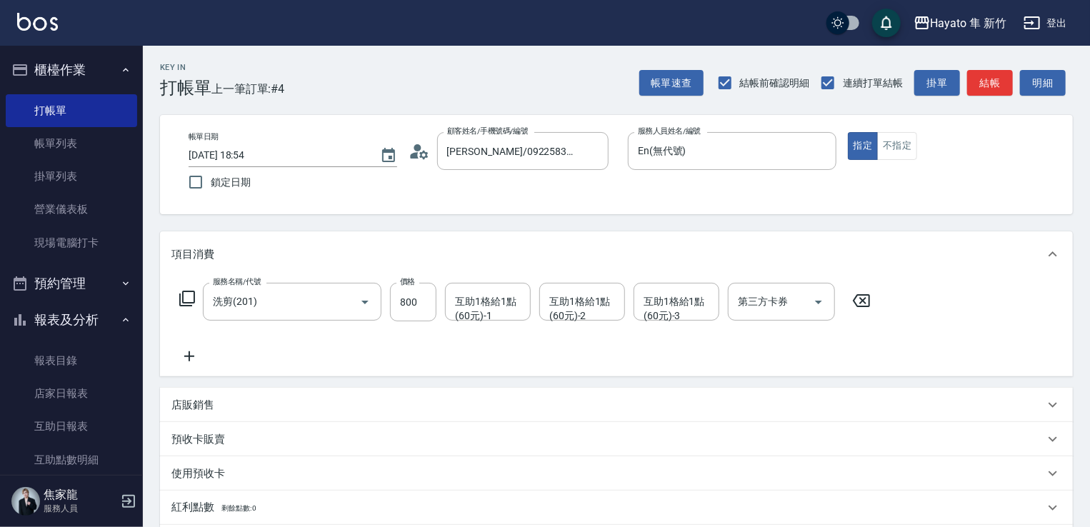
click at [191, 363] on icon at bounding box center [189, 356] width 36 height 17
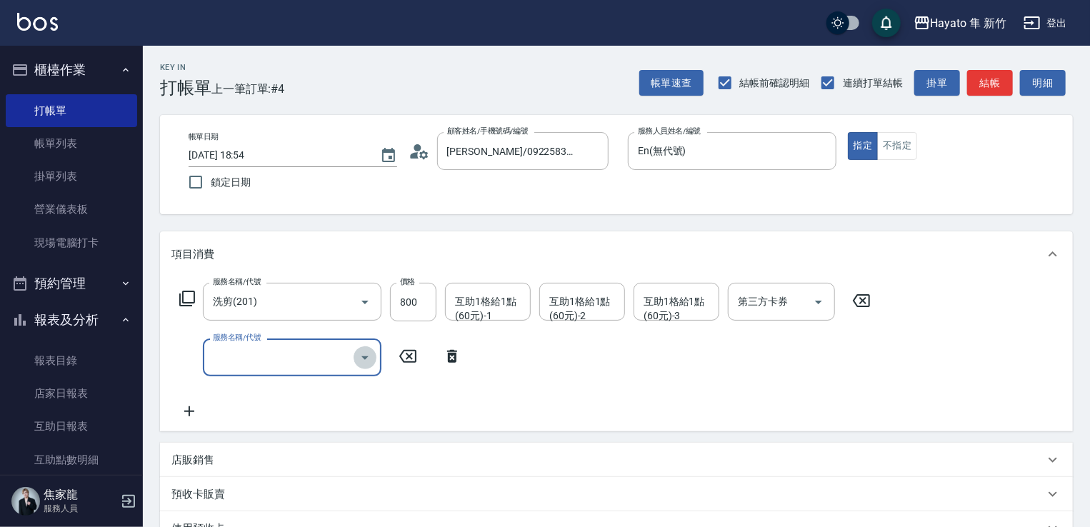
click at [371, 356] on icon "Open" at bounding box center [364, 357] width 17 height 17
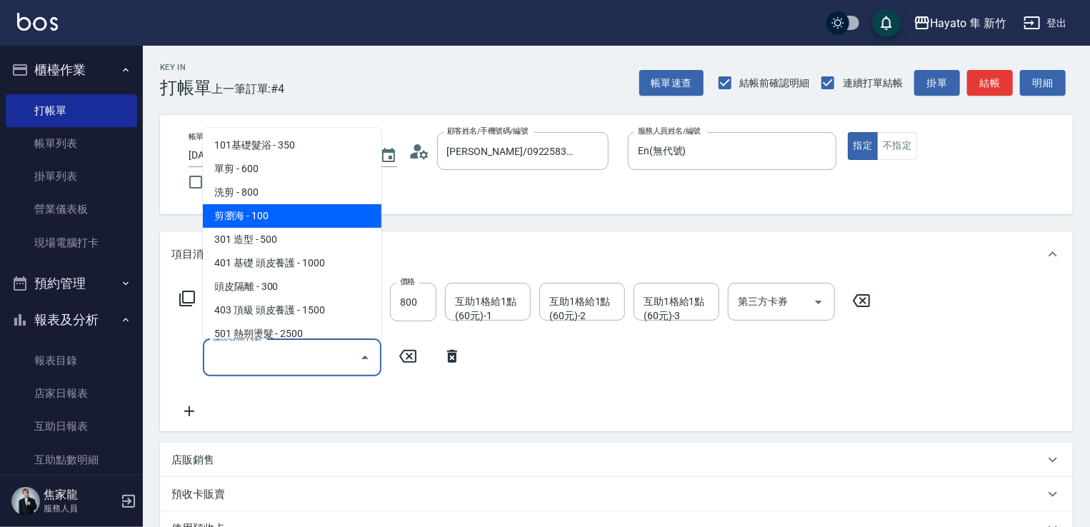
click at [327, 210] on span "剪瀏海 - 100" at bounding box center [292, 216] width 179 height 24
type input "剪瀏海(202)"
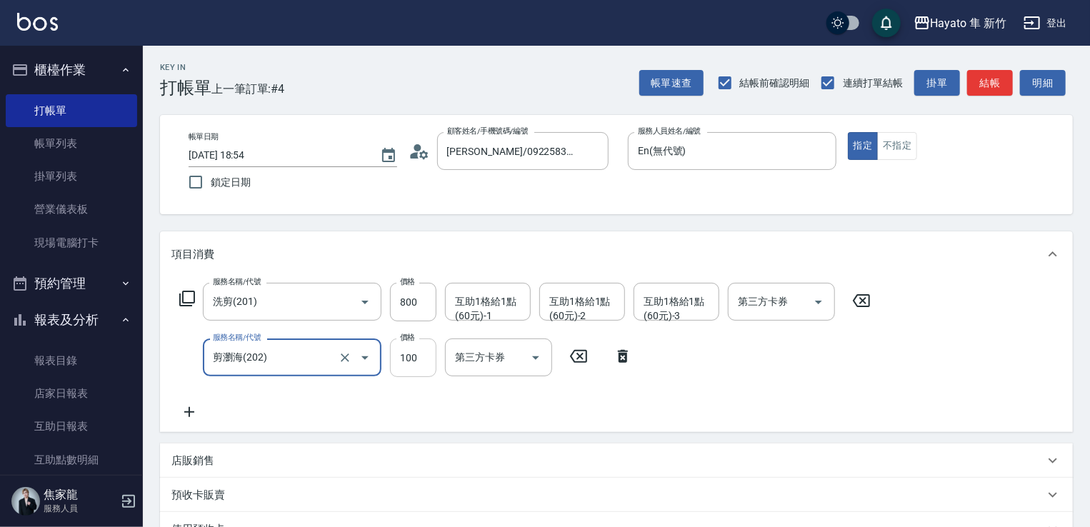
click at [425, 365] on input "100" at bounding box center [413, 357] width 46 height 39
type input "150"
click at [418, 289] on input "800" at bounding box center [413, 302] width 46 height 39
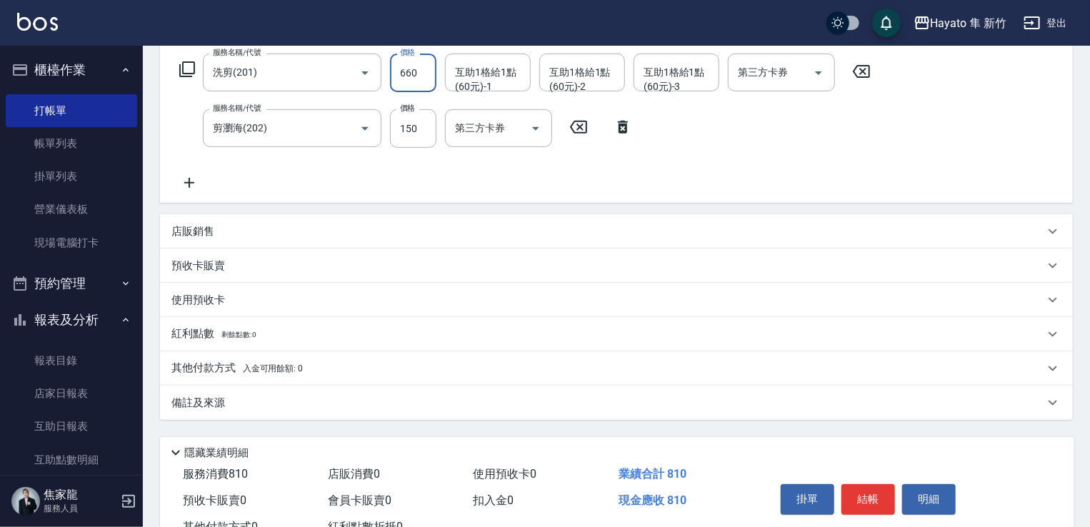
scroll to position [282, 0]
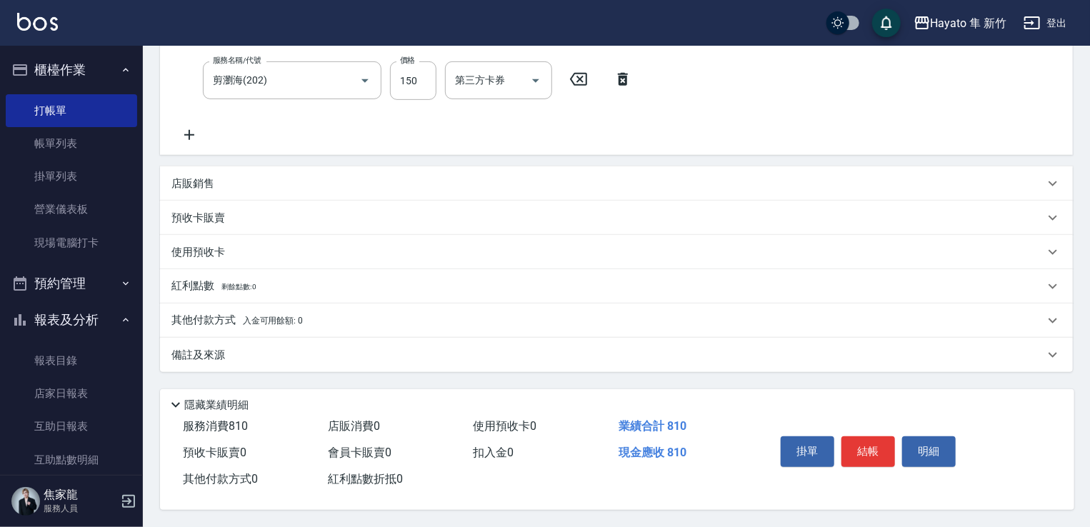
type input "660"
click at [337, 348] on div "備註及來源" at bounding box center [607, 355] width 873 height 15
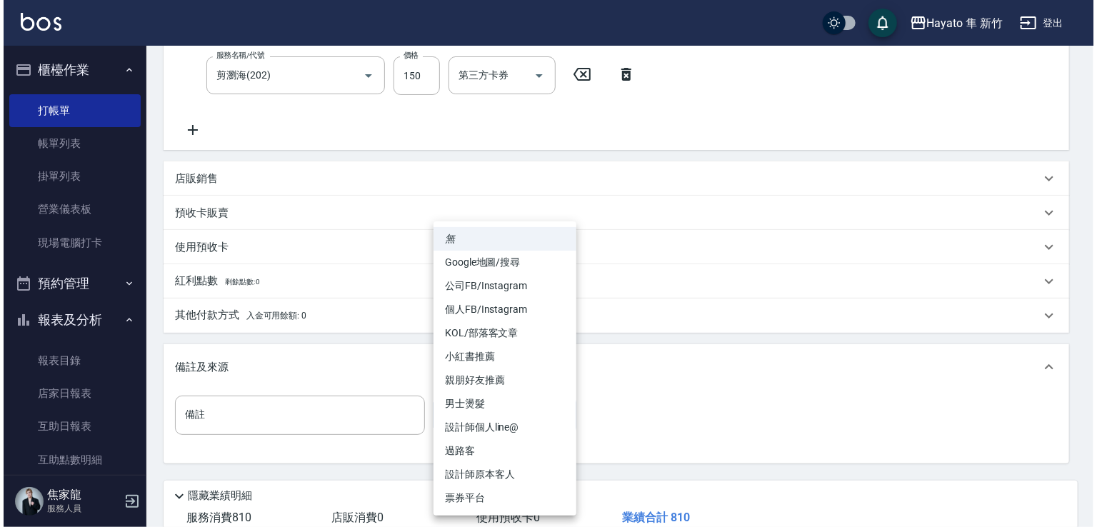
click at [559, 408] on body "Hayato 隼 新竹 登出 櫃檯作業 打帳單 帳單列表 掛單列表 營業儀表板 現場電腦打卡 預約管理 預約管理 報表及分析 報表目錄 店家日報表 互助日報表…" at bounding box center [545, 168] width 1090 height 901
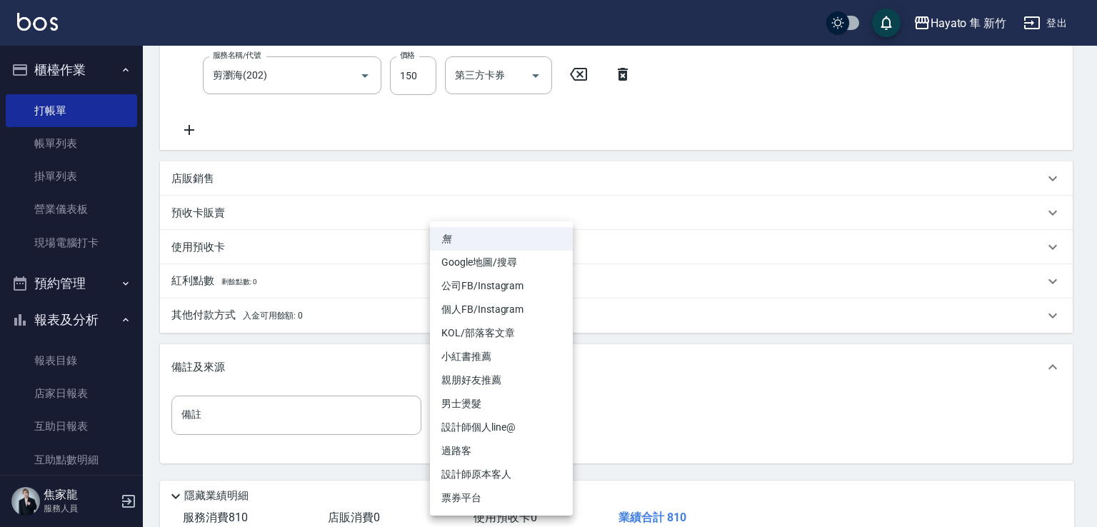
click at [478, 481] on li "設計師原本客人" at bounding box center [501, 475] width 143 height 24
type input "設計師原本客人"
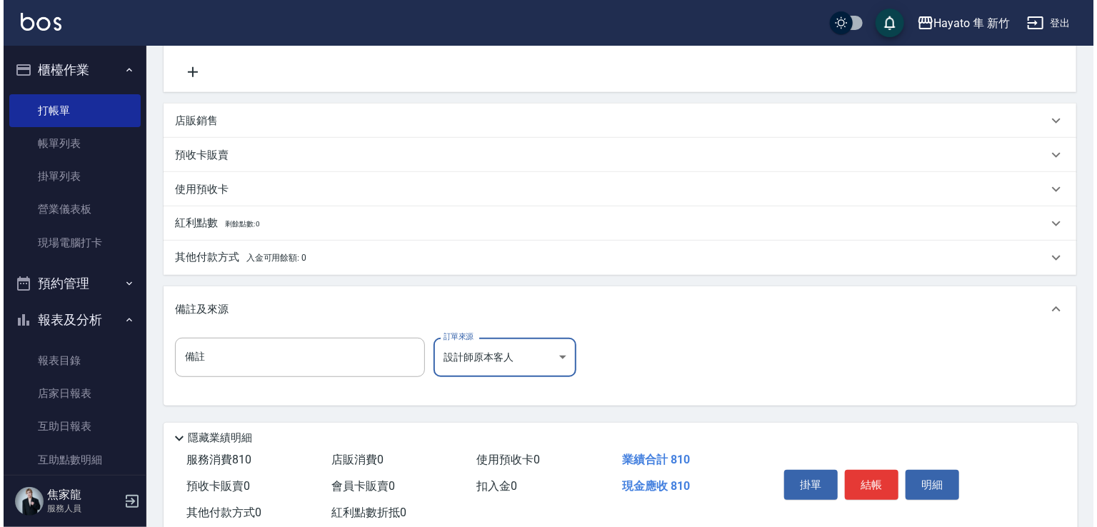
scroll to position [378, 0]
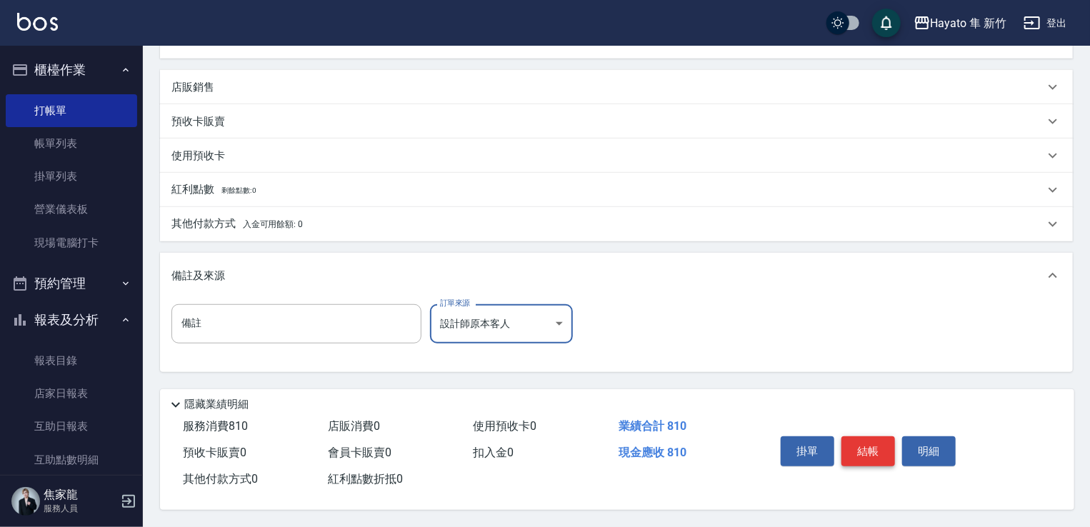
click at [878, 451] on button "結帳" at bounding box center [868, 451] width 54 height 30
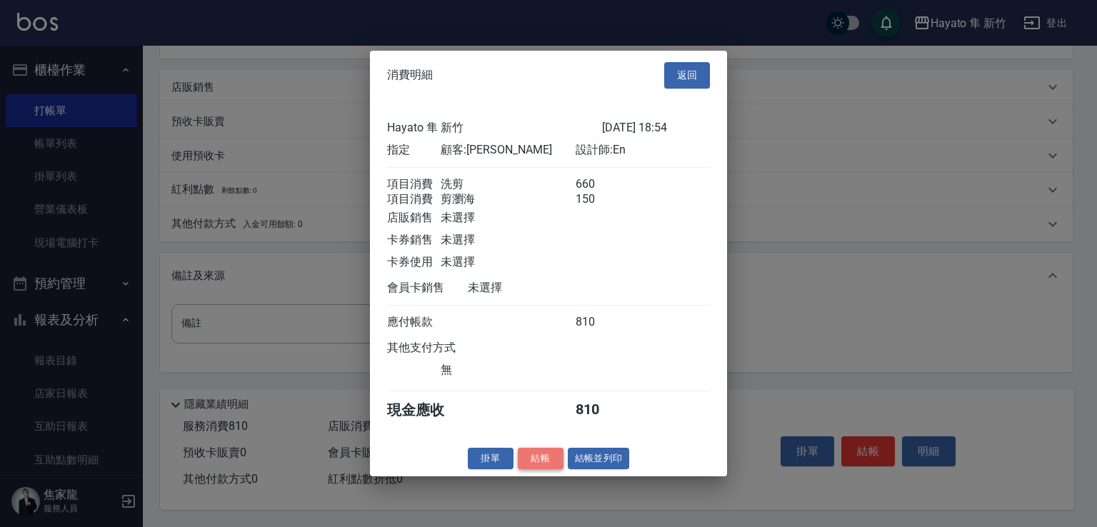
click at [530, 469] on button "結帳" at bounding box center [541, 458] width 46 height 22
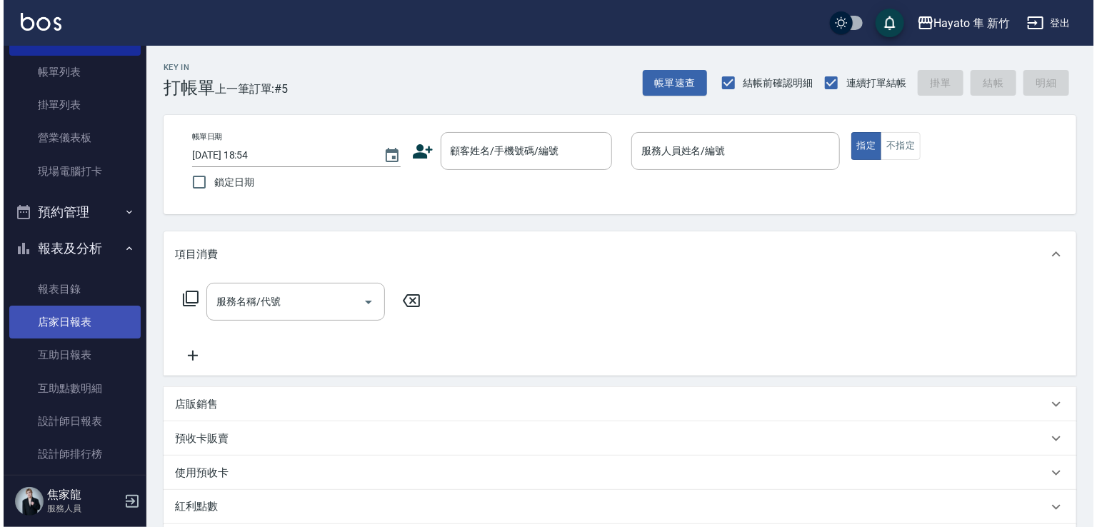
scroll to position [143, 0]
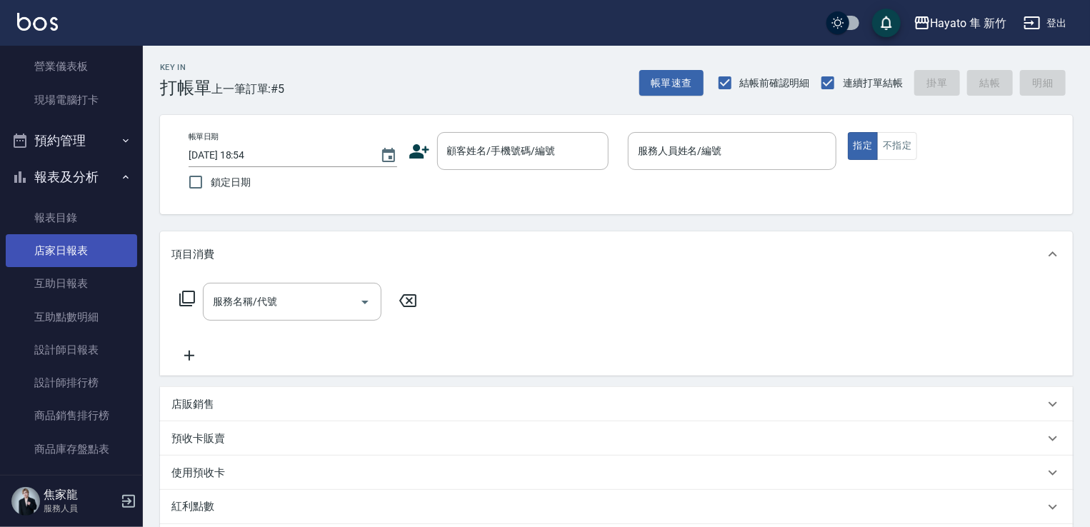
click at [93, 383] on link "設計師排行榜" at bounding box center [71, 382] width 131 height 33
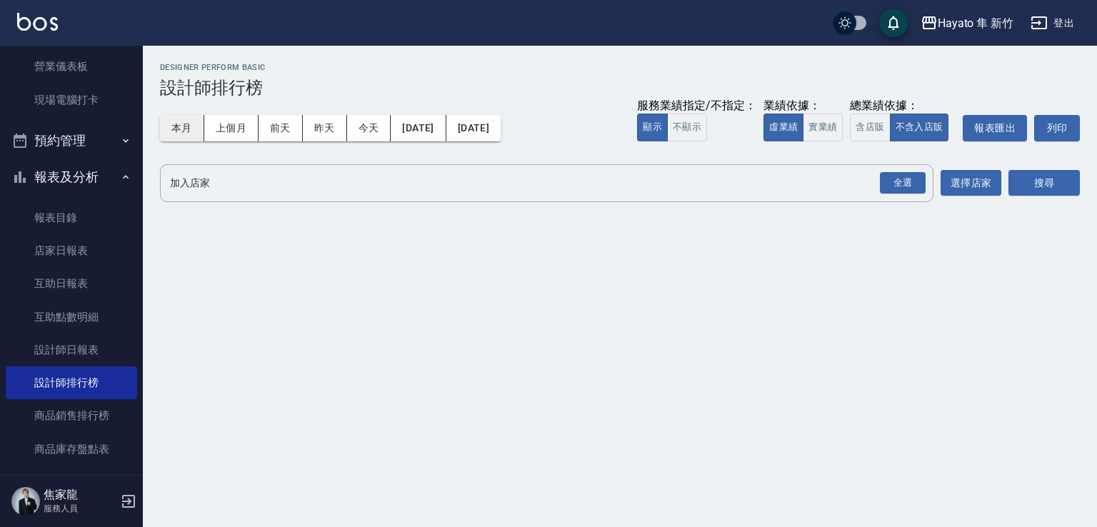
click at [177, 131] on button "本月" at bounding box center [182, 128] width 44 height 26
click at [902, 181] on div "全選" at bounding box center [903, 183] width 46 height 22
click at [1051, 204] on div "Hayato 隼 新竹 [DATE] - [DATE] 設計師排行榜 列印時間： [DATE][PHONE_NUMBER]:55 Designer Perfo…" at bounding box center [620, 136] width 954 height 181
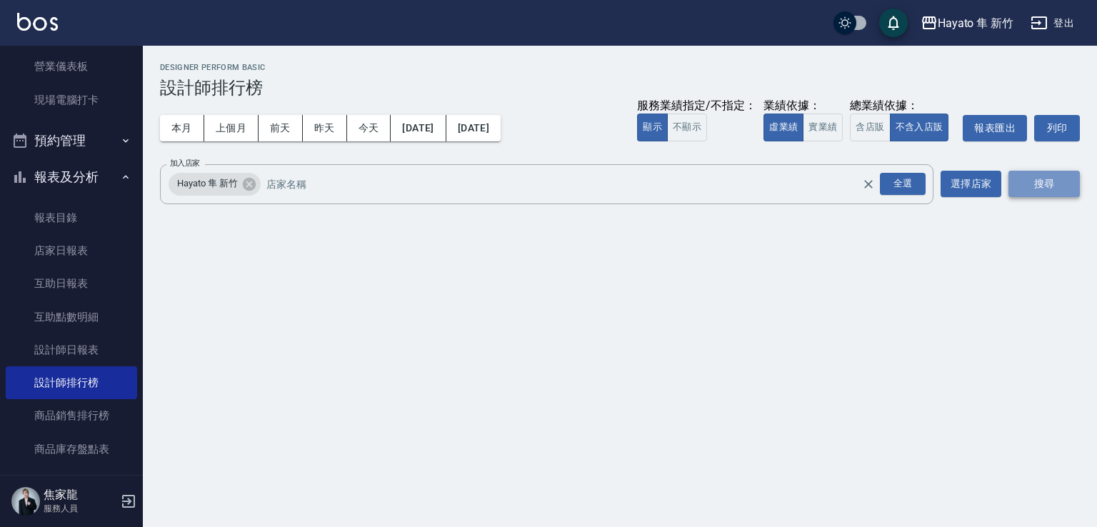
click at [1057, 189] on button "搜尋" at bounding box center [1043, 184] width 71 height 26
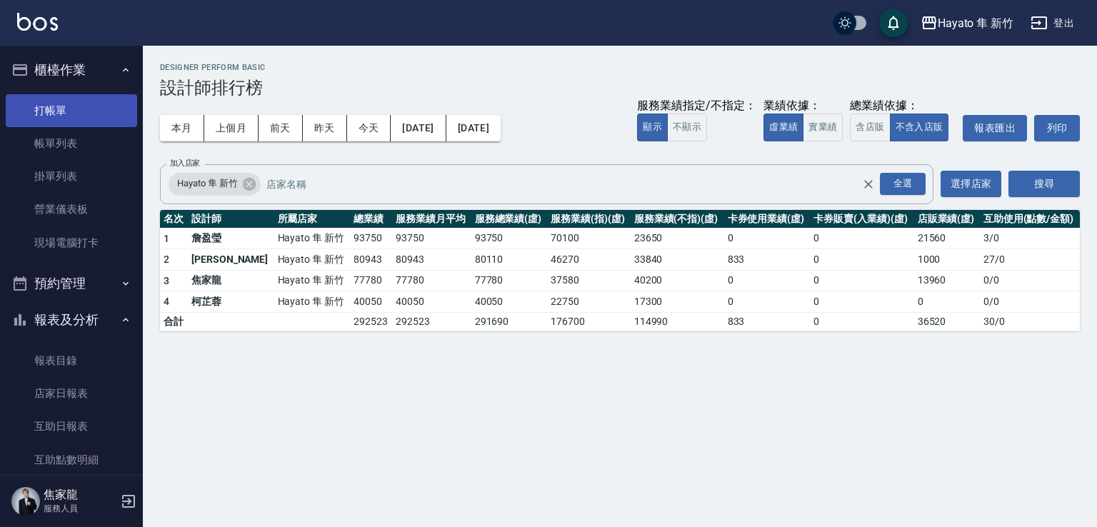
click at [87, 99] on link "打帳單" at bounding box center [71, 110] width 131 height 33
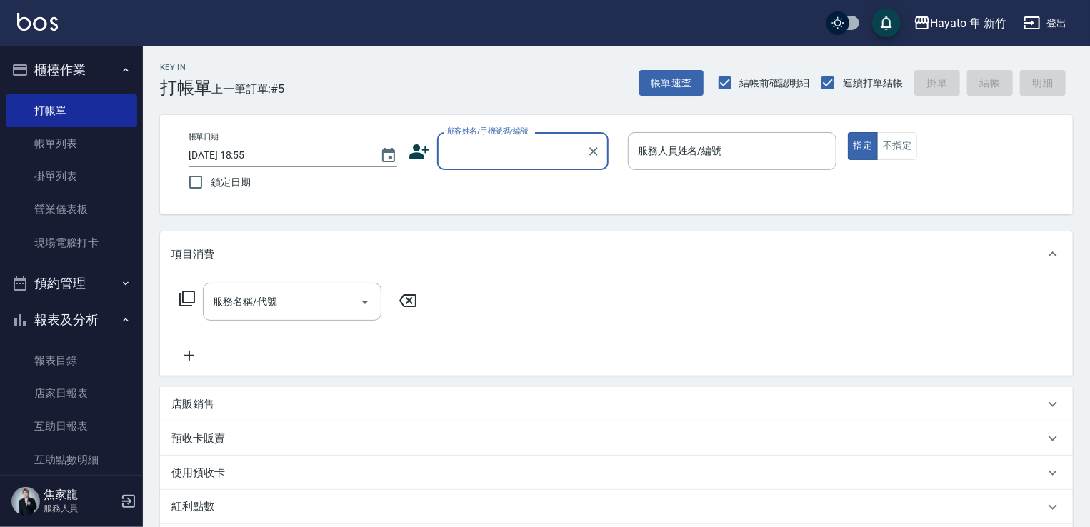
drag, startPoint x: 74, startPoint y: 156, endPoint x: 892, endPoint y: 390, distance: 850.4
click at [76, 155] on link "帳單列表" at bounding box center [71, 143] width 131 height 33
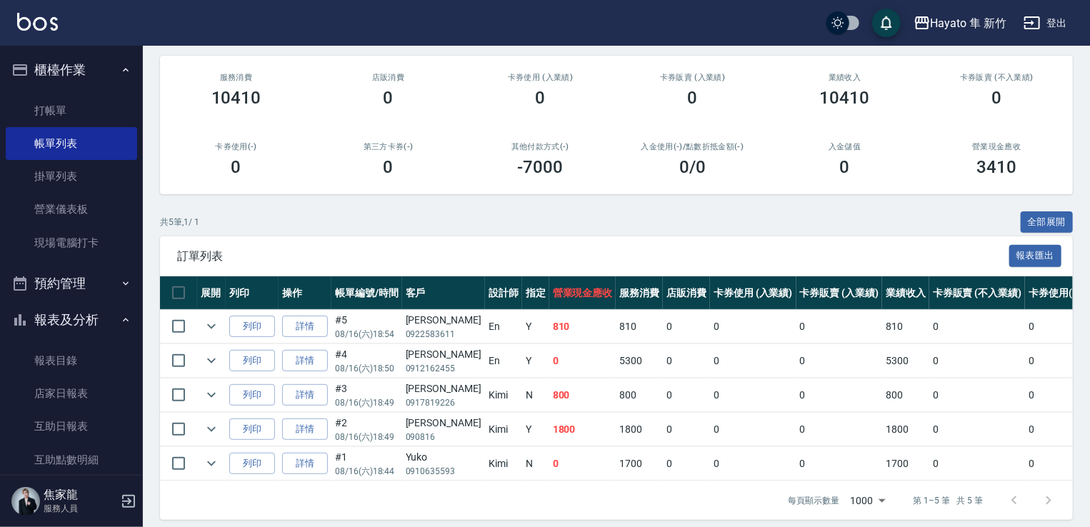
scroll to position [184, 0]
